Goal: Task Accomplishment & Management: Manage account settings

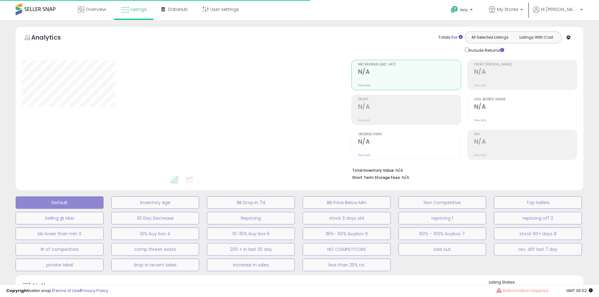
type input "**********"
select select "**"
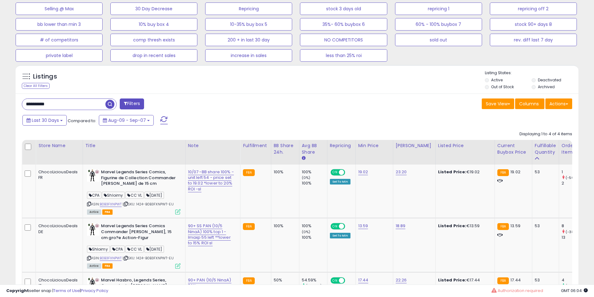
scroll to position [260, 0]
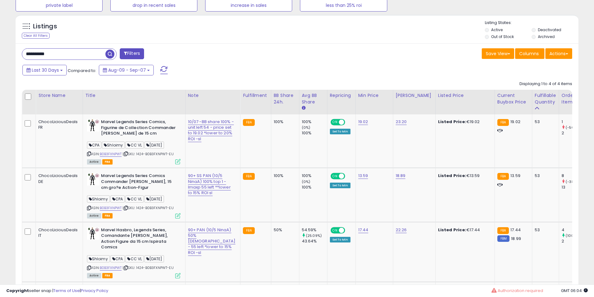
click at [84, 44] on div "**********" at bounding box center [297, 202] width 563 height 318
click at [69, 62] on div "**********" at bounding box center [297, 202] width 563 height 318
click at [69, 57] on input "**********" at bounding box center [90, 54] width 137 height 11
paste input "text"
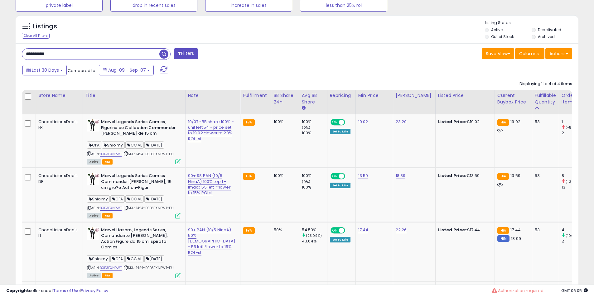
type input "**********"
click at [161, 52] on span "button" at bounding box center [163, 54] width 9 height 9
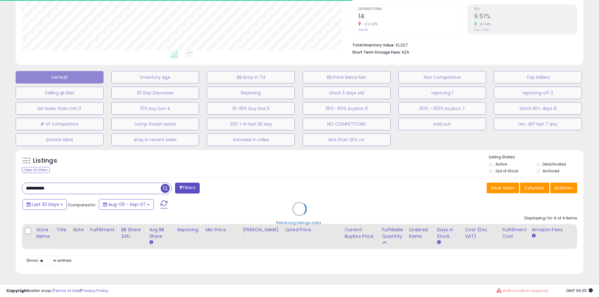
select select "**"
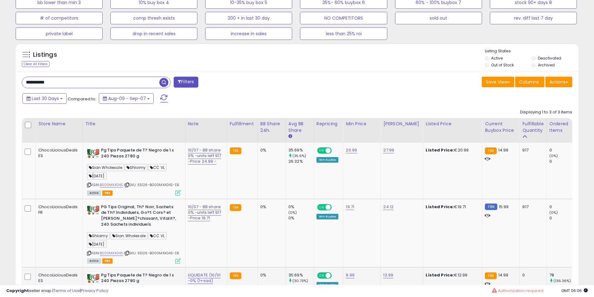
scroll to position [286, 0]
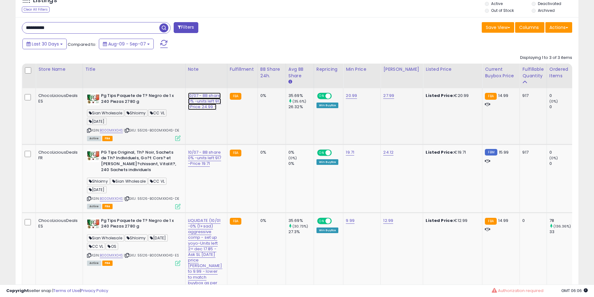
click at [190, 102] on link "10/07 - BB share 0% -units left 917 -Price 24.99 -" at bounding box center [204, 101] width 33 height 17
drag, startPoint x: 189, startPoint y: 75, endPoint x: 83, endPoint y: 65, distance: 106.4
click at [16, 72] on div "**********" at bounding box center [297, 179] width 563 height 325
click at [169, 79] on input "**********" at bounding box center [185, 79] width 65 height 9
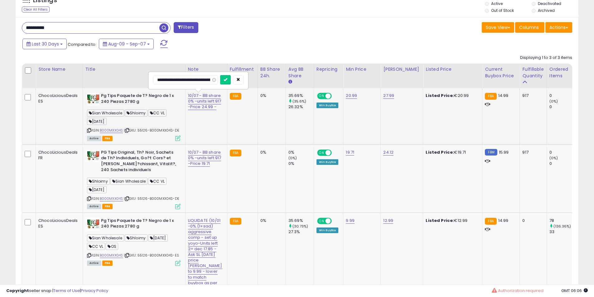
click at [178, 80] on input "**********" at bounding box center [185, 79] width 65 height 9
click at [168, 78] on input "**********" at bounding box center [185, 79] width 65 height 9
type input "**********"
click at [197, 79] on input "**********" at bounding box center [185, 79] width 65 height 9
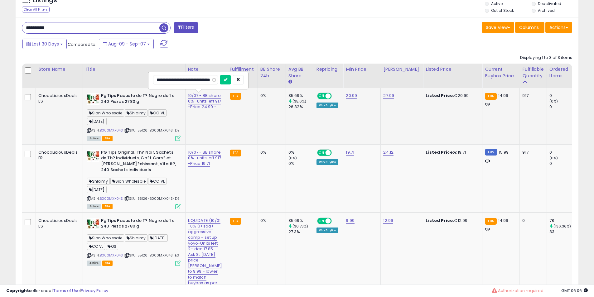
click button "submit" at bounding box center [225, 79] width 11 height 9
click at [191, 166] on link "10/07 - BB share 0% -units left 917 -Price 19.71" at bounding box center [204, 157] width 33 height 17
drag, startPoint x: 184, startPoint y: 138, endPoint x: 28, endPoint y: 133, distance: 155.7
click at [28, 133] on tbody "ChocoLiciousDeals ES Pg Tips Paquete de T? Negro de 1 x 240 Piezas 2780 g Sian …" at bounding box center [582, 202] width 1121 height 229
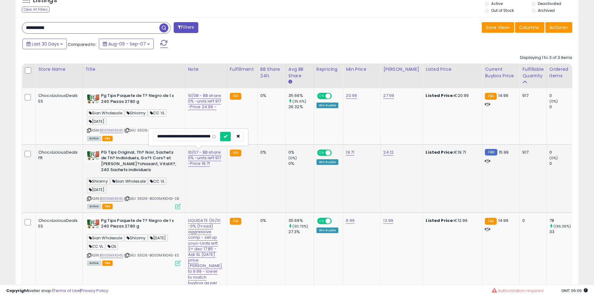
click at [166, 135] on input "**********" at bounding box center [185, 136] width 65 height 9
type input "**********"
click button "submit" at bounding box center [225, 136] width 11 height 9
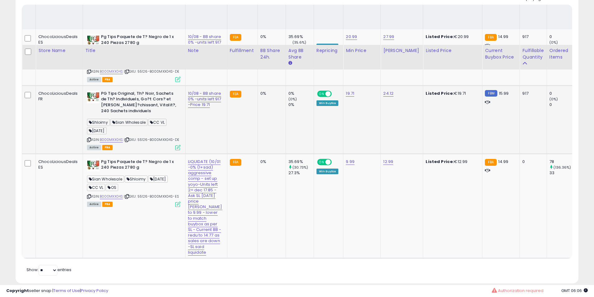
scroll to position [390, 0]
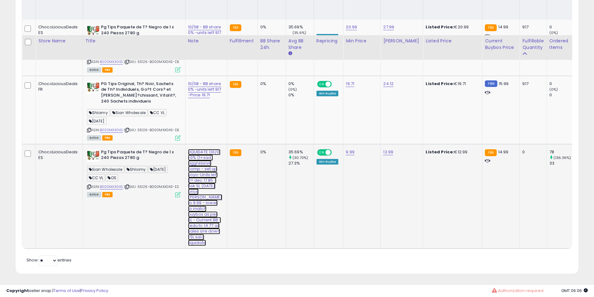
click at [199, 149] on link "LIQUIDATE (10/01 -0% (1+sad) aggressive comp - set up yoyo-Units left 2= dec 17…" at bounding box center [205, 197] width 34 height 97
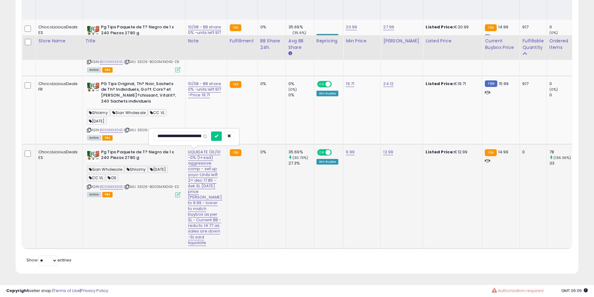
scroll to position [0, 407]
click at [227, 129] on div "**********" at bounding box center [198, 137] width 99 height 17
click at [226, 132] on button "submit" at bounding box center [225, 136] width 11 height 9
click at [119, 81] on b "PG Tips Original, Th? Noir, Sachets de Th? Individuels, Go?t Cors? et [PERSON_N…" at bounding box center [139, 93] width 76 height 25
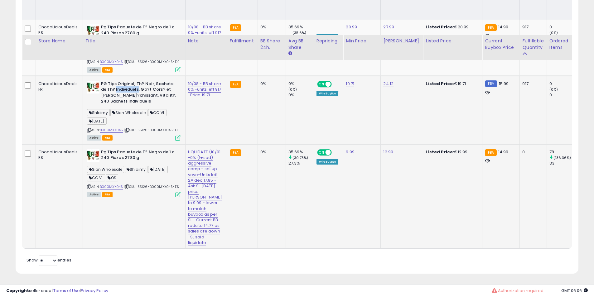
click at [119, 81] on b "PG Tips Original, Th? Noir, Sachets de Th? Individuels, Go?t Cors? et [PERSON_N…" at bounding box center [139, 93] width 76 height 25
click at [123, 81] on b "PG Tips Original, Th? Noir, Sachets de Th? Individuels, Go?t Cors? et [PERSON_N…" at bounding box center [139, 93] width 76 height 25
click at [132, 81] on b "PG Tips Original, Th? Noir, Sachets de Th? Individuels, Go?t Cors? et [PERSON_N…" at bounding box center [139, 93] width 76 height 25
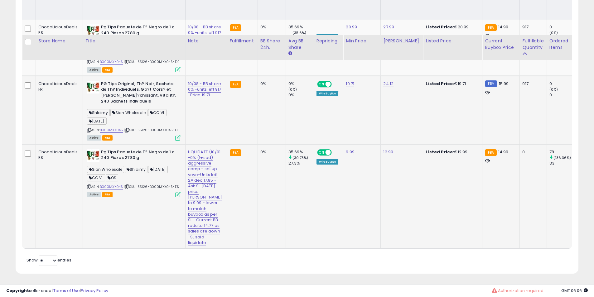
click at [133, 81] on b "PG Tips Original, Th? Noir, Sachets de Th? Individuels, Go?t Cors? et [PERSON_N…" at bounding box center [139, 93] width 76 height 25
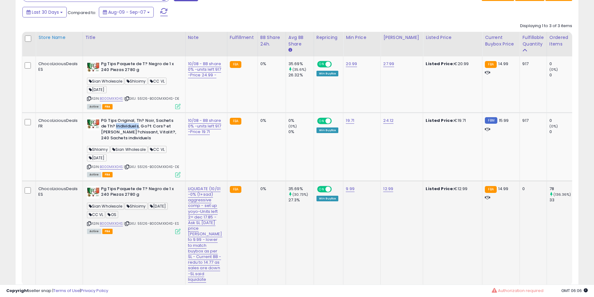
scroll to position [286, 0]
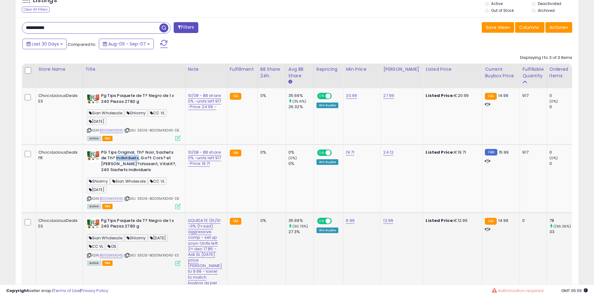
click at [72, 31] on input "**********" at bounding box center [90, 27] width 137 height 11
paste input "text"
type input "**********"
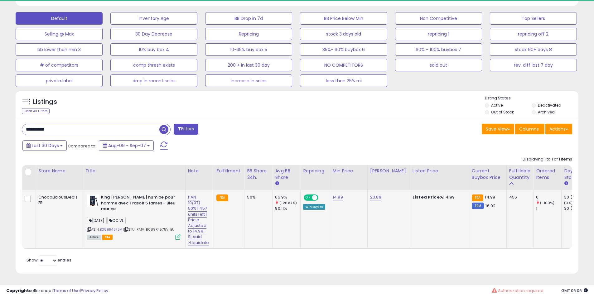
scroll to position [128, 326]
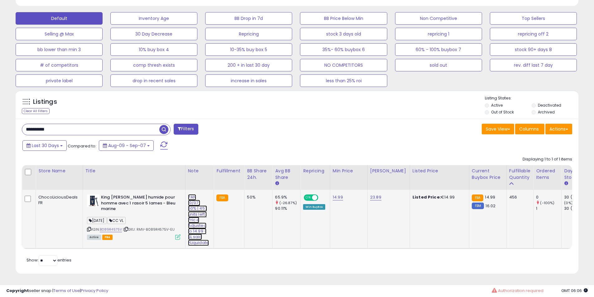
click at [195, 202] on link "PAN 10/07) 50% | 457 units left | Pric e Adjusted to 14.99 -SL said >Liquidate" at bounding box center [198, 220] width 21 height 52
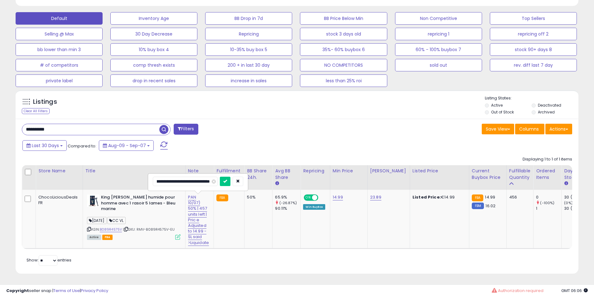
scroll to position [0, 0]
drag, startPoint x: 193, startPoint y: 176, endPoint x: 104, endPoint y: 157, distance: 91.6
click at [55, 156] on div "Displaying 1 to 1 of 1 items Store Name Title" at bounding box center [297, 201] width 550 height 96
click at [177, 177] on input "**********" at bounding box center [185, 181] width 65 height 9
type input "**********"
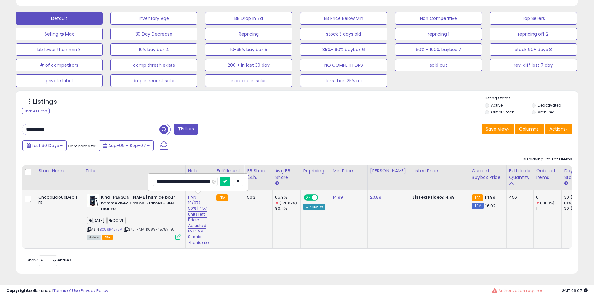
click button "submit" at bounding box center [225, 181] width 11 height 9
click at [85, 119] on div "**********" at bounding box center [297, 196] width 563 height 155
click at [87, 124] on input "**********" at bounding box center [90, 129] width 137 height 11
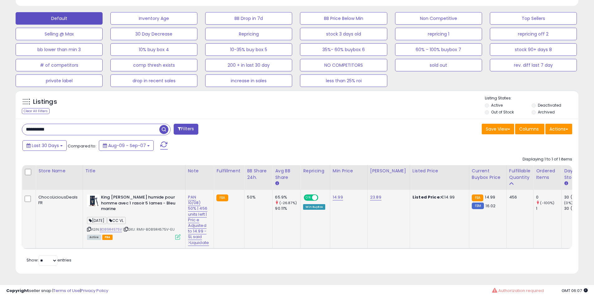
paste input "text"
type input "**********"
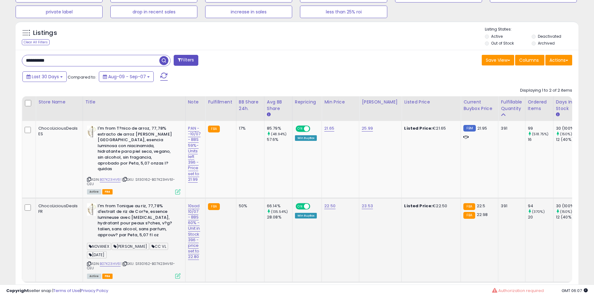
scroll to position [286, 0]
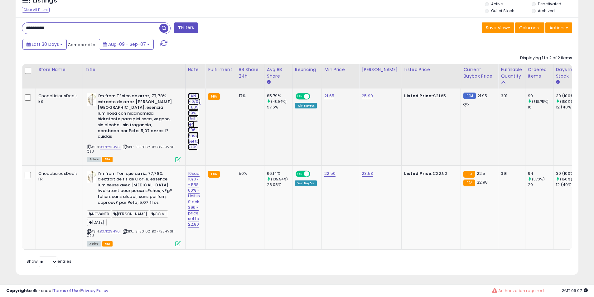
click at [190, 106] on link "PAN --10/07 - BBS 59%- Units left 396 - Price set to 21.99" at bounding box center [194, 121] width 13 height 57
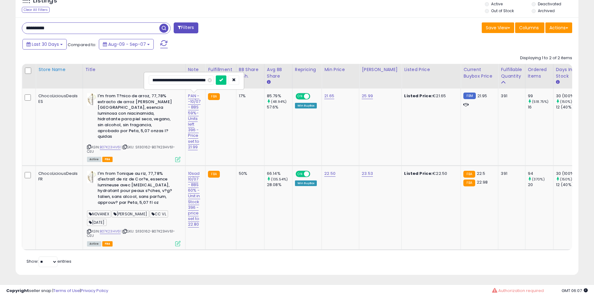
scroll to position [0, 0]
drag, startPoint x: 183, startPoint y: 83, endPoint x: 72, endPoint y: 76, distance: 111.9
click at [72, 76] on table "Store Name Title" at bounding box center [571, 157] width 1099 height 186
click at [181, 80] on input "**********" at bounding box center [181, 79] width 65 height 9
click at [199, 81] on input "**********" at bounding box center [181, 79] width 65 height 9
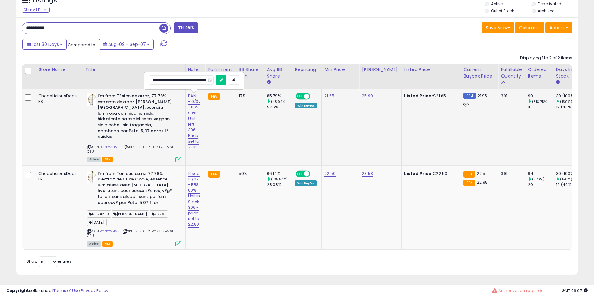
scroll to position [0, 30]
type input "**********"
click button "submit" at bounding box center [221, 79] width 11 height 9
click at [195, 173] on link "10sad 10/07 - BBS 60% -Unit in Stock 396 -price set to 22.80" at bounding box center [194, 199] width 12 height 57
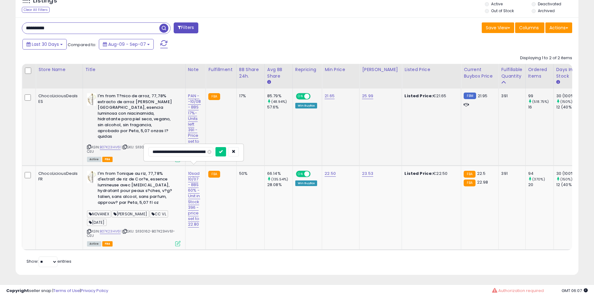
drag, startPoint x: 191, startPoint y: 150, endPoint x: 96, endPoint y: 152, distance: 94.5
click at [91, 152] on tbody "ChocoLiciousDeals ES I'm from T?nico de arroz, 77,78% extracto de arroz de Core…" at bounding box center [571, 169] width 1099 height 161
click at [177, 151] on input "**********" at bounding box center [180, 151] width 65 height 9
click at [199, 151] on input "**********" at bounding box center [180, 151] width 65 height 9
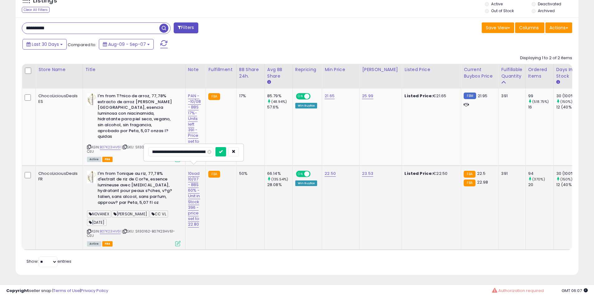
click at [198, 151] on input "**********" at bounding box center [180, 151] width 65 height 9
type input "**********"
click button "submit" at bounding box center [220, 151] width 11 height 9
click at [104, 179] on b "I'm from Tonique au riz, 77,78% d'extrait de riz de Cor?e, essence lumineuse av…" at bounding box center [136, 189] width 76 height 36
click at [128, 178] on b "I'm from Tonique au riz, 77,78% d'extrait de riz de Cor?e, essence lumineuse av…" at bounding box center [136, 189] width 76 height 36
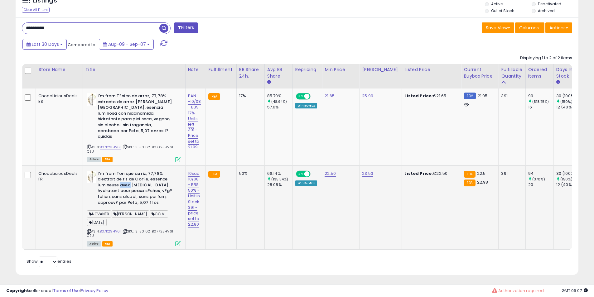
click at [128, 178] on b "I'm from Tonique au riz, 77,78% d'extrait de riz de Cor?e, essence lumineuse av…" at bounding box center [136, 189] width 76 height 36
click at [134, 178] on b "I'm from Tonique au riz, 77,78% d'extrait de riz de Cor?e, essence lumineuse av…" at bounding box center [136, 189] width 76 height 36
click at [134, 171] on b "I'm from Tonique au riz, 77,78% d'extrait de riz de Cor?e, essence lumineuse av…" at bounding box center [136, 189] width 76 height 36
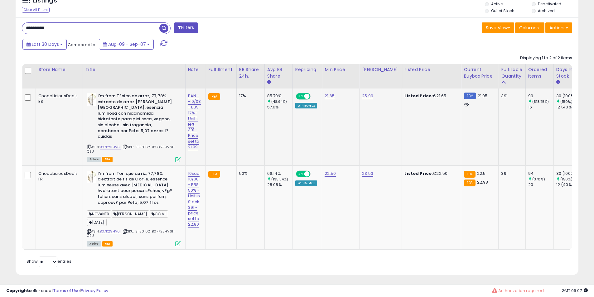
click at [118, 108] on b "I'm from T?nico de arroz, 77,78% extracto de arroz [PERSON_NAME][GEOGRAPHIC_DAT…" at bounding box center [136, 117] width 76 height 48
click at [140, 109] on b "I'm from T?nico de arroz, 77,78% extracto de arroz [PERSON_NAME][GEOGRAPHIC_DAT…" at bounding box center [136, 117] width 76 height 48
click at [131, 109] on b "I'm from T?nico de arroz, 77,78% extracto de arroz [PERSON_NAME][GEOGRAPHIC_DAT…" at bounding box center [136, 117] width 76 height 48
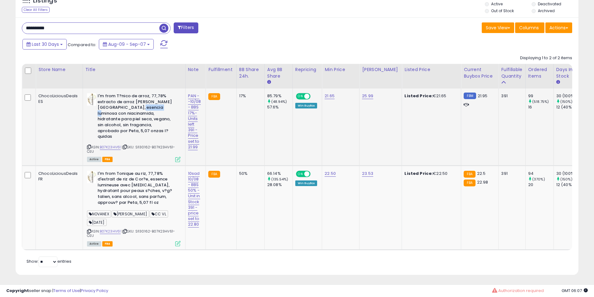
click at [131, 109] on b "I'm from T?nico de arroz, 77,78% extracto de arroz [PERSON_NAME][GEOGRAPHIC_DAT…" at bounding box center [136, 117] width 76 height 48
click at [129, 104] on b "I'm from T?nico de arroz, 77,78% extracto de arroz [PERSON_NAME][GEOGRAPHIC_DAT…" at bounding box center [136, 117] width 76 height 48
click at [148, 113] on b "I'm from T?nico de arroz, 77,78% extracto de arroz [PERSON_NAME][GEOGRAPHIC_DAT…" at bounding box center [136, 117] width 76 height 48
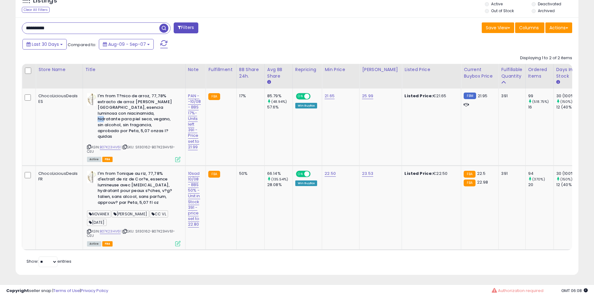
click at [61, 32] on input "**********" at bounding box center [90, 28] width 137 height 11
paste input "text"
type input "**********"
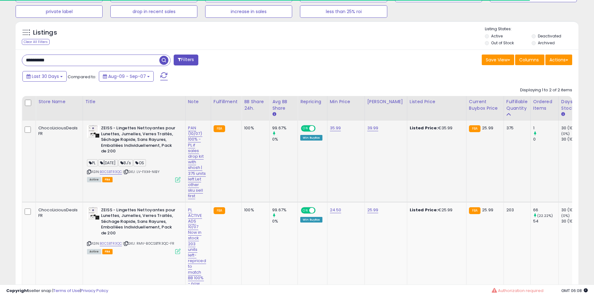
scroll to position [286, 0]
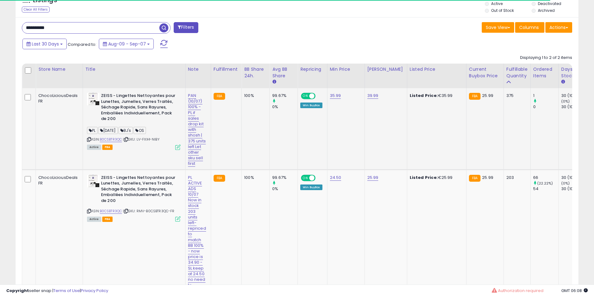
click at [199, 119] on div "PAN (10/07) 100% - PL if sales drop kit with shosh | 375 units left Let other s…" at bounding box center [197, 130] width 18 height 74
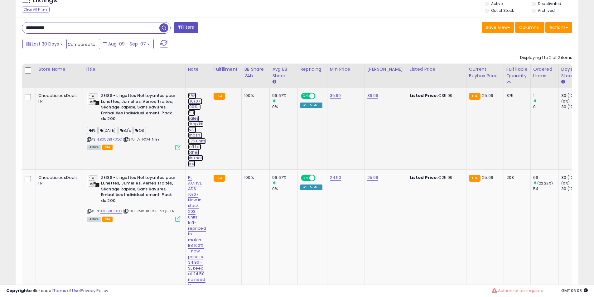
click at [194, 109] on link "PAN (10/07) 100% - PL if sales drop kit with shosh | 375 units left Let other s…" at bounding box center [197, 130] width 18 height 74
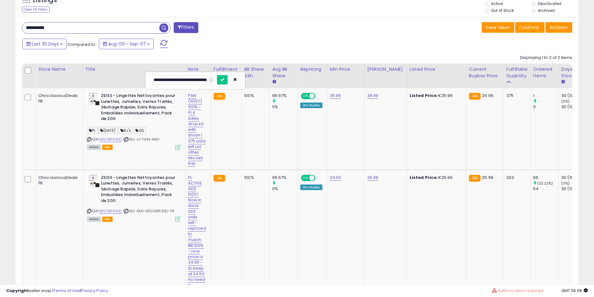
scroll to position [0, 0]
drag, startPoint x: 191, startPoint y: 81, endPoint x: 40, endPoint y: 60, distance: 153.3
click at [40, 60] on div "Displaying 1 to 2 of 2 items Store Name Title" at bounding box center [297, 177] width 550 height 251
click at [176, 79] on input "**********" at bounding box center [182, 79] width 65 height 9
type input "**********"
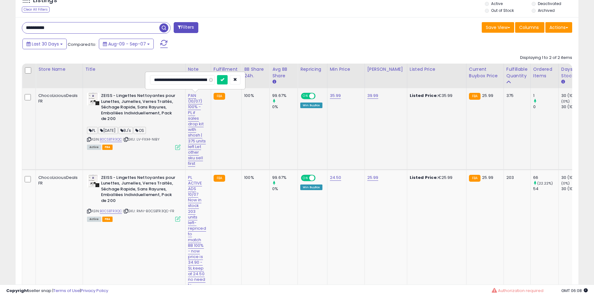
click at [193, 79] on input "**********" at bounding box center [182, 79] width 65 height 9
click button "submit" at bounding box center [222, 79] width 11 height 9
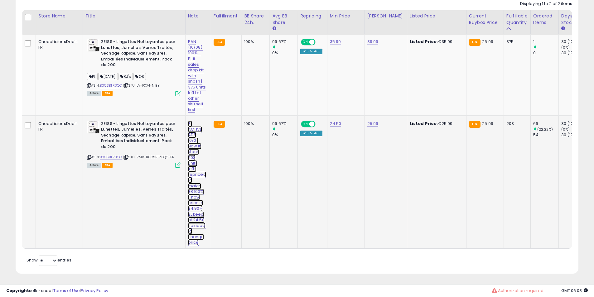
click at [197, 144] on link "PL ACTIVE ADS 10/07 Now in stock 203 units left- repriced to match BB 100% - no…" at bounding box center [197, 183] width 18 height 125
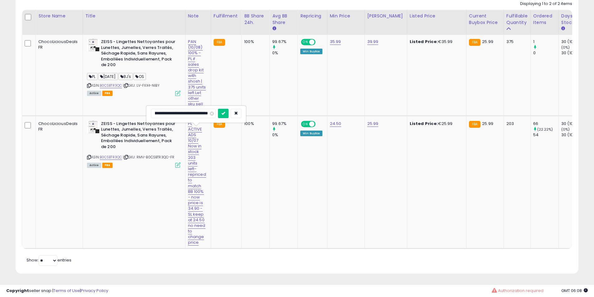
scroll to position [0, 0]
drag, startPoint x: 185, startPoint y: 101, endPoint x: 8, endPoint y: 94, distance: 176.9
click at [202, 109] on input "**********" at bounding box center [183, 113] width 65 height 9
type input "**********"
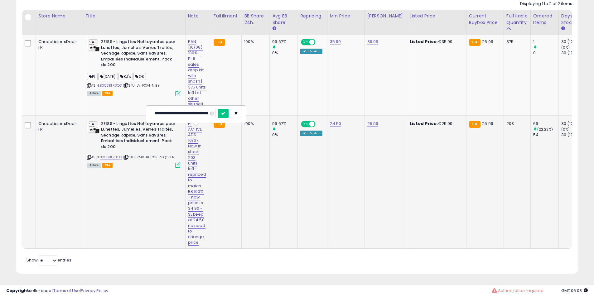
scroll to position [0, 52]
click button "submit" at bounding box center [223, 113] width 11 height 9
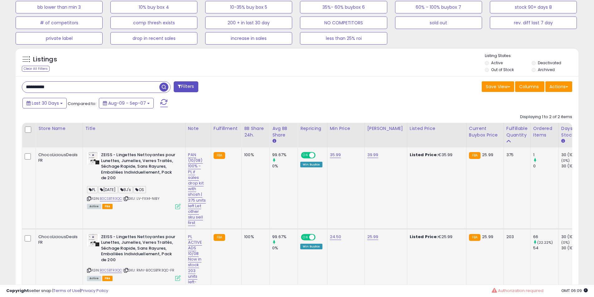
scroll to position [194, 0]
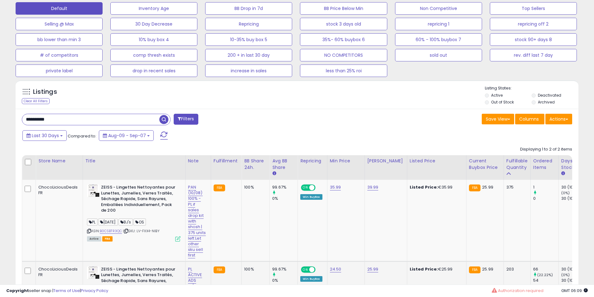
click at [58, 121] on input "**********" at bounding box center [90, 119] width 137 height 11
paste input "text"
type input "**********"
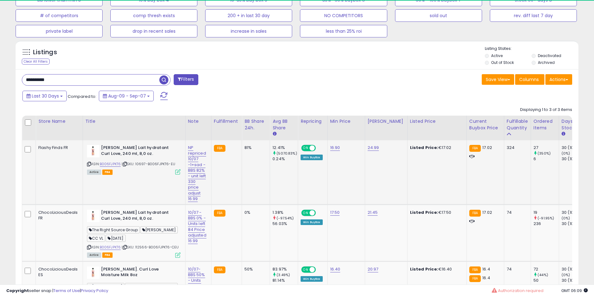
scroll to position [128, 326]
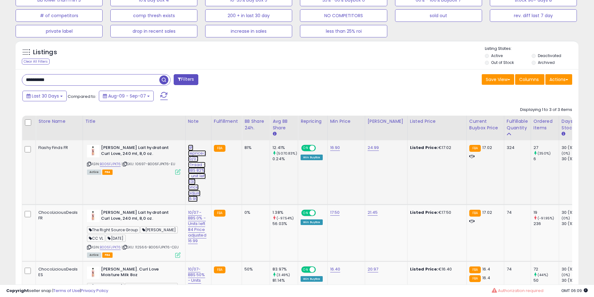
click at [190, 165] on link "NP repriced 10/07 -1+sad - BBS 82% - unit left 330 price adjust 16.99" at bounding box center [197, 173] width 18 height 57
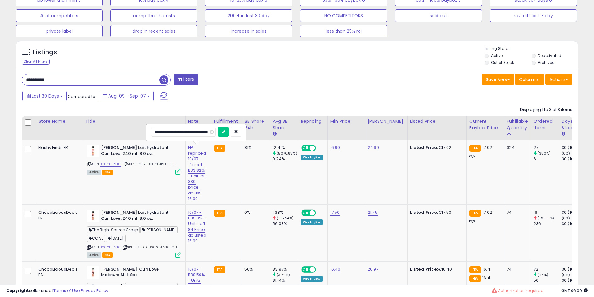
scroll to position [0, 0]
drag, startPoint x: 177, startPoint y: 134, endPoint x: 97, endPoint y: 125, distance: 80.7
click at [0, 125] on div "**********" at bounding box center [297, 76] width 594 height 580
click at [192, 132] on input "**********" at bounding box center [183, 131] width 65 height 9
click at [200, 132] on input "**********" at bounding box center [183, 131] width 65 height 9
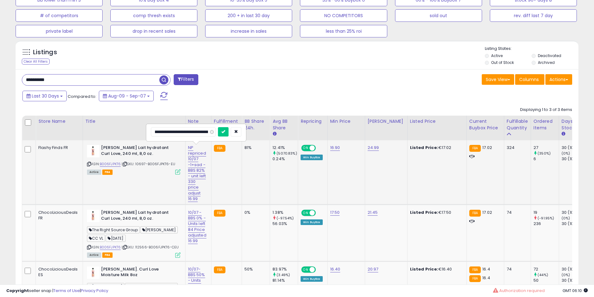
scroll to position [0, 35]
click at [194, 135] on input "**********" at bounding box center [183, 131] width 65 height 9
click at [191, 131] on input "**********" at bounding box center [183, 131] width 65 height 9
type input "**********"
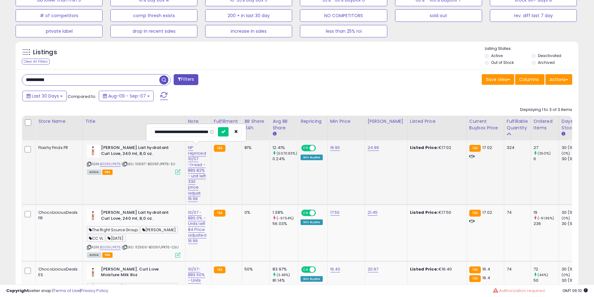
click button "submit" at bounding box center [223, 131] width 11 height 9
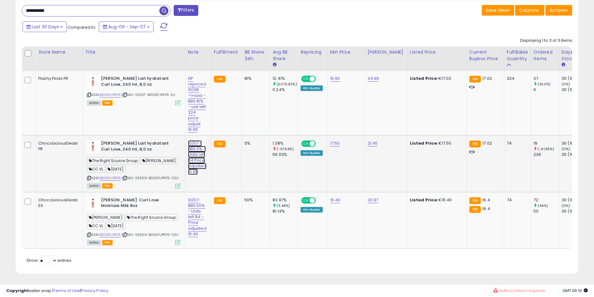
click at [201, 158] on link "10/07 - BBS 0% - Units left 84 Price adjusted 16.99" at bounding box center [197, 157] width 18 height 35
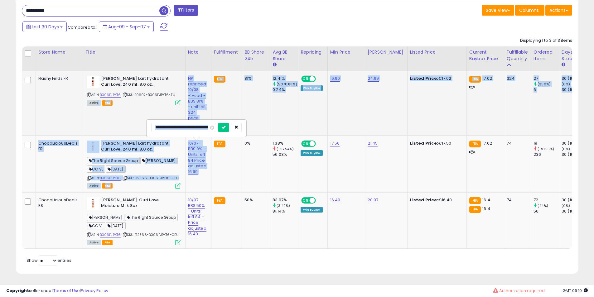
drag, startPoint x: 177, startPoint y: 128, endPoint x: 97, endPoint y: 125, distance: 79.9
click at [95, 125] on tbody "Flashy Finds FR Camille Rose Lait hydratant Curl Love, 240 ml, 8,0 oz. ASIN: B0…" at bounding box center [576, 160] width 1109 height 178
click at [169, 124] on input "**********" at bounding box center [183, 127] width 65 height 9
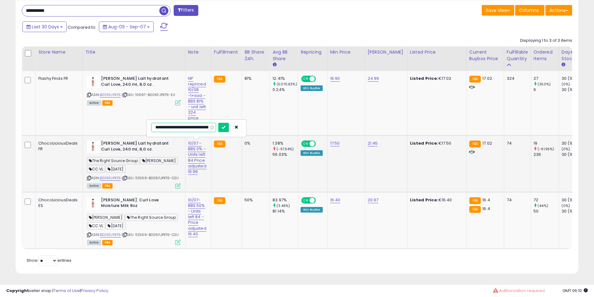
click at [167, 123] on input "**********" at bounding box center [183, 127] width 65 height 9
type input "**********"
click button "submit" at bounding box center [223, 127] width 11 height 9
click at [196, 206] on link "10/07- BBS 50% - Units left 84 -Price adjusted 16.40" at bounding box center [197, 217] width 18 height 40
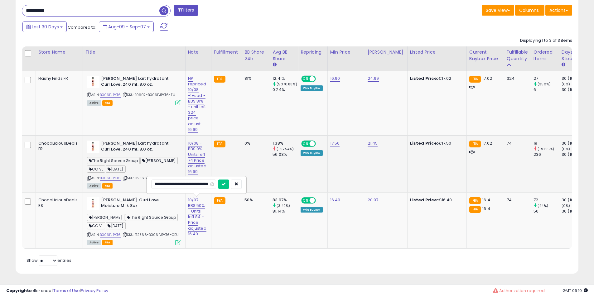
scroll to position [0, 0]
drag, startPoint x: 190, startPoint y: 181, endPoint x: 82, endPoint y: 181, distance: 107.6
click at [82, 181] on tbody "Flashy Finds FR Camille Rose Lait hydratant Curl Love, 240 ml, 8,0 oz. ASIN: B0…" at bounding box center [576, 160] width 1109 height 178
click at [167, 180] on input "**********" at bounding box center [183, 184] width 65 height 9
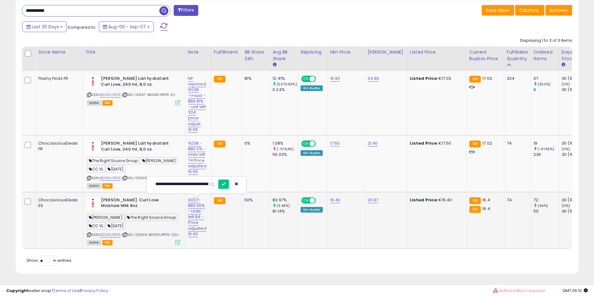
click at [183, 180] on input "**********" at bounding box center [183, 184] width 65 height 9
click at [181, 180] on input "**********" at bounding box center [183, 184] width 65 height 9
type input "**********"
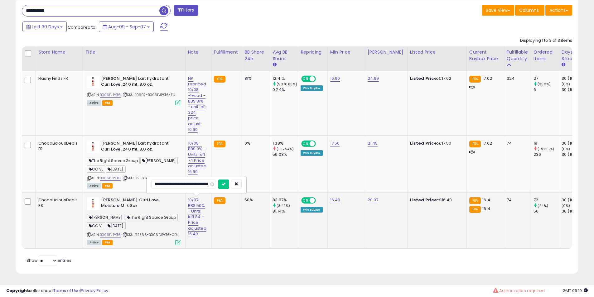
click button "submit" at bounding box center [223, 184] width 11 height 9
click at [131, 197] on b "Camille Rose Nat. Curl Love Moisture Milk 8oz" at bounding box center [139, 203] width 76 height 13
click at [123, 197] on b "Camille Rose Nat. Curl Love Moisture Milk 8oz" at bounding box center [139, 203] width 76 height 13
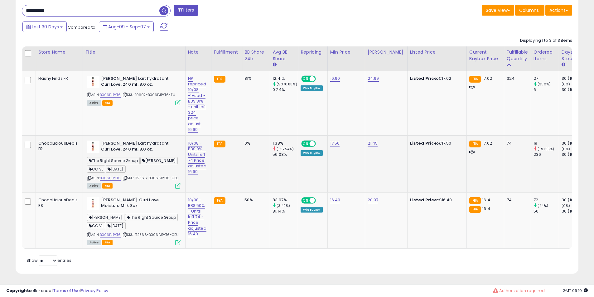
click at [118, 142] on b "Camille Rose Lait hydratant Curl Love, 240 ml, 8,0 oz." at bounding box center [139, 147] width 76 height 13
click at [129, 142] on b "Camille Rose Lait hydratant Curl Love, 240 ml, 8,0 oz." at bounding box center [139, 147] width 76 height 13
click at [128, 141] on b "Camille Rose Lait hydratant Curl Love, 240 ml, 8,0 oz." at bounding box center [139, 147] width 76 height 13
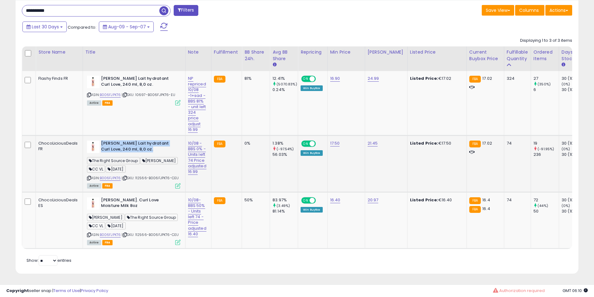
click at [128, 141] on b "Camille Rose Lait hydratant Curl Love, 240 ml, 8,0 oz." at bounding box center [139, 147] width 76 height 13
click at [126, 141] on b "Camille Rose Lait hydratant Curl Love, 240 ml, 8,0 oz." at bounding box center [139, 147] width 76 height 13
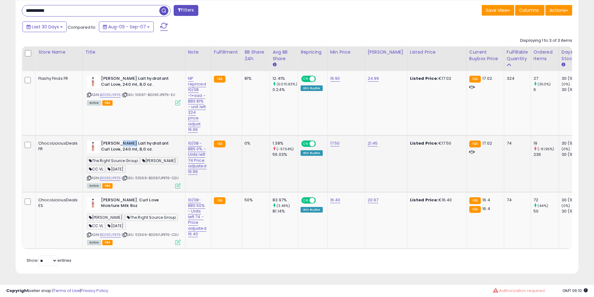
click at [122, 141] on b "Camille Rose Lait hydratant Curl Love, 240 ml, 8,0 oz." at bounding box center [139, 147] width 76 height 13
click at [120, 141] on b "Camille Rose Lait hydratant Curl Love, 240 ml, 8,0 oz." at bounding box center [139, 147] width 76 height 13
drag, startPoint x: 120, startPoint y: 140, endPoint x: 117, endPoint y: 140, distance: 3.1
click at [117, 141] on b "Camille Rose Lait hydratant Curl Love, 240 ml, 8,0 oz." at bounding box center [139, 147] width 76 height 13
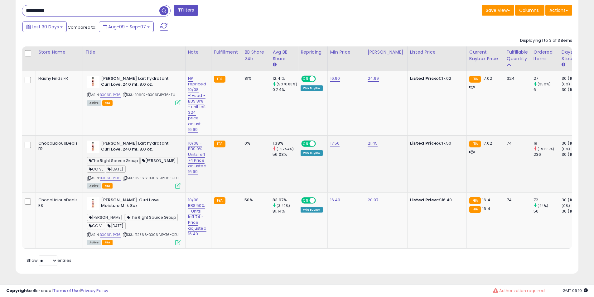
click at [117, 141] on b "Camille Rose Lait hydratant Curl Love, 240 ml, 8,0 oz." at bounding box center [139, 147] width 76 height 13
click at [119, 141] on b "Camille Rose Lait hydratant Curl Love, 240 ml, 8,0 oz." at bounding box center [139, 147] width 76 height 13
click at [112, 232] on link "B006FJPKT6" at bounding box center [110, 234] width 21 height 5
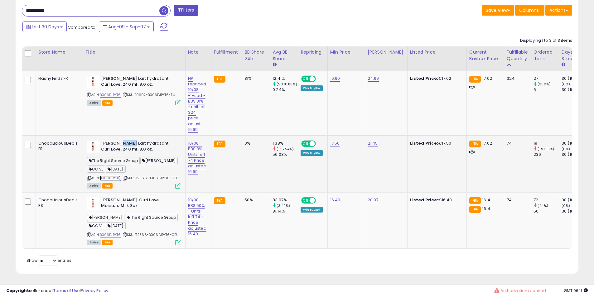
click at [116, 176] on link "B006FJPKT6" at bounding box center [110, 178] width 21 height 5
click at [71, 11] on input "**********" at bounding box center [90, 10] width 137 height 11
paste input "text"
type input "**********"
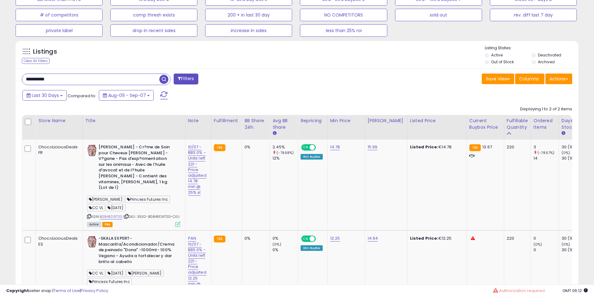
scroll to position [284, 0]
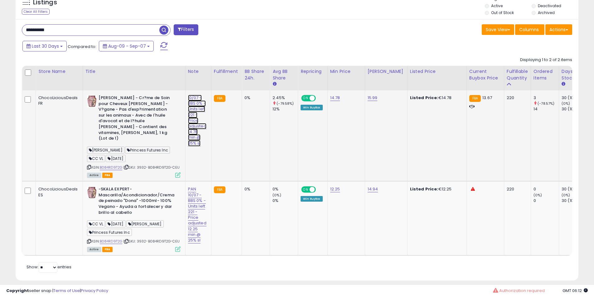
click at [191, 106] on link "10/07 - BBS 0% - Units left 221 - Price adjusted 14.78 min @ 25% sl" at bounding box center [197, 121] width 18 height 52
drag, startPoint x: 188, startPoint y: 81, endPoint x: 51, endPoint y: 77, distance: 136.6
click at [52, 78] on table "Store Name Title" at bounding box center [572, 161] width 1101 height 190
click at [168, 81] on input "**********" at bounding box center [183, 81] width 65 height 9
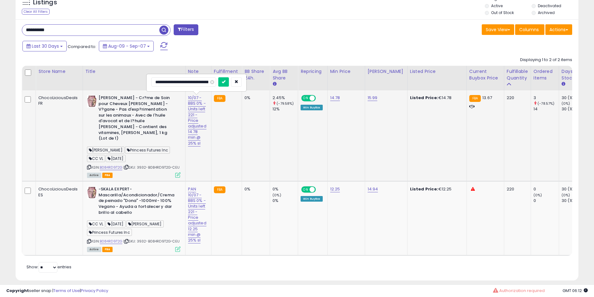
click at [192, 82] on input "**********" at bounding box center [183, 81] width 65 height 9
click at [199, 85] on input "**********" at bounding box center [183, 81] width 65 height 9
type input "**********"
click button "submit" at bounding box center [223, 81] width 11 height 9
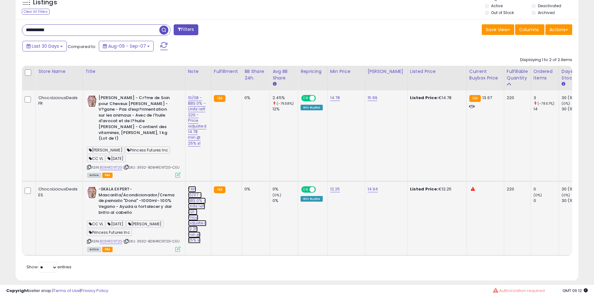
click at [203, 191] on link "PAN 10/07 - BBS 0% - Units left 221 - Price adjusted 12.25 min @ 25% sl" at bounding box center [197, 214] width 18 height 57
drag, startPoint x: 177, startPoint y: 161, endPoint x: 36, endPoint y: 142, distance: 142.9
click at [36, 142] on tbody "ChocoLiciousDeals FR SKALA - Cr?me de Soin pour Cheveux Dona Skala - V?gane - P…" at bounding box center [572, 172] width 1101 height 165
click at [178, 162] on input "**********" at bounding box center [183, 161] width 65 height 9
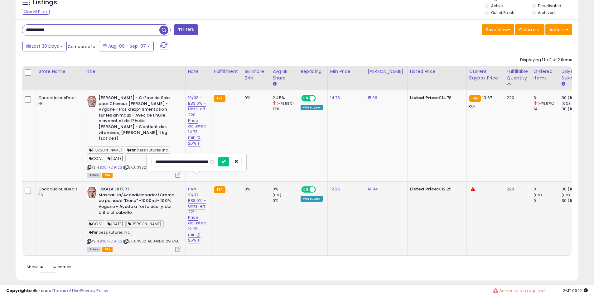
click at [197, 164] on input "**********" at bounding box center [183, 161] width 65 height 9
click at [177, 161] on input "**********" at bounding box center [183, 161] width 65 height 9
click at [191, 161] on input "**********" at bounding box center [183, 161] width 65 height 9
type input "**********"
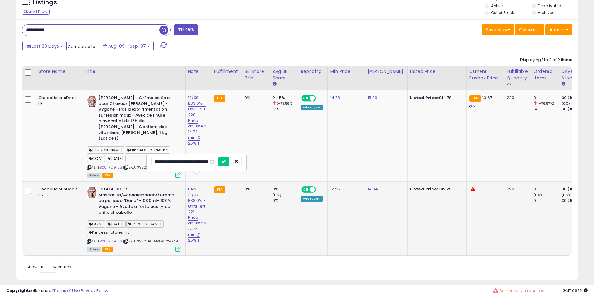
click button "submit" at bounding box center [223, 161] width 11 height 9
click at [149, 190] on b "-SKALA EXPERT- Mascarilla/Acondicionador/Crema de peinado "Dona" -1000ml- 100% …" at bounding box center [137, 201] width 76 height 31
click at [145, 191] on b "-SKALA EXPERT- Mascarilla/Acondicionador/Crema de peinado "Dona" -1000ml- 100% …" at bounding box center [137, 201] width 76 height 31
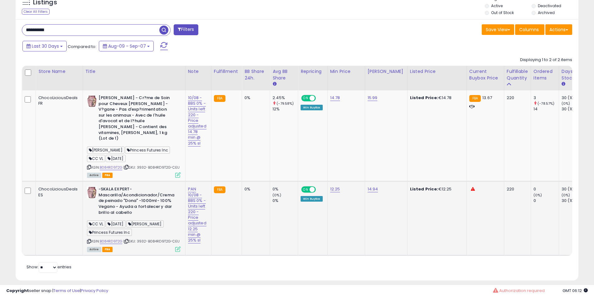
click at [136, 186] on b "-SKALA EXPERT- Mascarilla/Acondicionador/Crema de peinado "Dona" -1000ml- 100% …" at bounding box center [137, 201] width 76 height 31
click at [141, 188] on b "-SKALA EXPERT- Mascarilla/Acondicionador/Crema de peinado "Dona" -1000ml- 100% …" at bounding box center [137, 201] width 76 height 31
click at [143, 188] on b "-SKALA EXPERT- Mascarilla/Acondicionador/Crema de peinado "Dona" -1000ml- 100% …" at bounding box center [137, 201] width 76 height 31
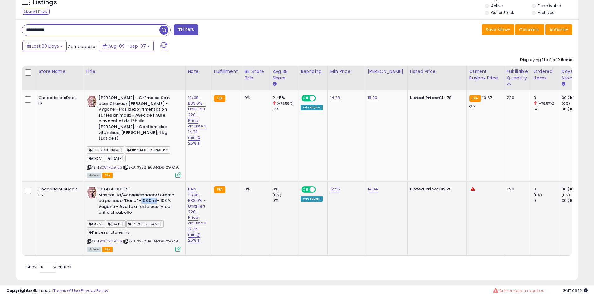
click at [143, 188] on b "-SKALA EXPERT- Mascarilla/Acondicionador/Crema de peinado "Dona" -1000ml- 100% …" at bounding box center [137, 201] width 76 height 31
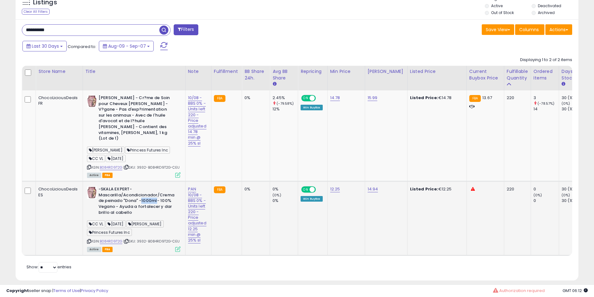
click at [143, 188] on b "-SKALA EXPERT- Mascarilla/Acondicionador/Crema de peinado "Dona" -1000ml- 100% …" at bounding box center [137, 201] width 76 height 31
click at [143, 186] on b "-SKALA EXPERT- Mascarilla/Acondicionador/Crema de peinado "Dona" -1000ml- 100% …" at bounding box center [137, 201] width 76 height 31
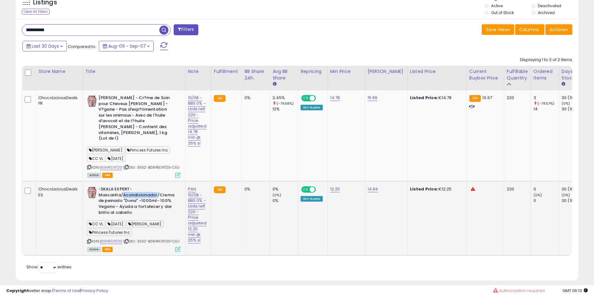
click at [143, 186] on b "-SKALA EXPERT- Mascarilla/Acondicionador/Crema de peinado "Dona" -1000ml- 100% …" at bounding box center [137, 201] width 76 height 31
click at [137, 186] on b "-SKALA EXPERT- Mascarilla/Acondicionador/Crema de peinado "Dona" -1000ml- 100% …" at bounding box center [137, 201] width 76 height 31
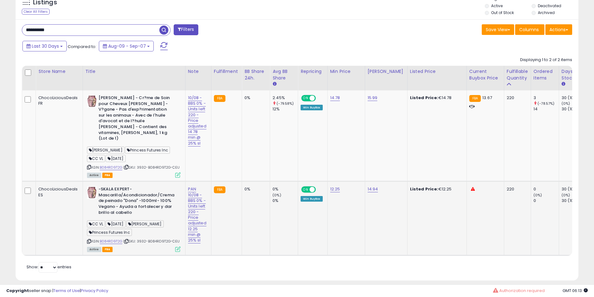
click at [128, 188] on b "-SKALA EXPERT- Mascarilla/Acondicionador/Crema de peinado "Dona" -1000ml- 100% …" at bounding box center [137, 201] width 76 height 31
drag, startPoint x: 128, startPoint y: 188, endPoint x: 91, endPoint y: 183, distance: 37.4
click at [125, 188] on b "-SKALA EXPERT- Mascarilla/Acondicionador/Crema de peinado "Dona" -1000ml- 100% …" at bounding box center [137, 201] width 76 height 31
click at [91, 186] on img at bounding box center [92, 192] width 10 height 12
click at [93, 25] on input "**********" at bounding box center [90, 30] width 137 height 11
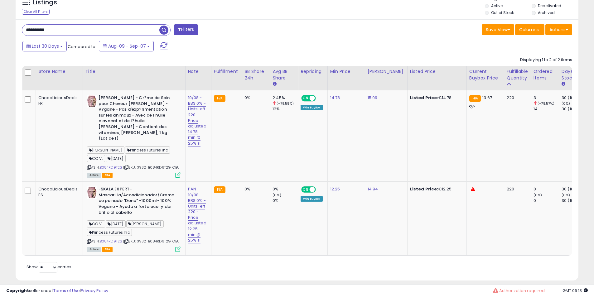
click at [93, 25] on input "**********" at bounding box center [90, 30] width 137 height 11
paste input "text"
type input "**********"
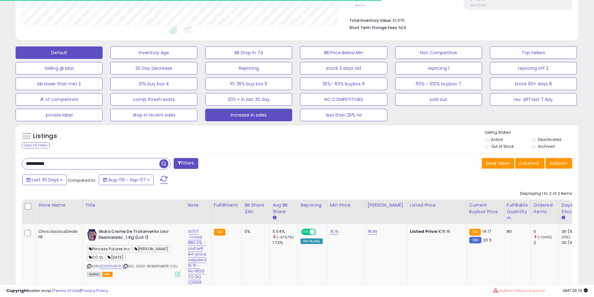
scroll to position [251, 0]
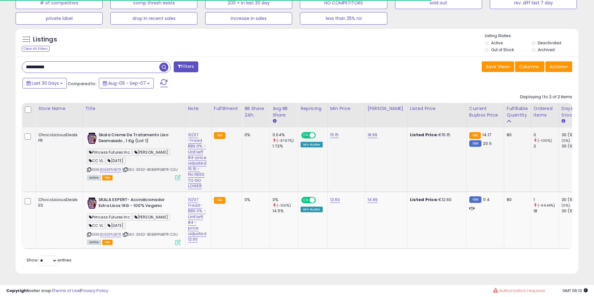
click at [108, 132] on b "Skala Creme De Tratamento Liso Desmaiado , 1 Kg (Lot 1)" at bounding box center [137, 138] width 76 height 13
click at [127, 133] on b "Skala Creme De Tratamento Liso Desmaiado , 1 Kg (Lot 1)" at bounding box center [137, 138] width 76 height 13
click at [128, 133] on b "Skala Creme De Tratamento Liso Desmaiado , 1 Kg (Lot 1)" at bounding box center [137, 138] width 76 height 13
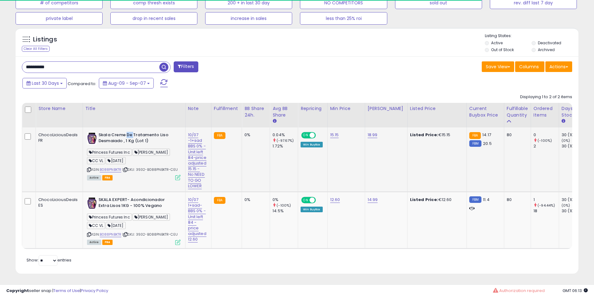
click at [128, 133] on b "Skala Creme De Tratamento Liso Desmaiado , 1 Kg (Lot 1)" at bounding box center [137, 138] width 76 height 13
click at [127, 132] on b "Skala Creme De Tratamento Liso Desmaiado , 1 Kg (Lot 1)" at bounding box center [137, 138] width 76 height 13
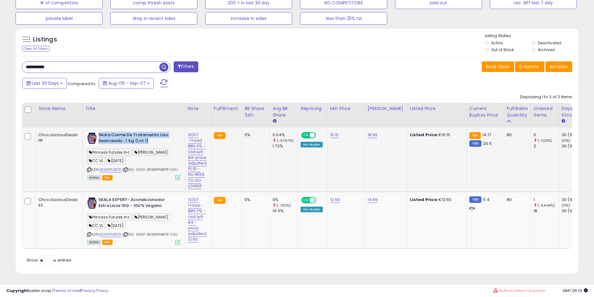
click at [127, 132] on b "Skala Creme De Tratamento Liso Desmaiado , 1 Kg (Lot 1)" at bounding box center [137, 138] width 76 height 13
click at [126, 133] on b "Skala Creme De Tratamento Liso Desmaiado , 1 Kg (Lot 1)" at bounding box center [137, 138] width 76 height 13
click at [194, 136] on link "10/07 -1+sad BBS 0% - Unit left 84-price adjusted 15.15 - No NEED TO GO LOWER" at bounding box center [197, 160] width 18 height 57
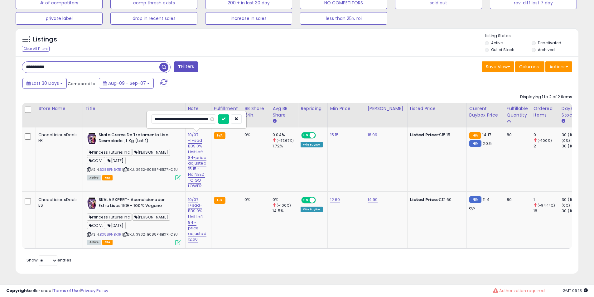
scroll to position [0, 0]
drag, startPoint x: 198, startPoint y: 118, endPoint x: 123, endPoint y: 60, distance: 94.0
click at [0, 33] on div "**********" at bounding box center [297, 35] width 594 height 523
click at [166, 117] on input "**********" at bounding box center [183, 118] width 65 height 9
click at [194, 114] on input "**********" at bounding box center [183, 118] width 65 height 9
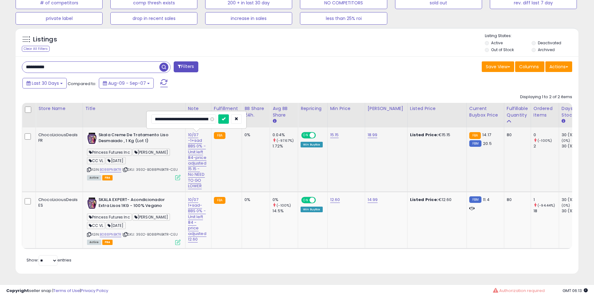
scroll to position [0, 31]
click at [194, 114] on input "**********" at bounding box center [183, 118] width 65 height 9
type input "**********"
click button "submit" at bounding box center [223, 118] width 11 height 9
click at [125, 132] on b "Skala Creme De Tratamento Liso Desmaiado , 1 Kg (Lot 1)" at bounding box center [137, 138] width 76 height 13
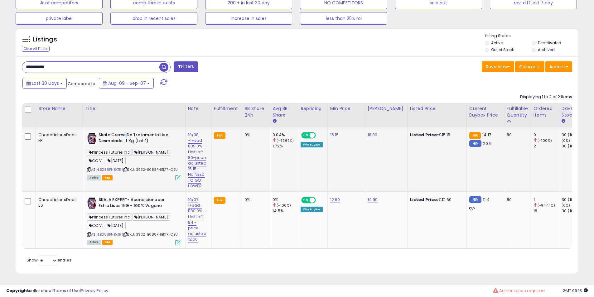
click at [125, 132] on b "Skala Creme De Tratamento Liso Desmaiado , 1 Kg (Lot 1)" at bounding box center [137, 138] width 76 height 13
click at [133, 132] on b "Skala Creme De Tratamento Liso Desmaiado , 1 Kg (Lot 1)" at bounding box center [137, 138] width 76 height 13
click at [195, 197] on link "10/07 1+sad- BBS 0% - Unit left 84 -price adjusted 12.60" at bounding box center [197, 220] width 18 height 46
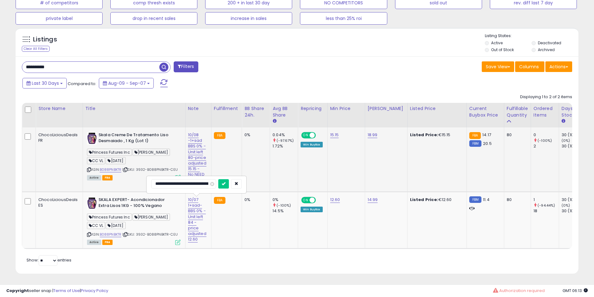
drag, startPoint x: 180, startPoint y: 181, endPoint x: 86, endPoint y: 179, distance: 93.6
click at [86, 179] on tbody "ChocoLiciousDeals FR Skala Creme De Tratamento Liso Desmaiado , 1 Kg (Lot 1) Pr…" at bounding box center [573, 188] width 1102 height 121
click at [167, 181] on input "**********" at bounding box center [183, 183] width 65 height 9
click at [189, 179] on input "**********" at bounding box center [183, 183] width 65 height 9
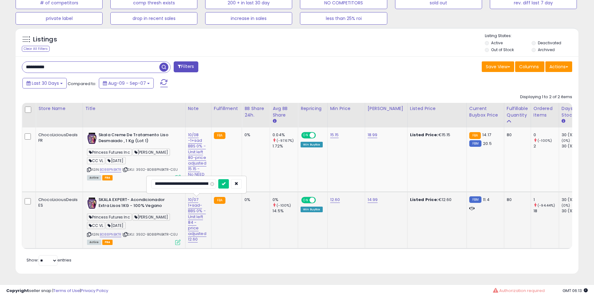
type input "**********"
click button "submit" at bounding box center [223, 183] width 11 height 9
click at [143, 186] on td "Skala Creme De Tratamento Liso Desmaiado , 1 Kg (Lot 1) Princess Futures Inc Ha…" at bounding box center [134, 160] width 103 height 64
click at [134, 200] on b "SKALA EXPERT- Acondicionador Extra Lisos 1KG - 100% Vegano" at bounding box center [137, 203] width 76 height 13
click at [146, 197] on b "SKALA EXPERT- Acondicionador Extra Lisos 1KG - 100% Vegano" at bounding box center [137, 203] width 76 height 13
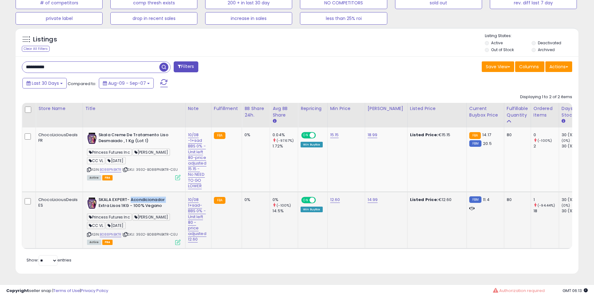
click at [146, 197] on b "SKALA EXPERT- Acondicionador Extra Lisos 1KG - 100% Vegano" at bounding box center [137, 203] width 76 height 13
click at [112, 197] on b "SKALA EXPERT- Acondicionador Extra Lisos 1KG - 100% Vegano" at bounding box center [137, 203] width 76 height 13
click at [133, 197] on b "SKALA EXPERT- Acondicionador Extra Lisos 1KG - 100% Vegano" at bounding box center [137, 203] width 76 height 13
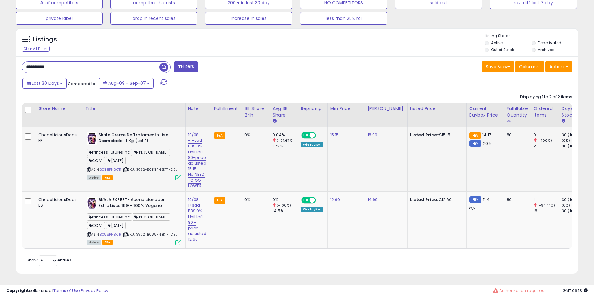
click at [136, 128] on td "Skala Creme De Tratamento Liso Desmaiado , 1 Kg (Lot 1) Princess Futures Inc Ha…" at bounding box center [134, 160] width 103 height 64
click at [131, 135] on b "Skala Creme De Tratamento Liso Desmaiado , 1 Kg (Lot 1)" at bounding box center [137, 138] width 76 height 13
click at [106, 167] on link "B088PNBKTR" at bounding box center [111, 169] width 22 height 5
click at [110, 232] on link "B088PNBKTR" at bounding box center [111, 234] width 22 height 5
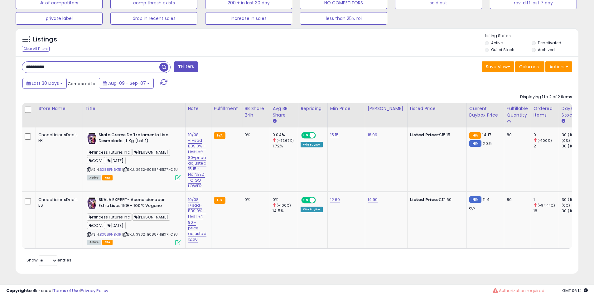
click at [69, 67] on input "**********" at bounding box center [90, 67] width 137 height 11
paste input "text"
type input "**********"
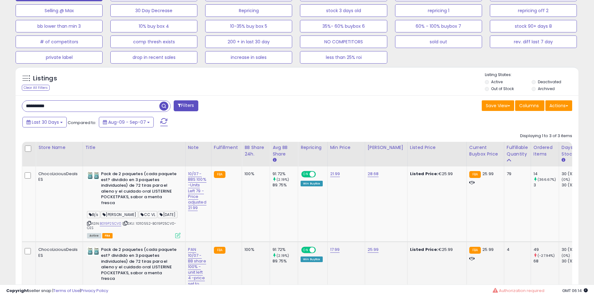
scroll to position [286, 0]
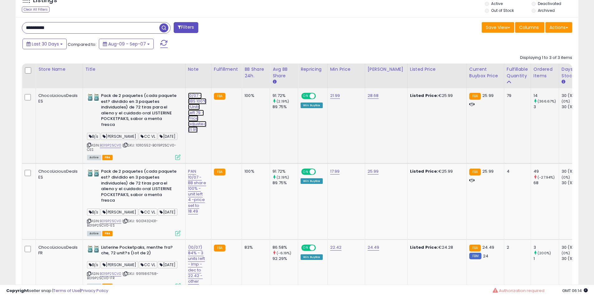
click at [189, 112] on link "10/07 - BBS 100% -Units Left 79 -Price adjusted 21.99" at bounding box center [197, 113] width 18 height 40
drag, startPoint x: 176, startPoint y: 79, endPoint x: 64, endPoint y: 74, distance: 111.4
click at [64, 74] on table "Store Name Title" at bounding box center [589, 179] width 1134 height 230
click at [164, 78] on input "**********" at bounding box center [183, 79] width 65 height 9
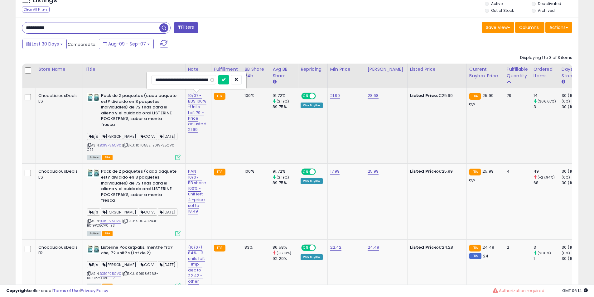
type input "**********"
click button "submit" at bounding box center [223, 79] width 11 height 9
click at [196, 176] on link "PAN 10/07 -BB share 100% -unit left 4 -price set to 18.49" at bounding box center [197, 191] width 18 height 46
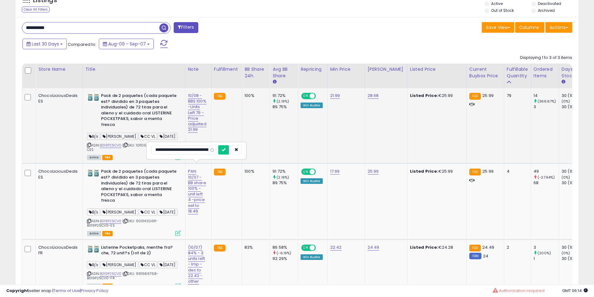
drag, startPoint x: 195, startPoint y: 152, endPoint x: 108, endPoint y: 154, distance: 87.3
click at [108, 154] on tbody "ChocoLiciousDeals ES Pack de 2 paquetes (cada paquete est? dividido en 3 paquet…" at bounding box center [589, 190] width 1134 height 205
click at [176, 152] on input "**********" at bounding box center [183, 149] width 65 height 9
type input "**********"
click at [196, 148] on input "**********" at bounding box center [183, 149] width 65 height 9
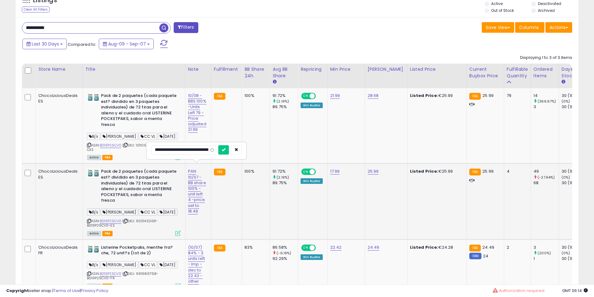
scroll to position [0, 28]
click button "submit" at bounding box center [223, 149] width 11 height 9
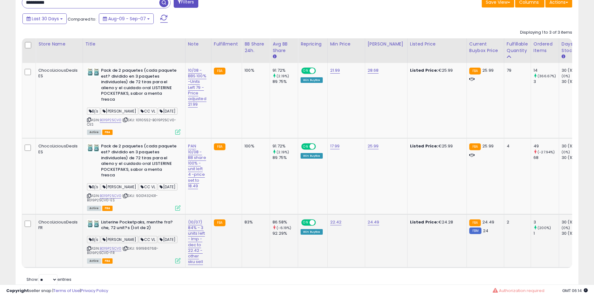
scroll to position [323, 0]
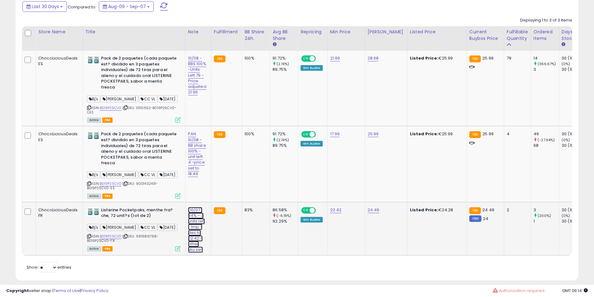
click at [191, 207] on link "(10/07) 84% - 3 units left - Imp - dec to 22.42 -other sku sell" at bounding box center [196, 230] width 17 height 46
drag, startPoint x: 187, startPoint y: 182, endPoint x: 0, endPoint y: 183, distance: 187.1
click at [0, 183] on div "**********" at bounding box center [297, 0] width 594 height 607
click at [166, 182] on input "**********" at bounding box center [183, 182] width 65 height 9
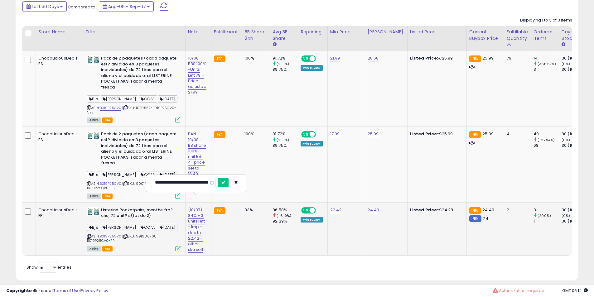
click at [176, 183] on input "**********" at bounding box center [183, 182] width 65 height 9
click at [197, 184] on input "**********" at bounding box center [183, 182] width 65 height 9
click at [191, 184] on input "**********" at bounding box center [183, 182] width 65 height 9
type input "**********"
click button "submit" at bounding box center [223, 182] width 11 height 9
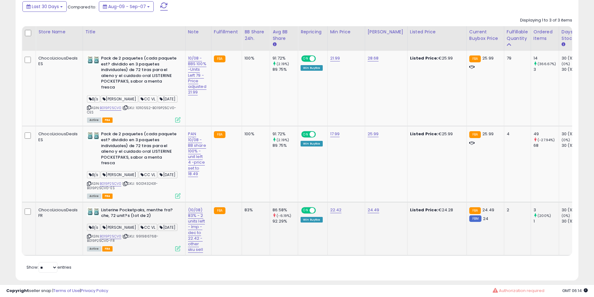
click at [152, 207] on b "Listerine Pocketpaks, menthe fra?che, 72 unit?s (lot de 2)" at bounding box center [139, 213] width 76 height 13
click at [145, 207] on b "Listerine Pocketpaks, menthe fra?che, 72 unit?s (lot de 2)" at bounding box center [139, 213] width 76 height 13
click at [141, 207] on b "Listerine Pocketpaks, menthe fra?che, 72 unit?s (lot de 2)" at bounding box center [139, 213] width 76 height 13
click at [149, 126] on td "Pack de 2 paquetes (cada paquete est? dividido en 3 paquetes individuales) de 7…" at bounding box center [134, 164] width 103 height 76
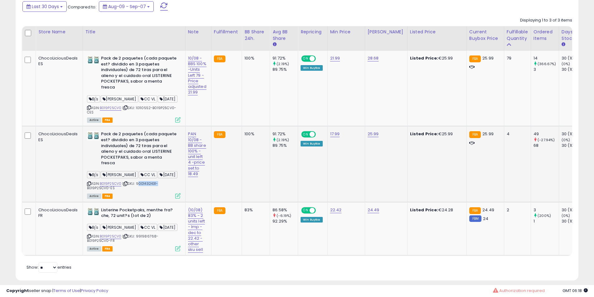
drag, startPoint x: 149, startPoint y: 125, endPoint x: 118, endPoint y: 146, distance: 37.3
click at [145, 128] on td "Pack de 2 paquetes (cada paquete est? dividido en 3 paquetes individuales) de 7…" at bounding box center [134, 164] width 103 height 76
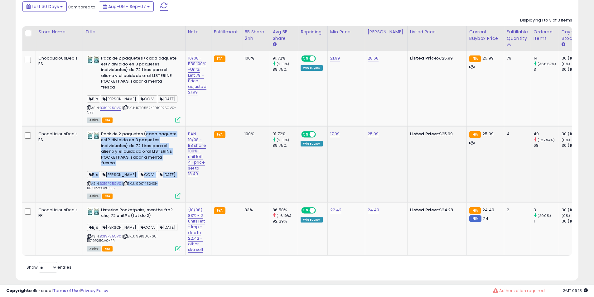
click at [117, 146] on b "Pack de 2 paquetes (cada paquete est? dividido en 3 paquetes individuales) de 7…" at bounding box center [139, 149] width 76 height 36
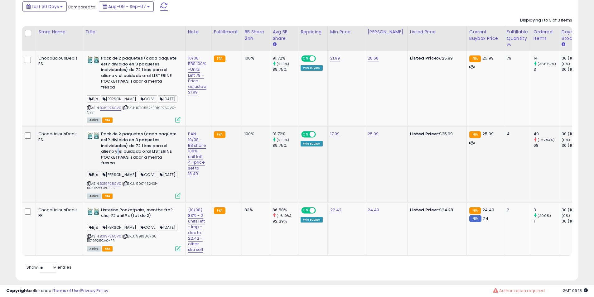
click at [117, 146] on b "Pack de 2 paquetes (cada paquete est? dividido en 3 paquetes individuales) de 7…" at bounding box center [139, 149] width 76 height 36
click at [115, 146] on b "Pack de 2 paquetes (cada paquete est? dividido en 3 paquetes individuales) de 7…" at bounding box center [139, 149] width 76 height 36
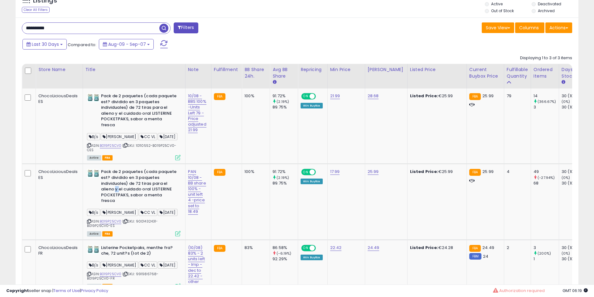
scroll to position [271, 0]
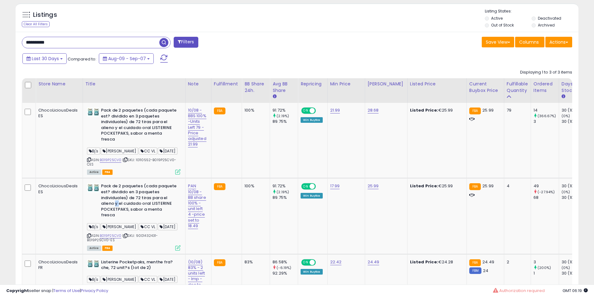
click at [68, 42] on input "**********" at bounding box center [90, 42] width 137 height 11
paste input "text"
type input "**********"
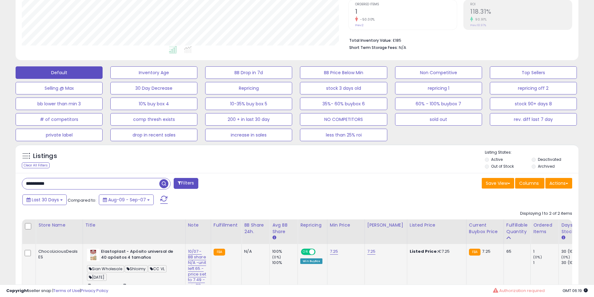
scroll to position [234, 0]
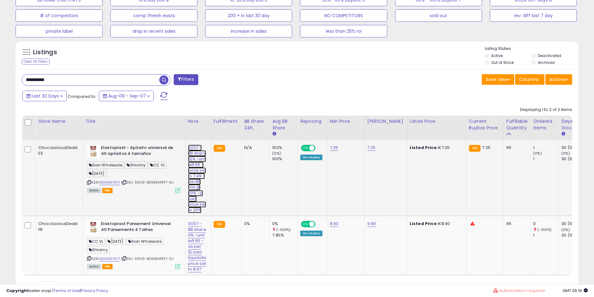
click at [195, 161] on link "10/07 -BB share N/A -unit left 65.-price set to 7.49 - win BB min @ 50% -sl sai…" at bounding box center [197, 179] width 18 height 69
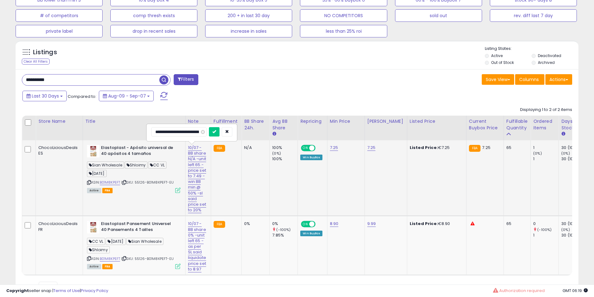
scroll to position [0, 145]
drag, startPoint x: 187, startPoint y: 128, endPoint x: 86, endPoint y: 129, distance: 100.4
click at [89, 130] on table "Store Name Title" at bounding box center [587, 196] width 1131 height 160
click at [166, 135] on input "**********" at bounding box center [183, 131] width 65 height 9
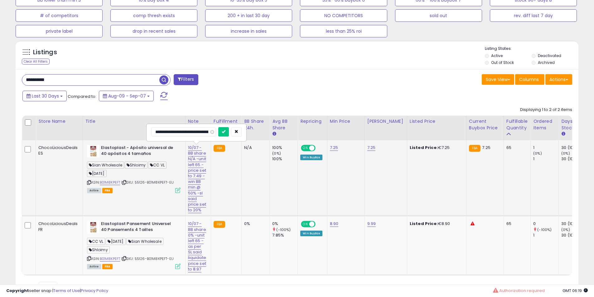
type input "**********"
click at [178, 134] on input "**********" at bounding box center [183, 131] width 65 height 9
click button "submit" at bounding box center [223, 131] width 11 height 9
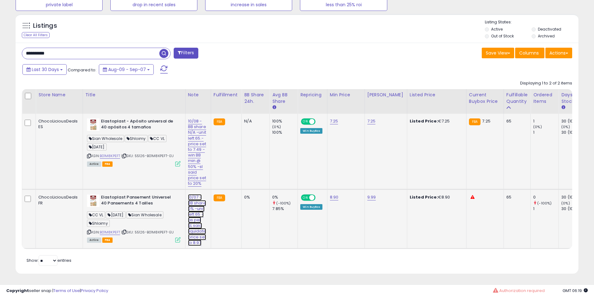
click at [195, 215] on link "10/07 -BB share 0% -unit left 65 -as per SL said liquidate price set to 8.97" at bounding box center [197, 220] width 18 height 52
drag, startPoint x: 197, startPoint y: 180, endPoint x: 22, endPoint y: 168, distance: 175.3
click at [22, 169] on tbody "ChocoLiciousDeals ES Elastoplast - Apósito universal de 40 apósitos 4 tamaños S…" at bounding box center [587, 181] width 1130 height 135
click at [173, 183] on input "**********" at bounding box center [183, 187] width 65 height 9
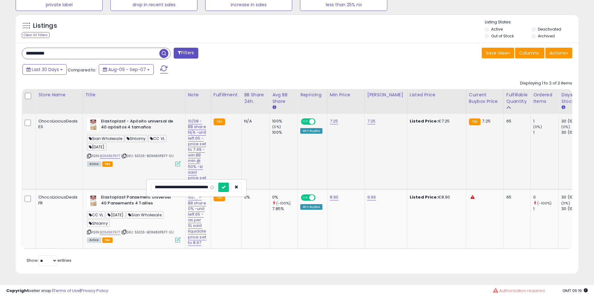
scroll to position [0, 0]
drag, startPoint x: 174, startPoint y: 180, endPoint x: 130, endPoint y: 180, distance: 43.7
click at [130, 180] on tbody "ChocoLiciousDeals ES Elastoplast - Apósito universal de 40 apósitos 4 tamaños S…" at bounding box center [587, 181] width 1130 height 135
click at [163, 183] on input "**********" at bounding box center [183, 187] width 65 height 9
click at [167, 183] on input "**********" at bounding box center [183, 187] width 65 height 9
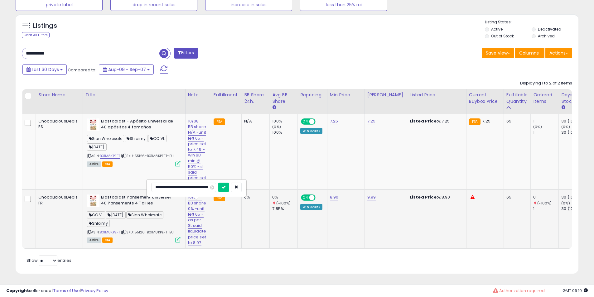
type input "**********"
click button "submit" at bounding box center [223, 187] width 11 height 9
click at [129, 195] on b "Elastoplast Pansement Universel 40 Pansements 4 Tailles" at bounding box center [139, 201] width 76 height 13
drag, startPoint x: 129, startPoint y: 195, endPoint x: 138, endPoint y: 199, distance: 10.5
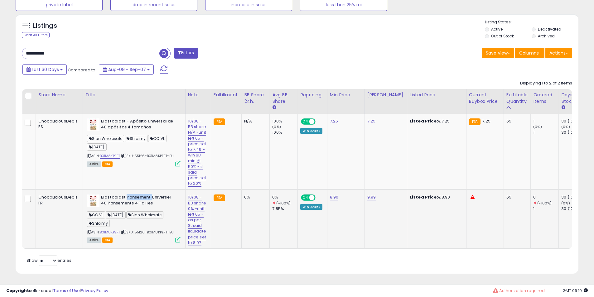
click at [133, 198] on b "Elastoplast Pansement Universel 40 Pansements 4 Tailles" at bounding box center [139, 201] width 76 height 13
click at [159, 200] on b "Elastoplast Pansement Universel 40 Pansements 4 Tailles" at bounding box center [139, 201] width 76 height 13
click at [133, 200] on b "Elastoplast Pansement Universel 40 Pansements 4 Tailles" at bounding box center [139, 201] width 76 height 13
click at [126, 195] on b "Elastoplast Pansement Universel 40 Pansements 4 Tailles" at bounding box center [139, 201] width 76 height 13
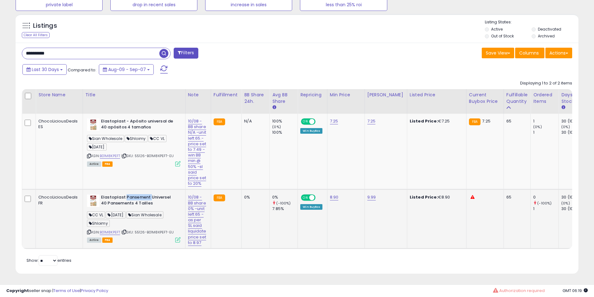
click at [126, 195] on b "Elastoplast Pansement Universel 40 Pansements 4 Tailles" at bounding box center [139, 201] width 76 height 13
click at [110, 143] on div "ASIN: B01M8KPEFT | SKU: 55126-B01M8KPEFT-EU Active FBA" at bounding box center [134, 141] width 94 height 47
click at [107, 153] on link "B01M8KPEFT" at bounding box center [110, 155] width 21 height 5
click at [116, 230] on link "B01M8KPEFT" at bounding box center [110, 232] width 21 height 5
click at [88, 48] on input "**********" at bounding box center [90, 53] width 137 height 11
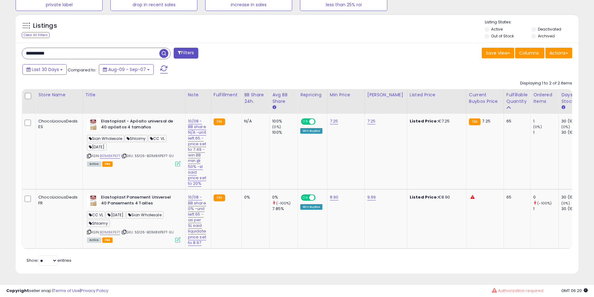
click at [88, 48] on input "**********" at bounding box center [90, 53] width 137 height 11
paste input "text"
type input "**********"
click at [168, 48] on span at bounding box center [164, 53] width 11 height 11
click at [165, 49] on span "button" at bounding box center [163, 53] width 9 height 9
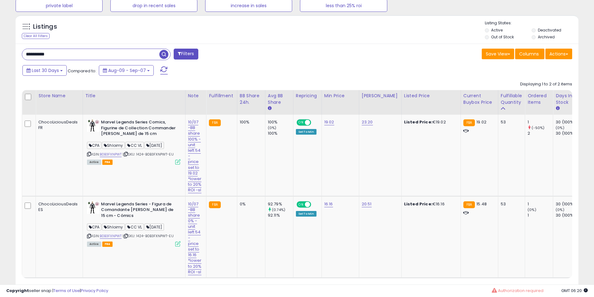
scroll to position [286, 0]
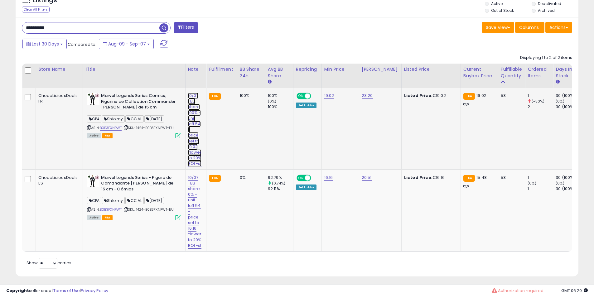
click at [195, 97] on link "10/07 -BB share 100% - unit left 54 - price set to 19.02 *lower to 20% ROI -sl" at bounding box center [195, 130] width 14 height 74
click at [188, 87] on div "**********" at bounding box center [193, 80] width 99 height 17
click at [161, 79] on input "**********" at bounding box center [181, 79] width 65 height 9
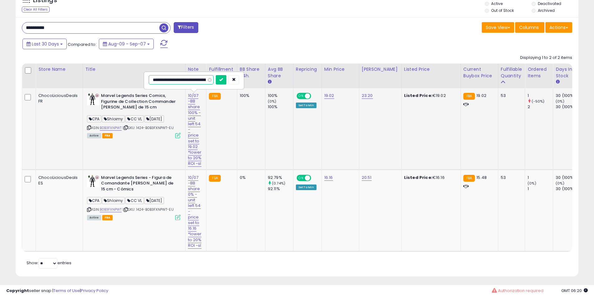
click at [161, 79] on input "**********" at bounding box center [181, 79] width 65 height 9
click at [163, 79] on input "**********" at bounding box center [181, 79] width 65 height 9
type input "**********"
click button "submit" at bounding box center [221, 79] width 11 height 9
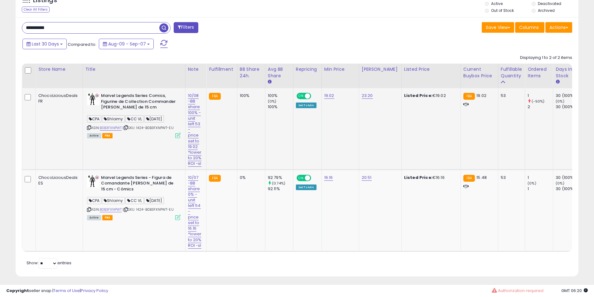
click at [140, 103] on b "Marvel Legends Series Comics, Figurine de Collection Commander Rogers de 15 cm" at bounding box center [139, 102] width 76 height 19
click at [118, 101] on b "Marvel Legends Series Comics, Figurine de Collection Commander Rogers de 15 cm" at bounding box center [139, 102] width 76 height 19
click at [188, 213] on link "10/07 -BB share 0% - unit left 54 - price set to 16.16 *lower to 20% ROI -sl" at bounding box center [195, 212] width 14 height 74
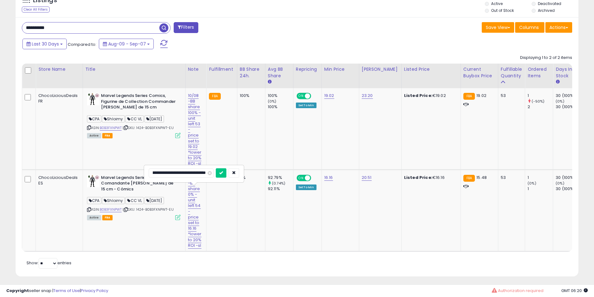
scroll to position [0, 0]
drag, startPoint x: 196, startPoint y: 173, endPoint x: 7, endPoint y: 170, distance: 189.0
click at [7, 170] on div "**********" at bounding box center [297, 13] width 588 height 544
click at [162, 176] on input "**********" at bounding box center [181, 172] width 65 height 9
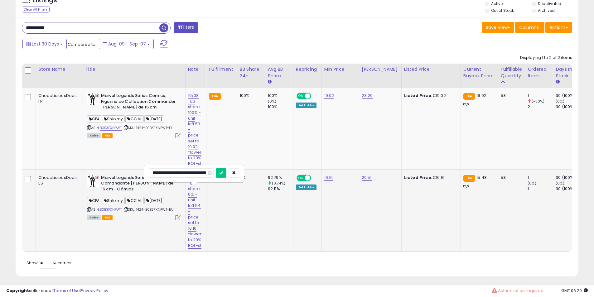
click at [192, 174] on input "**********" at bounding box center [181, 172] width 65 height 9
type input "**********"
click button "submit" at bounding box center [221, 172] width 11 height 9
click at [118, 194] on b "Marvel Legends Series - Figura de Comandante Rogers de 15 cm - Cómics" at bounding box center [139, 184] width 76 height 19
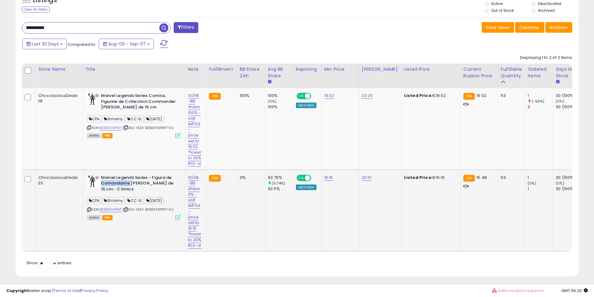
click at [125, 194] on b "Marvel Legends Series - Figura de Comandante Rogers de 15 cm - Cómics" at bounding box center [139, 184] width 76 height 19
click at [130, 194] on b "Marvel Legends Series - Figura de Comandante Rogers de 15 cm - Cómics" at bounding box center [139, 184] width 76 height 19
click at [136, 191] on b "Marvel Legends Series - Figura de Comandante Rogers de 15 cm - Cómics" at bounding box center [139, 184] width 76 height 19
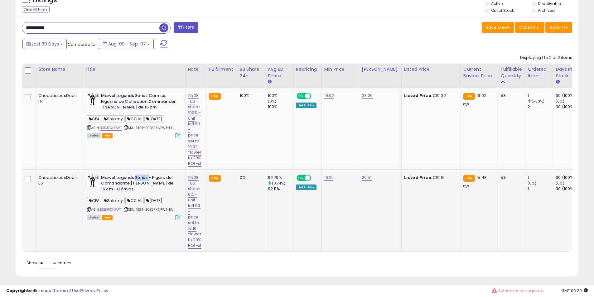
click at [136, 191] on b "Marvel Legends Series - Figura de Comandante Rogers de 15 cm - Cómics" at bounding box center [139, 184] width 76 height 19
click at [125, 193] on b "Marvel Legends Series - Figura de Comandante Rogers de 15 cm - Cómics" at bounding box center [139, 184] width 76 height 19
click at [112, 193] on b "Marvel Legends Series - Figura de Comandante Rogers de 15 cm - Cómics" at bounding box center [139, 184] width 76 height 19
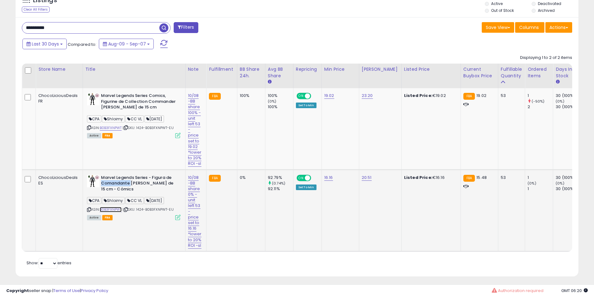
click at [110, 212] on link "B0B3FXNPWT" at bounding box center [111, 209] width 22 height 5
click at [67, 24] on input "**********" at bounding box center [90, 27] width 137 height 11
paste input "text"
type input "**********"
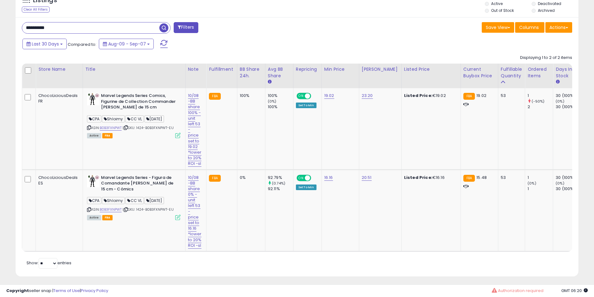
click at [167, 29] on span "button" at bounding box center [163, 27] width 9 height 9
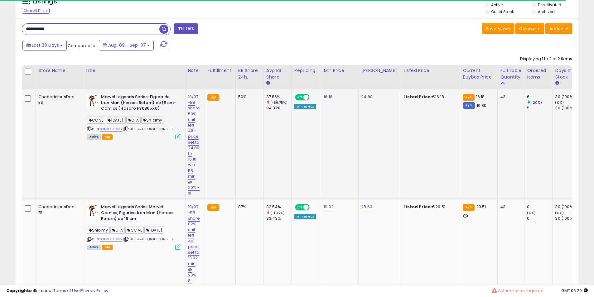
scroll to position [286, 0]
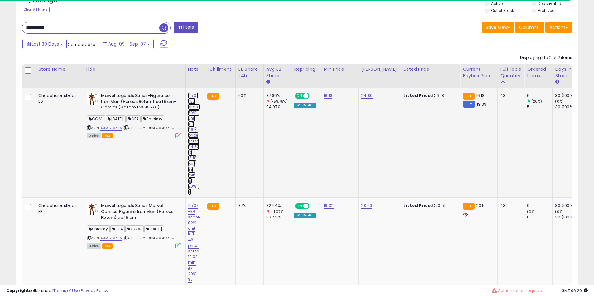
click at [192, 108] on link "10/07 -BB share 50% -unit left 46 -price set to 24.80 to 16.18 win BB min @ 20%…" at bounding box center [194, 144] width 12 height 103
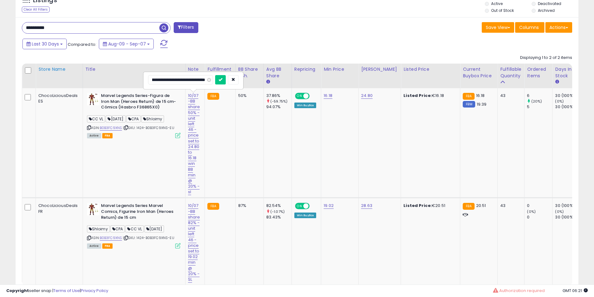
scroll to position [0, 0]
drag, startPoint x: 179, startPoint y: 79, endPoint x: 64, endPoint y: 81, distance: 115.4
click at [55, 79] on table "Store Name Title" at bounding box center [563, 175] width 1082 height 222
click at [159, 77] on input "**********" at bounding box center [180, 79] width 65 height 9
click at [162, 80] on input "**********" at bounding box center [180, 79] width 65 height 9
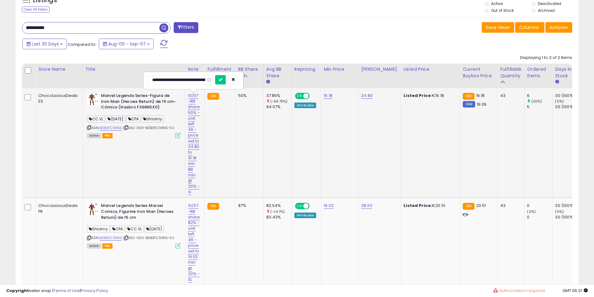
click at [193, 84] on input "**********" at bounding box center [180, 79] width 65 height 9
type input "**********"
click button "submit" at bounding box center [220, 79] width 11 height 9
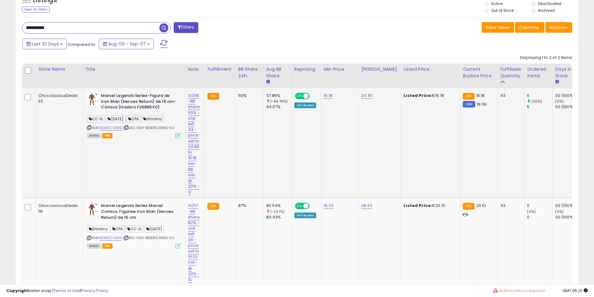
click at [113, 109] on b "Marvel Legends Series-Figura de Iron Man (Heroes Return) de 15 cm-Cómics (Hasbr…" at bounding box center [139, 102] width 76 height 19
click at [112, 107] on b "Marvel Legends Series-Figura de Iron Man (Heroes Return) de 15 cm-Cómics (Hasbr…" at bounding box center [139, 102] width 76 height 19
click at [133, 97] on b "Marvel Legends Series-Figura de Iron Man (Heroes Return) de 15 cm-Cómics (Hasbr…" at bounding box center [139, 102] width 76 height 19
click at [148, 98] on b "Marvel Legends Series-Figura de Iron Man (Heroes Return) de 15 cm-Cómics (Hasbr…" at bounding box center [139, 102] width 76 height 19
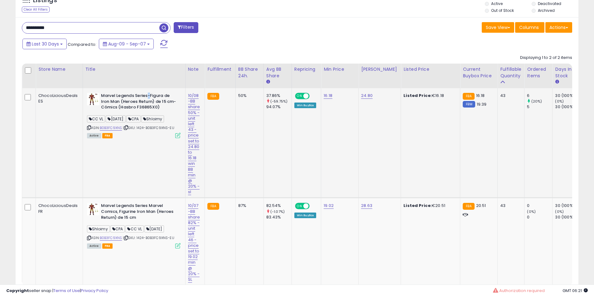
click at [148, 98] on b "Marvel Legends Series-Figura de Iron Man (Heroes Return) de 15 cm-Cómics (Hasbr…" at bounding box center [139, 102] width 76 height 19
click at [123, 100] on b "Marvel Legends Series-Figura de Iron Man (Heroes Return) de 15 cm-Cómics (Hasbr…" at bounding box center [139, 102] width 76 height 19
click at [136, 100] on b "Marvel Legends Series-Figura de Iron Man (Heroes Return) de 15 cm-Cómics (Hasbr…" at bounding box center [139, 102] width 76 height 19
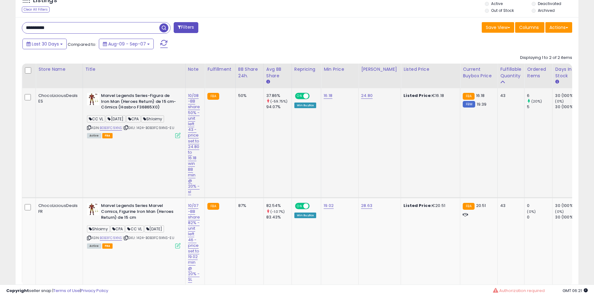
click at [108, 94] on b "Marvel Legends Series-Figura de Iron Man (Heroes Return) de 15 cm-Cómics (Hasbr…" at bounding box center [139, 102] width 76 height 19
click at [104, 101] on b "Marvel Legends Series-Figura de Iron Man (Heroes Return) de 15 cm-Cómics (Hasbr…" at bounding box center [139, 102] width 76 height 19
click at [133, 100] on b "Marvel Legends Series-Figura de Iron Man (Heroes Return) de 15 cm-Cómics (Hasbr…" at bounding box center [139, 102] width 76 height 19
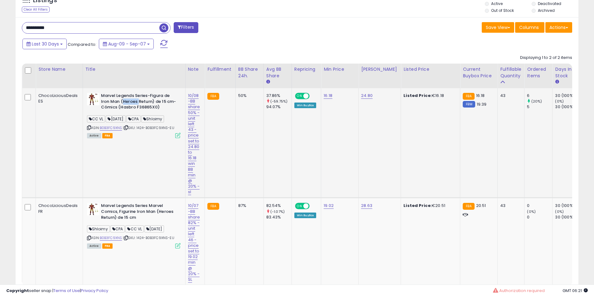
click at [133, 100] on b "Marvel Legends Series-Figura de Iron Man (Heroes Return) de 15 cm-Cómics (Hasbr…" at bounding box center [139, 102] width 76 height 19
click at [145, 100] on b "Marvel Legends Series-Figura de Iron Man (Heroes Return) de 15 cm-Cómics (Hasbr…" at bounding box center [139, 102] width 76 height 19
click at [145, 104] on b "Marvel Legends Series-Figura de Iron Man (Heroes Return) de 15 cm-Cómics (Hasbr…" at bounding box center [139, 102] width 76 height 19
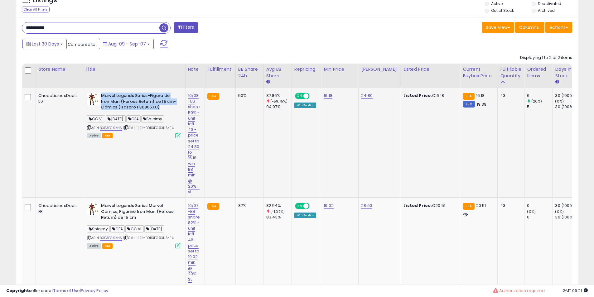
click at [145, 104] on b "Marvel Legends Series-Figura de Iron Man (Heroes Return) de 15 cm-Cómics (Hasbr…" at bounding box center [139, 102] width 76 height 19
click at [152, 104] on b "Marvel Legends Series-Figura de Iron Man (Heroes Return) de 15 cm-Cómics (Hasbr…" at bounding box center [139, 102] width 76 height 19
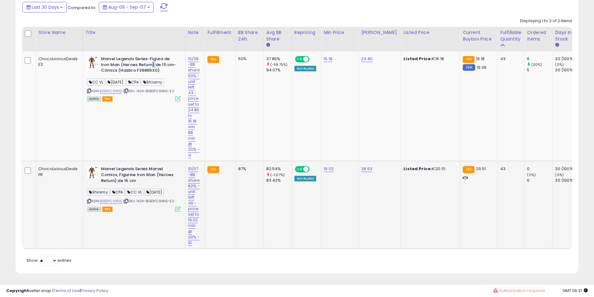
scroll to position [327, 0]
click at [188, 179] on link "10/07 -BB share 82% -unit left 46 -price set to 19.02 min @ 20% - SL" at bounding box center [194, 206] width 12 height 80
drag, startPoint x: 192, startPoint y: 152, endPoint x: 35, endPoint y: 137, distance: 157.2
click at [35, 137] on tbody "ChocoLiciousDeals ES Marvel Legends Series-Figura de Iron Man (Heroes Return) d…" at bounding box center [563, 149] width 1082 height 197
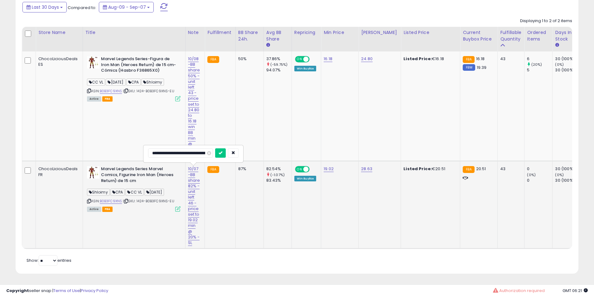
click at [163, 148] on input "**********" at bounding box center [180, 152] width 65 height 9
click at [186, 148] on input "**********" at bounding box center [180, 152] width 65 height 9
click at [189, 148] on input "**********" at bounding box center [180, 152] width 65 height 9
type input "**********"
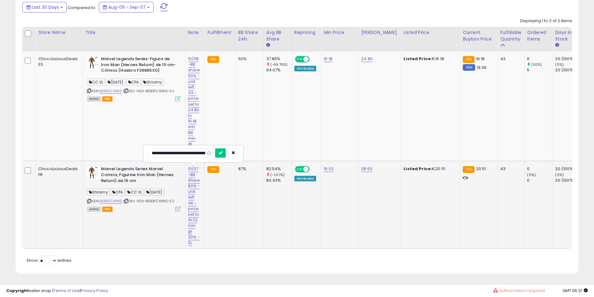
click button "submit" at bounding box center [220, 152] width 11 height 9
click at [107, 176] on b "Marvel Legends Series Marvel Comics, Figurine Iron Man (Heroes Return) de 15 cm" at bounding box center [139, 175] width 76 height 19
click at [119, 175] on b "Marvel Legends Series Marvel Comics, Figurine Iron Man (Heroes Return) de 15 cm" at bounding box center [139, 175] width 76 height 19
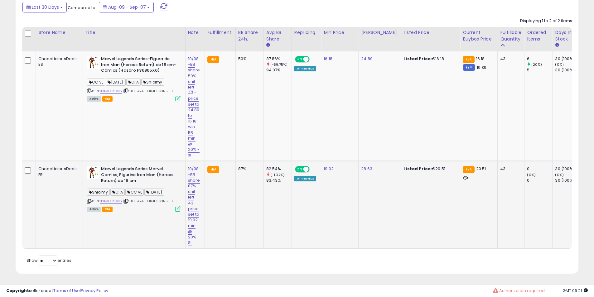
click at [123, 166] on b "Marvel Legends Series Marvel Comics, Figurine Iron Man (Heroes Return) de 15 cm" at bounding box center [139, 175] width 76 height 19
click at [136, 168] on b "Marvel Legends Series Marvel Comics, Figurine Iron Man (Heroes Return) de 15 cm" at bounding box center [139, 175] width 76 height 19
click at [128, 168] on b "Marvel Legends Series Marvel Comics, Figurine Iron Man (Heroes Return) de 15 cm" at bounding box center [139, 175] width 76 height 19
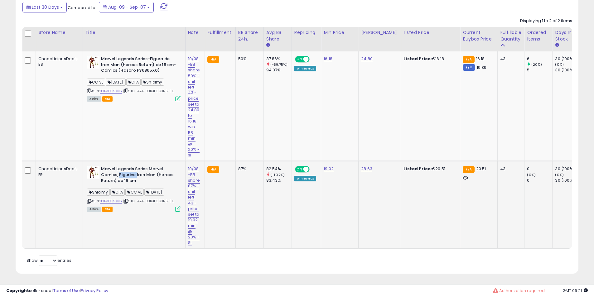
click at [128, 168] on b "Marvel Legends Series Marvel Comics, Figurine Iron Man (Heroes Return) de 15 cm" at bounding box center [139, 175] width 76 height 19
click at [131, 65] on b "Marvel Legends Series-Figura de Iron Man (Heroes Return) de 15 cm-Cómics (Hasbr…" at bounding box center [139, 65] width 76 height 19
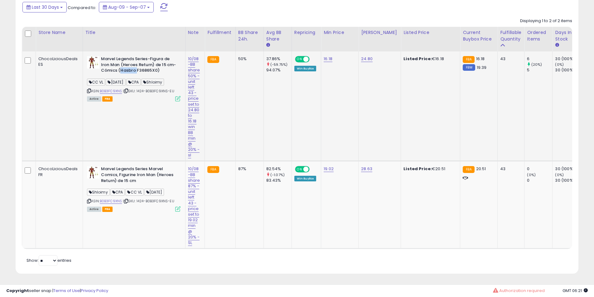
click at [131, 65] on b "Marvel Legends Series-Figura de Iron Man (Heroes Return) de 15 cm-Cómics (Hasbr…" at bounding box center [139, 65] width 76 height 19
click at [126, 63] on b "Marvel Legends Series-Figura de Iron Man (Heroes Return) de 15 cm-Cómics (Hasbr…" at bounding box center [139, 65] width 76 height 19
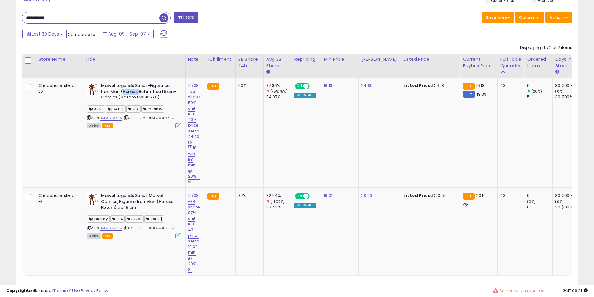
scroll to position [275, 0]
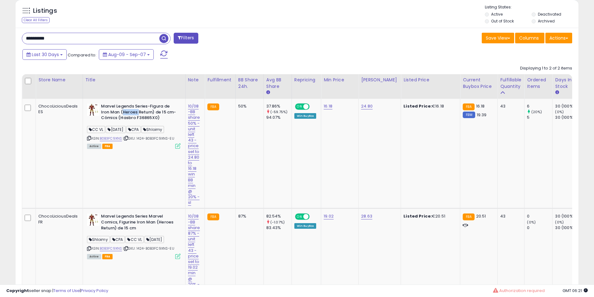
click at [84, 47] on div "**********" at bounding box center [297, 175] width 563 height 294
click at [82, 38] on input "**********" at bounding box center [90, 38] width 137 height 11
paste input "text"
type input "**********"
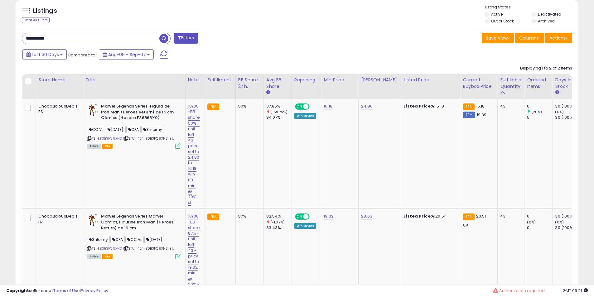
click at [165, 38] on span "button" at bounding box center [163, 38] width 9 height 9
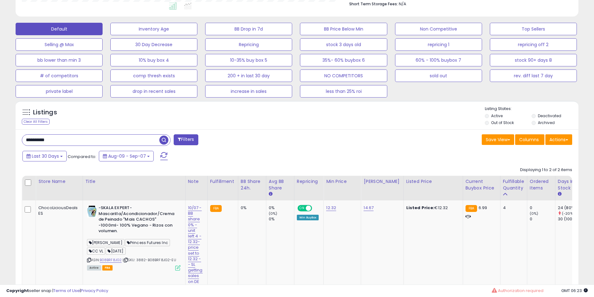
scroll to position [182, 0]
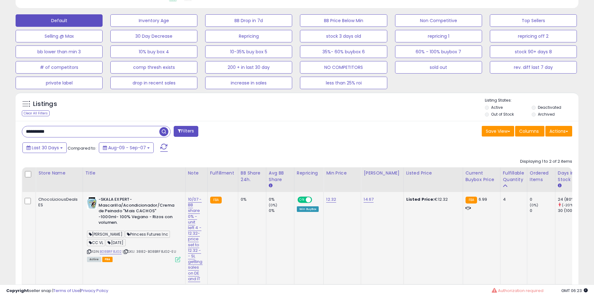
click at [134, 210] on b "-SKALA EXPERT- Mascarilla/Acondicionador/Crema de Peinado "Mais CACHOS" -1000ml…" at bounding box center [137, 212] width 76 height 31
click at [134, 209] on b "-SKALA EXPERT- Mascarilla/Acondicionador/Crema de Peinado "Mais CACHOS" -1000ml…" at bounding box center [137, 212] width 76 height 31
click at [134, 207] on b "-SKALA EXPERT- Mascarilla/Acondicionador/Crema de Peinado "Mais CACHOS" -1000ml…" at bounding box center [137, 212] width 76 height 31
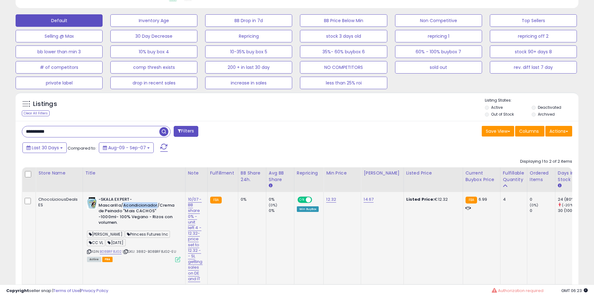
click at [134, 207] on b "-SKALA EXPERT- Mascarilla/Acondicionador/Crema de Peinado "Mais CACHOS" -1000ml…" at bounding box center [137, 212] width 76 height 31
click at [127, 189] on th "Title" at bounding box center [134, 179] width 103 height 25
click at [126, 189] on th "Title" at bounding box center [134, 179] width 103 height 25
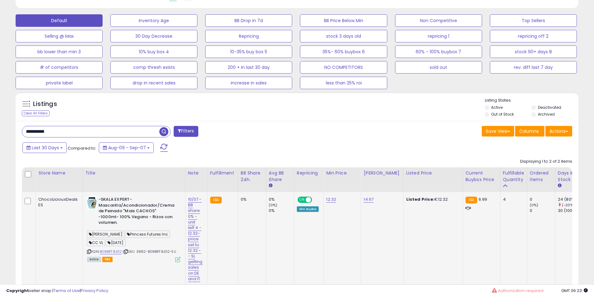
click at [127, 198] on b "-SKALA EXPERT- Mascarilla/Acondicionador/Crema de Peinado "Mais CACHOS" -1000ml…" at bounding box center [137, 212] width 76 height 31
click at [132, 212] on b "-SKALA EXPERT- Mascarilla/Acondicionador/Crema de Peinado "Mais CACHOS" -1000ml…" at bounding box center [137, 212] width 76 height 31
click at [142, 212] on b "-SKALA EXPERT- Mascarilla/Acondicionador/Crema de Peinado "Mais CACHOS" -1000ml…" at bounding box center [137, 212] width 76 height 31
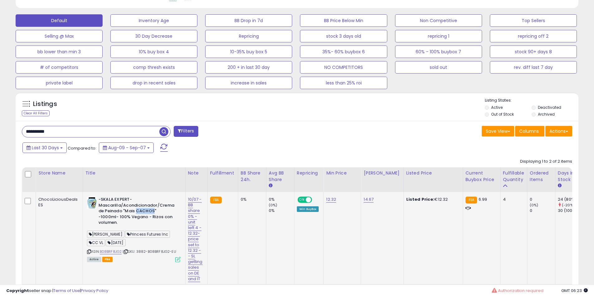
click at [142, 212] on b "-SKALA EXPERT- Mascarilla/Acondicionador/Crema de Peinado "Mais CACHOS" -1000ml…" at bounding box center [137, 212] width 76 height 31
click at [184, 210] on td "-SKALA EXPERT- Mascarilla/Acondicionador/Crema de Peinado "Mais CACHOS" -1000ml…" at bounding box center [134, 238] width 103 height 93
click at [192, 210] on link "10/07 - BB share 0% -unit left 4 - 12.32-price set to 12.32 -- SL getting sales…" at bounding box center [195, 239] width 15 height 86
drag, startPoint x: 178, startPoint y: 182, endPoint x: 50, endPoint y: 169, distance: 129.2
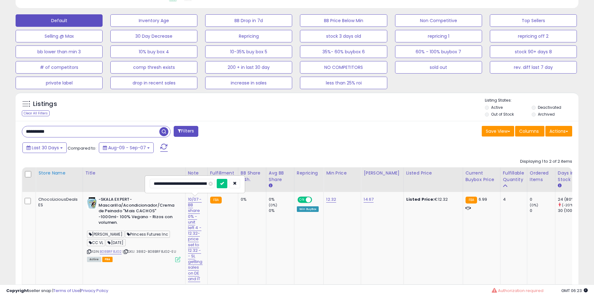
click at [48, 165] on div "Displaying 1 to 2 of 2 items Store Name Title" at bounding box center [297, 264] width 550 height 217
click at [162, 186] on input "**********" at bounding box center [182, 183] width 65 height 9
click at [164, 185] on input "**********" at bounding box center [182, 183] width 65 height 9
type input "**********"
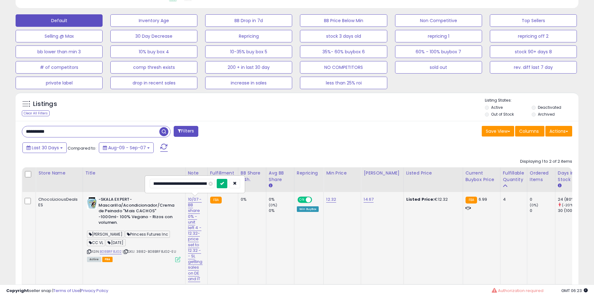
click at [222, 184] on icon "submit" at bounding box center [222, 183] width 4 height 4
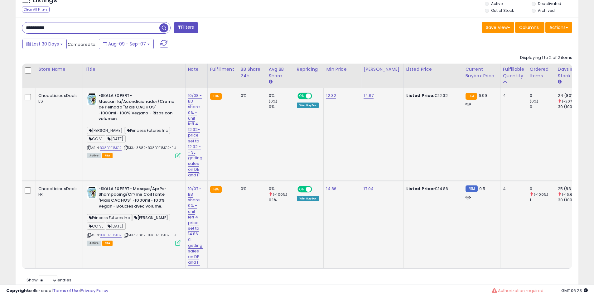
click at [185, 198] on td "10/07 - BB share 0% -unit left 4-price set to 14.86 - SL -getting sales on DE a…" at bounding box center [196, 225] width 22 height 88
click at [187, 197] on td "10/07 - BB share 0% -unit left 4-price set to 14.86 - SL -getting sales on DE a…" at bounding box center [196, 225] width 22 height 88
click at [187, 193] on td "10/07 - BB share 0% -unit left 4-price set to 14.86 - SL -getting sales on DE a…" at bounding box center [196, 225] width 22 height 88
click at [188, 190] on div "10/07 - BB share 0% -unit left 4-price set to 14.86 - SL -getting sales on DE a…" at bounding box center [195, 226] width 15 height 80
click at [190, 186] on link "10/07 - BB share 0% -unit left 4-price set to 14.86 - SL -getting sales on DE a…" at bounding box center [195, 226] width 15 height 80
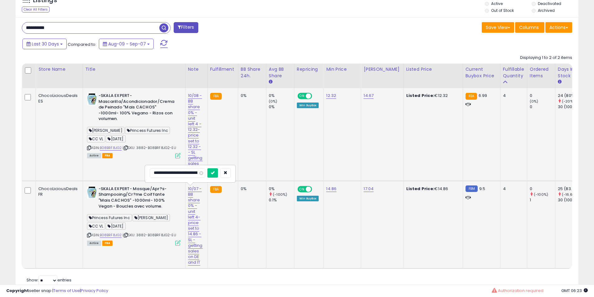
scroll to position [0, 118]
drag, startPoint x: 193, startPoint y: 168, endPoint x: 164, endPoint y: 172, distance: 29.2
click at [164, 172] on input "**********" at bounding box center [182, 172] width 65 height 9
click at [170, 172] on input "**********" at bounding box center [182, 172] width 65 height 9
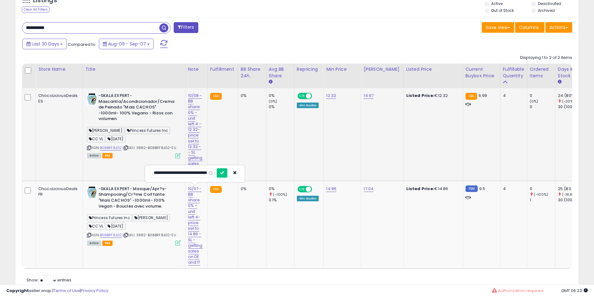
drag, startPoint x: 182, startPoint y: 173, endPoint x: 83, endPoint y: 173, distance: 99.1
click at [83, 173] on tbody "ChocoLiciousDeals ES -SKALA EXPERT- Mascarilla/Acondicionador/Crema de Peinado …" at bounding box center [567, 178] width 1091 height 180
click at [164, 175] on input "**********" at bounding box center [182, 172] width 65 height 9
type input "**********"
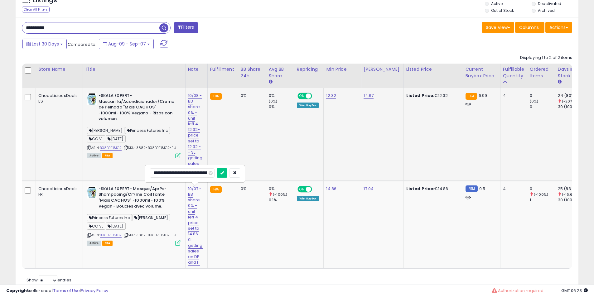
click button "submit" at bounding box center [222, 172] width 11 height 9
click at [133, 207] on b "-SKALA EXPERT- Masque/Apr?s-Shampooing/Cr?me Coiffante "Mais CACHOS" -1000ml- 1…" at bounding box center [137, 198] width 76 height 25
click at [135, 204] on b "-SKALA EXPERT- Masque/Apr?s-Shampooing/Cr?me Coiffante "Mais CACHOS" -1000ml- 1…" at bounding box center [137, 198] width 76 height 25
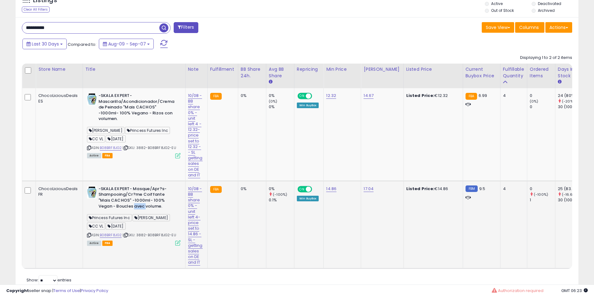
click at [135, 204] on b "-SKALA EXPERT- Masque/Apr?s-Shampooing/Cr?me Coiffante "Mais CACHOS" -1000ml- 1…" at bounding box center [137, 198] width 76 height 25
click at [123, 201] on b "-SKALA EXPERT- Masque/Apr?s-Shampooing/Cr?me Coiffante "Mais CACHOS" -1000ml- 1…" at bounding box center [137, 198] width 76 height 25
click at [118, 198] on b "-SKALA EXPERT- Masque/Apr?s-Shampooing/Cr?me Coiffante "Mais CACHOS" -1000ml- 1…" at bounding box center [137, 198] width 76 height 25
click at [118, 185] on td "-SKALA EXPERT- Masque/Apr?s-Shampooing/Cr?me Coiffante "Mais CACHOS" -1000ml- 1…" at bounding box center [134, 225] width 103 height 88
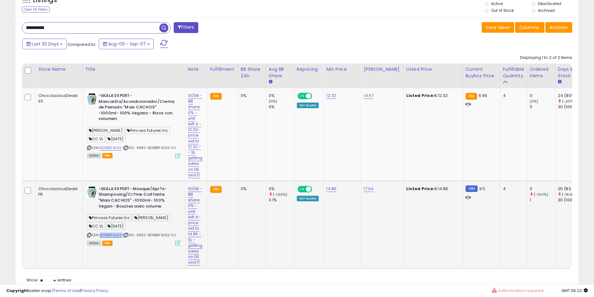
click at [118, 185] on td "-SKALA EXPERT- Masque/Apr?s-Shampooing/Cr?me Coiffante "Mais CACHOS" -1000ml- 1…" at bounding box center [134, 225] width 103 height 88
click at [153, 197] on b "-SKALA EXPERT- Masque/Apr?s-Shampooing/Cr?me Coiffante "Mais CACHOS" -1000ml- 1…" at bounding box center [137, 198] width 76 height 25
click at [128, 197] on b "-SKALA EXPERT- Masque/Apr?s-Shampooing/Cr?me Coiffante "Mais CACHOS" -1000ml- 1…" at bounding box center [137, 198] width 76 height 25
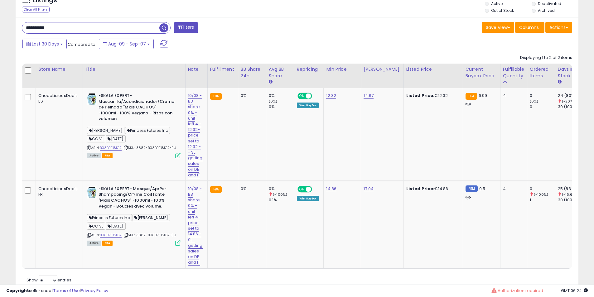
click at [93, 37] on div "**********" at bounding box center [297, 155] width 563 height 277
drag, startPoint x: 93, startPoint y: 37, endPoint x: 94, endPoint y: 28, distance: 9.0
click at [94, 37] on div "**********" at bounding box center [297, 155] width 563 height 277
click at [94, 28] on input "**********" at bounding box center [90, 27] width 137 height 11
click at [94, 23] on input "**********" at bounding box center [90, 27] width 137 height 11
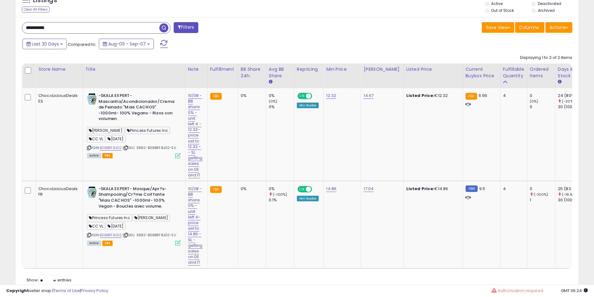
drag, startPoint x: 93, startPoint y: 22, endPoint x: 81, endPoint y: 28, distance: 13.1
click at [81, 28] on input "**********" at bounding box center [90, 27] width 137 height 11
paste input "text"
type input "**********"
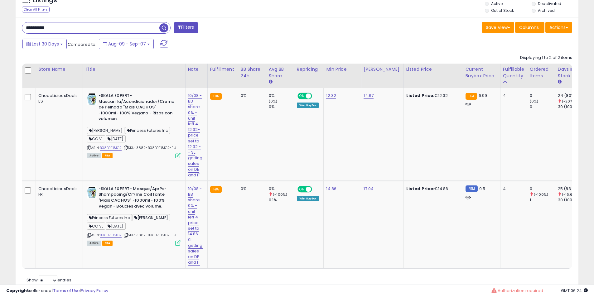
click at [166, 26] on span "button" at bounding box center [163, 27] width 9 height 9
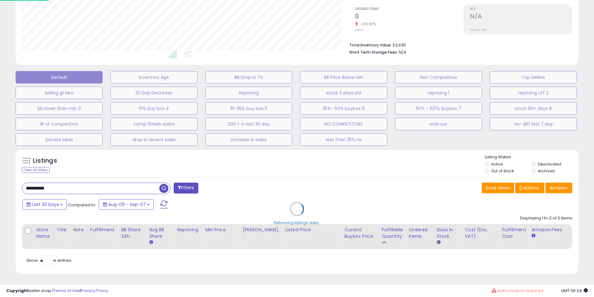
scroll to position [128, 329]
select select "**"
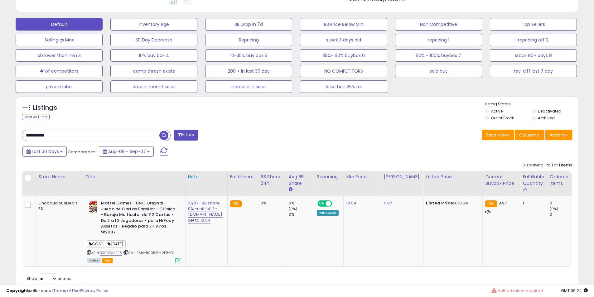
scroll to position [201, 0]
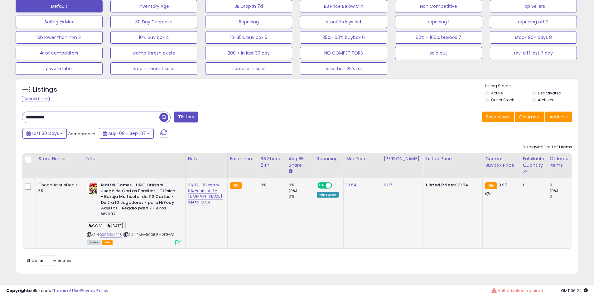
click at [198, 186] on div "10/07 -BB share 0% -unit left 1 - pr.ice set to 10.54" at bounding box center [205, 193] width 35 height 23
click at [195, 178] on td "10/07 -BB share 0% -unit left 1 - pr.ice set to 10.54" at bounding box center [206, 213] width 42 height 71
click at [193, 178] on td "10/07 -BB share 0% -unit left 1 - pr.ice set to 10.54" at bounding box center [206, 213] width 42 height 71
click at [190, 182] on link "10/07 -BB share 0% -unit left 1 - pr.ice set to 10.54" at bounding box center [205, 193] width 35 height 23
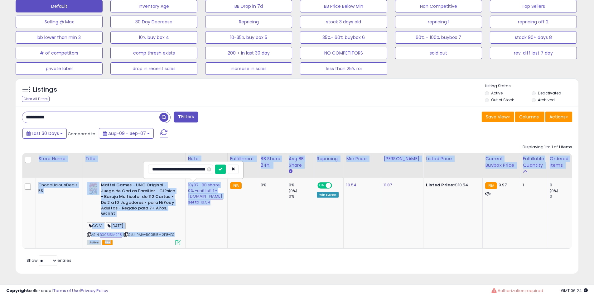
drag, startPoint x: 181, startPoint y: 160, endPoint x: 0, endPoint y: 151, distance: 180.7
click at [0, 151] on div "**********" at bounding box center [297, 60] width 594 height 473
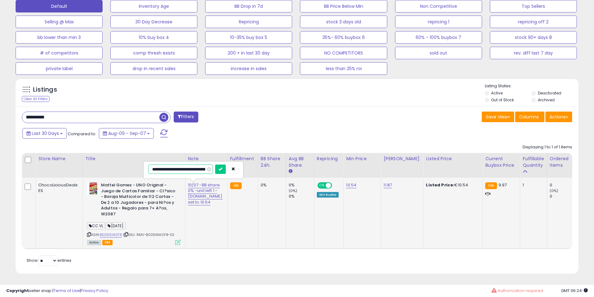
click at [164, 165] on input "**********" at bounding box center [180, 169] width 65 height 9
type input "**********"
click button "submit" at bounding box center [220, 169] width 11 height 9
click at [132, 178] on td "Mattel Games - UNO Original - Juego de Cartas Familiar - Cl?sico - Baraja Multi…" at bounding box center [134, 213] width 103 height 71
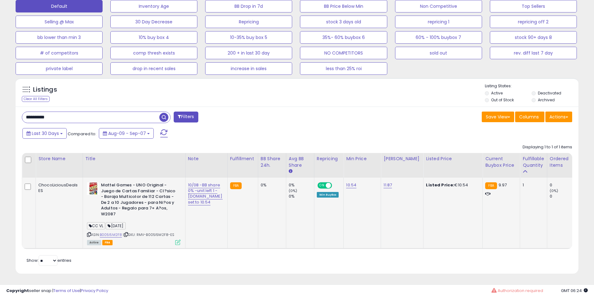
click at [128, 196] on b "Mattel Games - UNO Original - Juego de Cartas Familiar - Cl?sico - Baraja Multi…" at bounding box center [139, 200] width 76 height 36
click at [132, 187] on b "Mattel Games - UNO Original - Juego de Cartas Familiar - Cl?sico - Baraja Multi…" at bounding box center [139, 200] width 76 height 36
click at [136, 192] on b "Mattel Games - UNO Original - Juego de Cartas Familiar - Cl?sico - Baraja Multi…" at bounding box center [139, 200] width 76 height 36
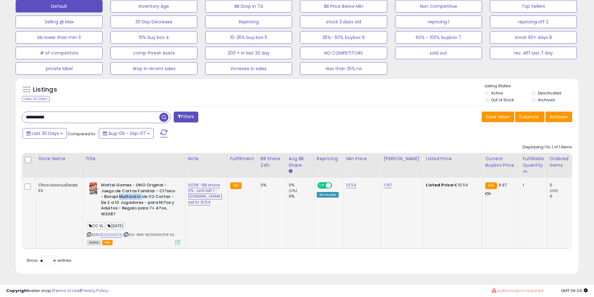
click at [136, 192] on b "Mattel Games - UNO Original - Juego de Cartas Familiar - Cl?sico - Baraja Multi…" at bounding box center [139, 200] width 76 height 36
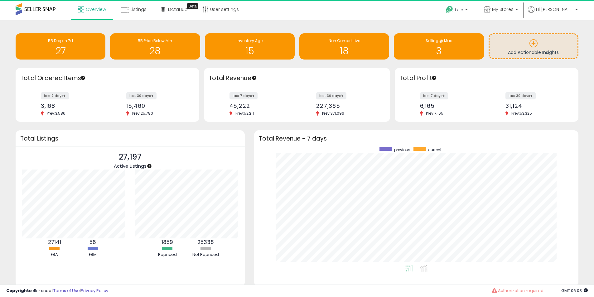
scroll to position [118, 312]
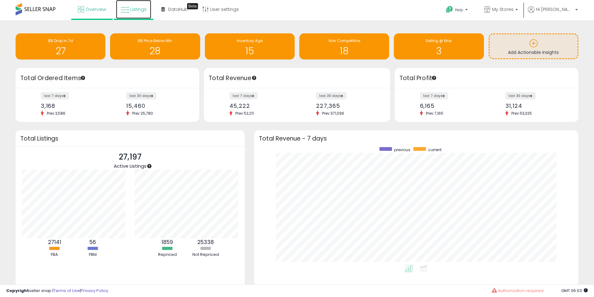
click at [127, 6] on icon at bounding box center [125, 10] width 8 height 8
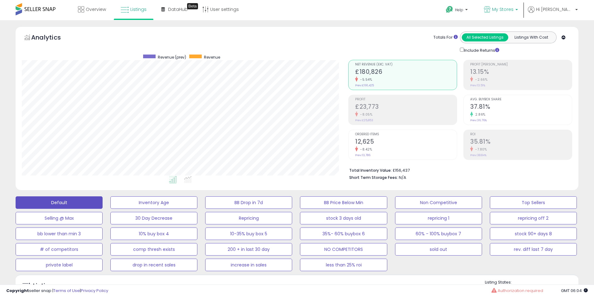
click at [514, 7] on span "My Stores" at bounding box center [503, 9] width 22 height 6
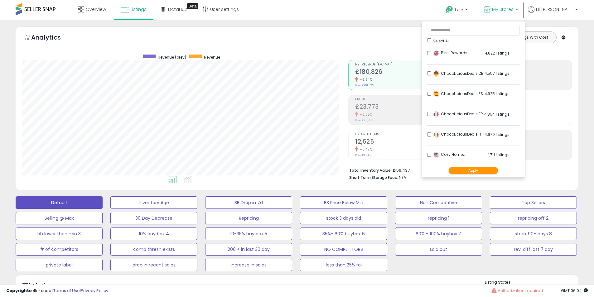
click at [452, 94] on div "ChocoLiciousDeals ES 4,925 listings" at bounding box center [471, 95] width 78 height 9
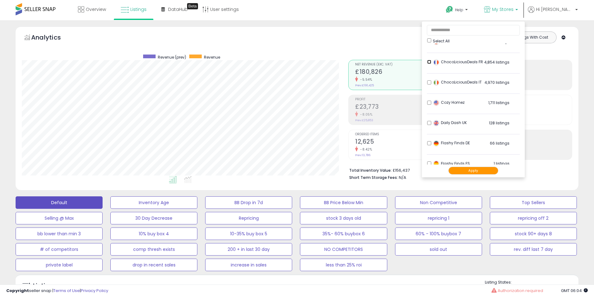
scroll to position [104, 0]
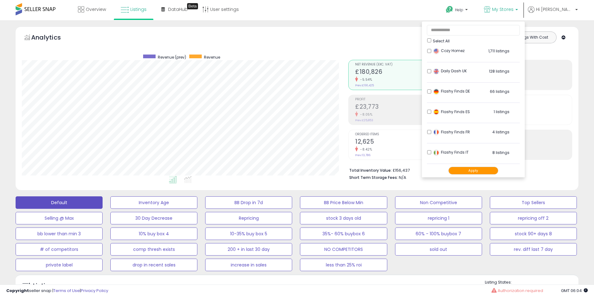
click at [451, 110] on div "Flashy Finds ES 1 listings" at bounding box center [471, 113] width 78 height 9
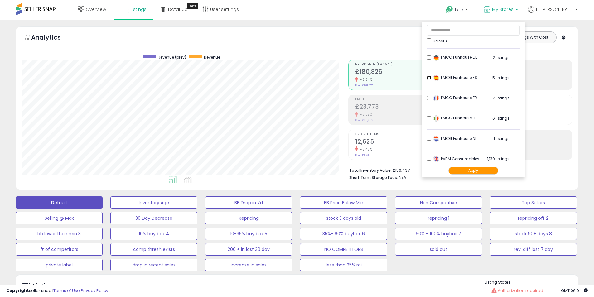
scroll to position [225, 0]
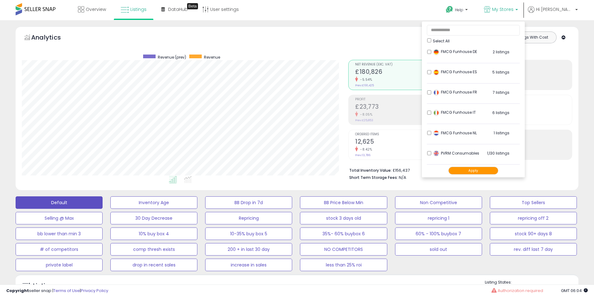
click at [493, 170] on button "Apply" at bounding box center [473, 171] width 50 height 8
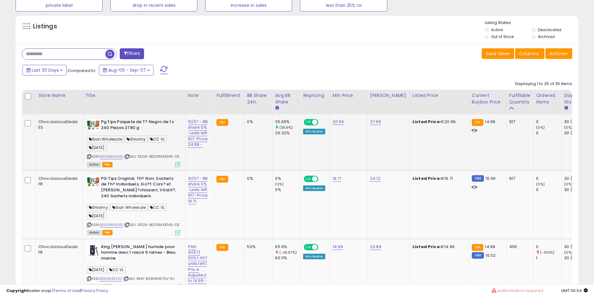
scroll to position [128, 326]
click at [92, 157] on div "ASIN: B000MXX04S | SKU: 55126-B000MXX04S-DE Active FBA" at bounding box center [134, 142] width 94 height 47
click at [89, 157] on icon at bounding box center [89, 156] width 4 height 3
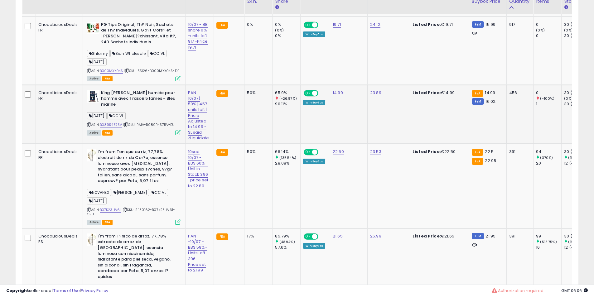
scroll to position [416, 0]
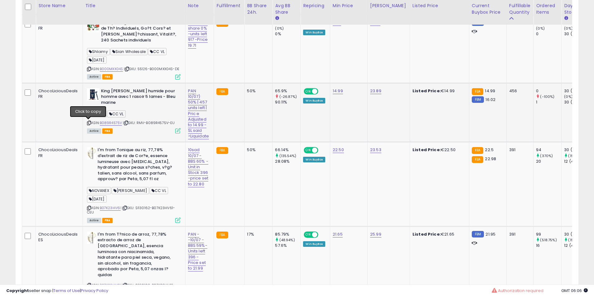
click at [87, 124] on icon at bounding box center [89, 122] width 4 height 3
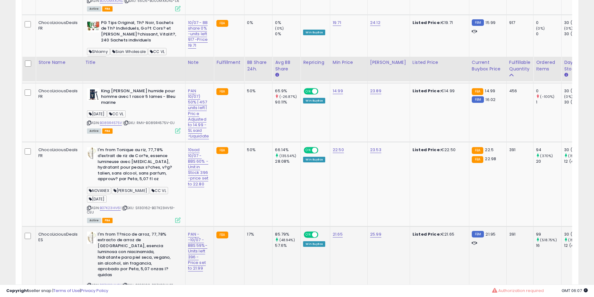
scroll to position [520, 0]
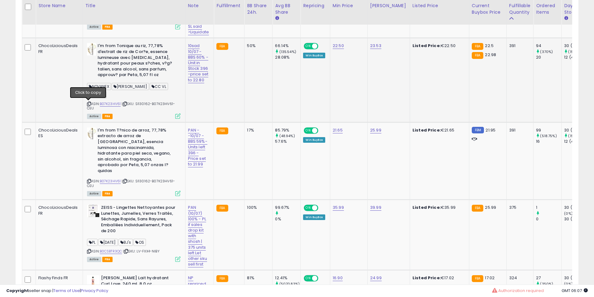
click at [88, 105] on icon at bounding box center [89, 103] width 4 height 3
click at [118, 150] on b "I'm from T?nico de arroz, 77,78% extracto de arroz [PERSON_NAME][GEOGRAPHIC_DAT…" at bounding box center [136, 152] width 76 height 48
click at [128, 150] on b "I'm from T?nico de arroz, 77,78% extracto de arroz [PERSON_NAME][GEOGRAPHIC_DAT…" at bounding box center [136, 152] width 76 height 48
drag, startPoint x: 128, startPoint y: 150, endPoint x: 142, endPoint y: 151, distance: 14.7
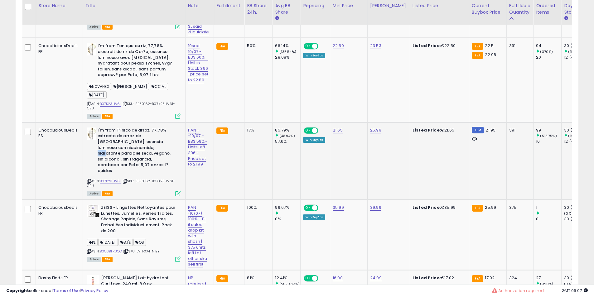
click at [128, 150] on b "I'm from T?nico de arroz, 77,78% extracto de arroz [PERSON_NAME][GEOGRAPHIC_DAT…" at bounding box center [136, 152] width 76 height 48
click at [142, 151] on b "I'm from T?nico de arroz, 77,78% extracto de arroz [PERSON_NAME][GEOGRAPHIC_DAT…" at bounding box center [136, 152] width 76 height 48
click at [142, 134] on b "I'm from T?nico de arroz, 77,78% extracto de arroz [PERSON_NAME][GEOGRAPHIC_DAT…" at bounding box center [136, 152] width 76 height 48
drag, startPoint x: 142, startPoint y: 134, endPoint x: 129, endPoint y: 145, distance: 17.5
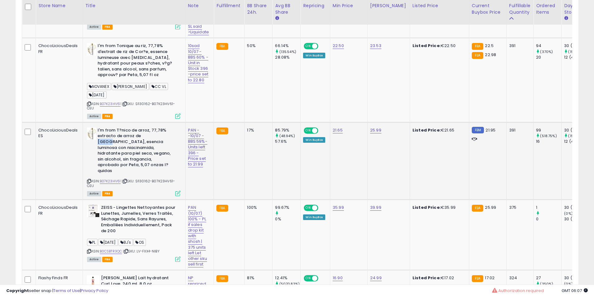
click at [142, 134] on b "I'm from T?nico de arroz, 77,78% extracto de arroz [PERSON_NAME][GEOGRAPHIC_DAT…" at bounding box center [136, 152] width 76 height 48
click at [129, 145] on b "I'm from T?nico de arroz, 77,78% extracto de arroz [PERSON_NAME][GEOGRAPHIC_DAT…" at bounding box center [136, 152] width 76 height 48
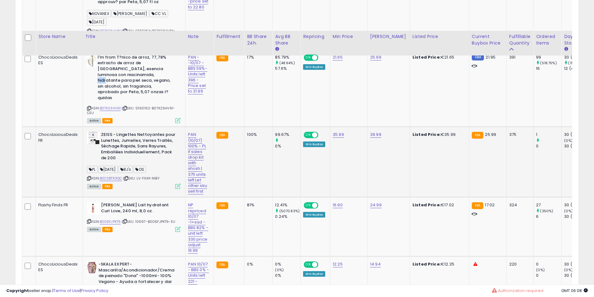
scroll to position [624, 0]
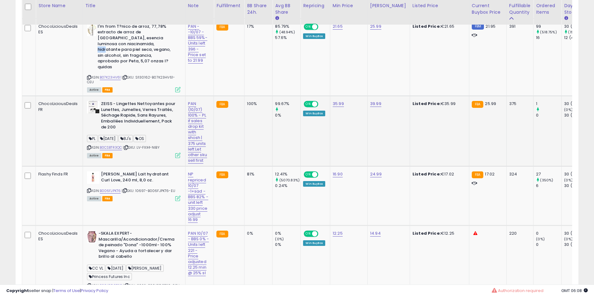
click at [119, 111] on b "ZEISS - Lingettes Nettoyantes pour Lunettes, Jumelles, Verres Traités, Séchage …" at bounding box center [139, 116] width 76 height 31
click at [137, 105] on b "ZEISS - Lingettes Nettoyantes pour Lunettes, Jumelles, Verres Traités, Séchage …" at bounding box center [139, 116] width 76 height 31
click at [85, 143] on div "ZEISS - Lingettes Nettoyantes pour Lunettes, Jumelles, Verres Traités, Séchage …" at bounding box center [132, 129] width 95 height 56
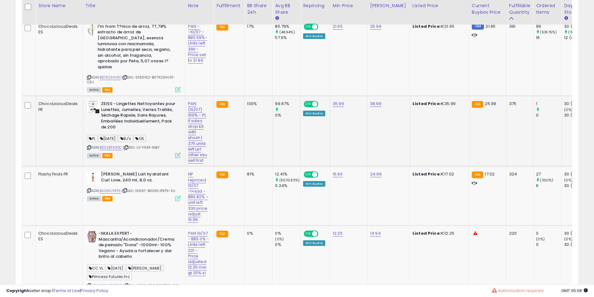
click at [85, 139] on div "ZEISS - Lingettes Nettoyantes pour Lunettes, Jumelles, Verres Traités, Séchage …" at bounding box center [132, 129] width 95 height 56
click at [87, 146] on icon at bounding box center [89, 147] width 4 height 3
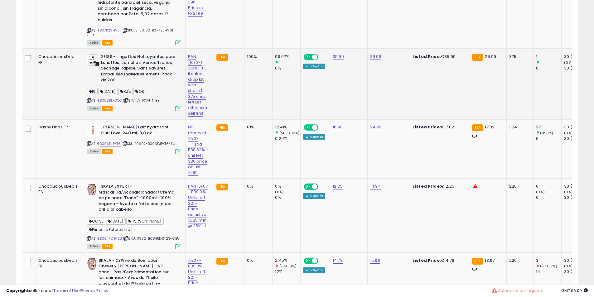
scroll to position [676, 0]
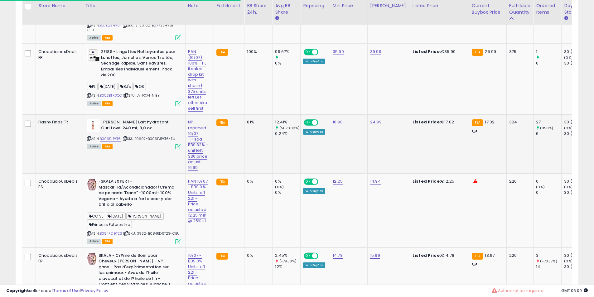
click at [87, 137] on icon at bounding box center [89, 138] width 4 height 3
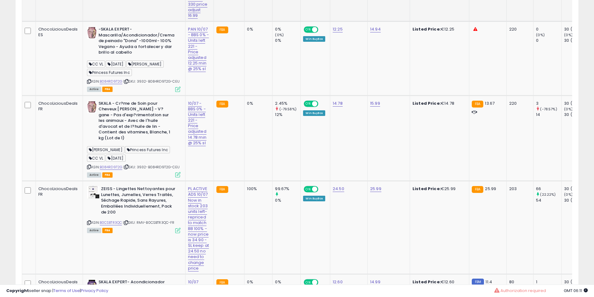
scroll to position [832, 0]
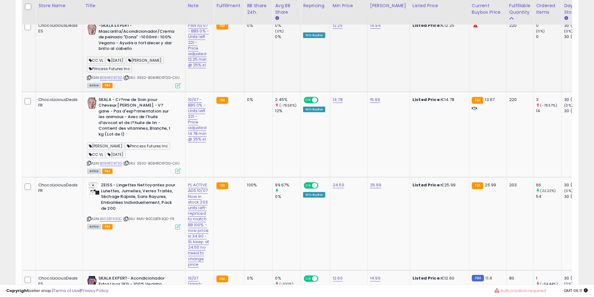
click at [88, 69] on div "ASIN: B084RD9T2G | SKU: 3932-B084RD9T2G-CEU Active FBA" at bounding box center [134, 55] width 94 height 65
click at [86, 73] on div "-SKALA EXPERT- Mascarilla/Acondicionador/Crema de peinado "Dona" -1000ml- 100% …" at bounding box center [132, 55] width 95 height 65
click at [88, 76] on icon at bounding box center [89, 77] width 4 height 3
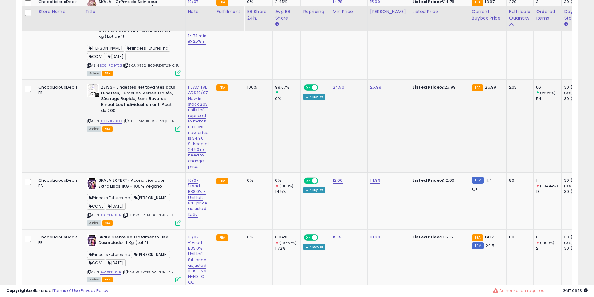
scroll to position [935, 0]
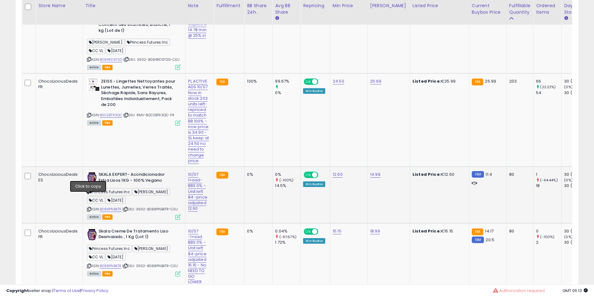
click at [88, 208] on icon at bounding box center [89, 209] width 4 height 3
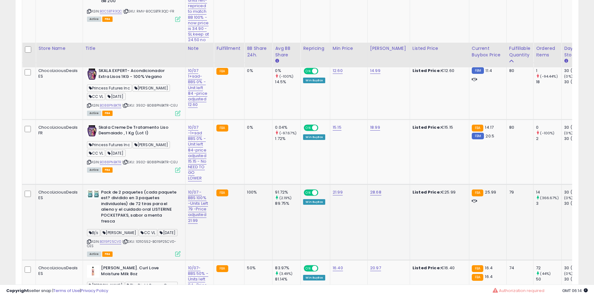
scroll to position [1143, 0]
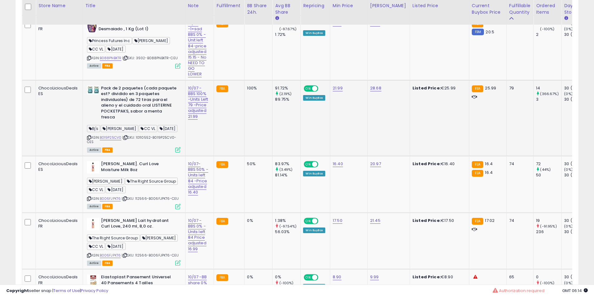
click at [89, 135] on span "| SKU: 10110552-B019P25CV0-CES" at bounding box center [131, 139] width 89 height 9
click at [87, 125] on div "Bj's S. Leitner CC VL 31.08.25" at bounding box center [134, 129] width 94 height 8
click at [87, 136] on icon at bounding box center [89, 137] width 4 height 3
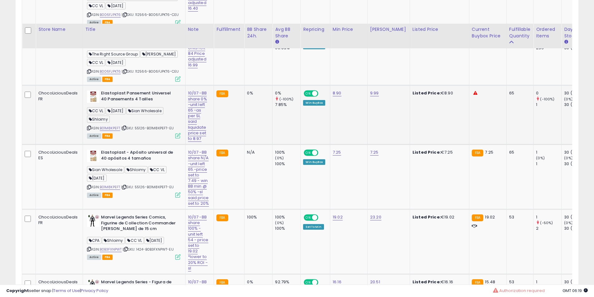
scroll to position [1351, 0]
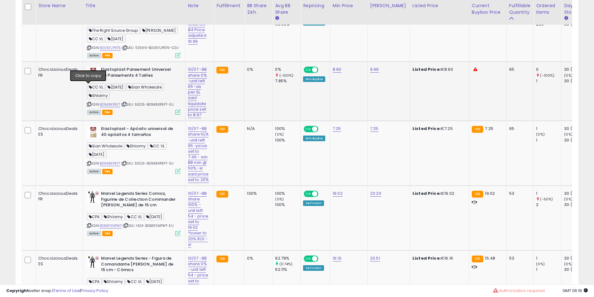
click at [88, 103] on icon at bounding box center [89, 104] width 4 height 3
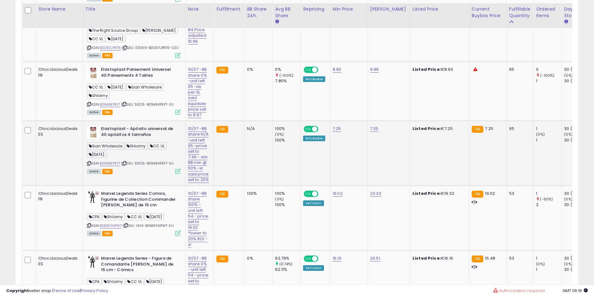
scroll to position [1507, 0]
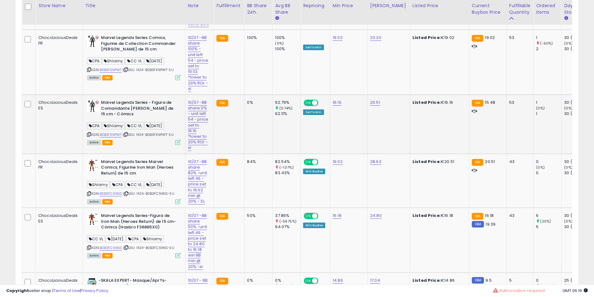
click at [86, 116] on div "Marvel Legends Series - Figura de Comandante Rogers de 15 cm - Cómics CPA Shloi…" at bounding box center [132, 122] width 95 height 45
click at [87, 133] on icon at bounding box center [89, 134] width 4 height 3
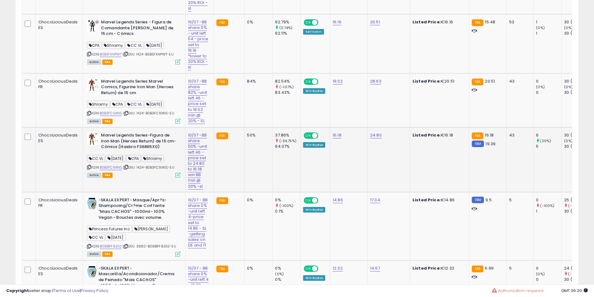
scroll to position [1559, 0]
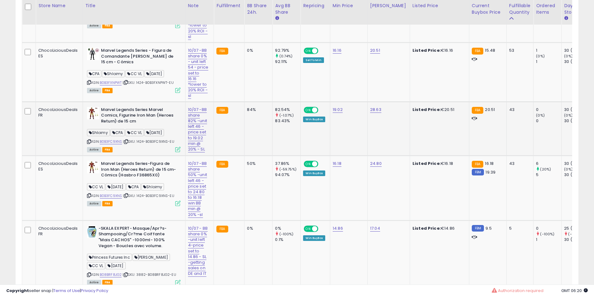
click at [89, 140] on icon at bounding box center [89, 141] width 4 height 3
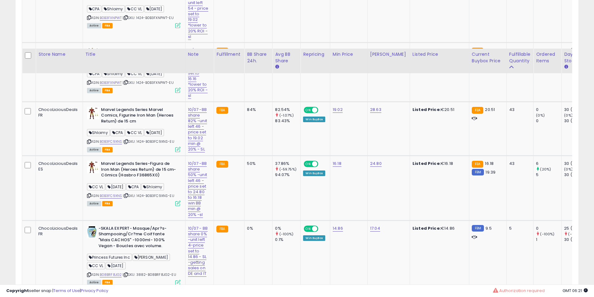
scroll to position [1663, 0]
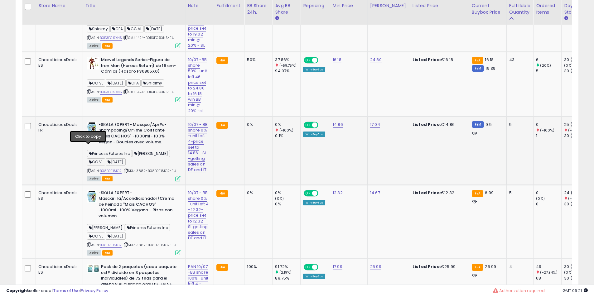
click at [88, 169] on icon at bounding box center [89, 170] width 4 height 3
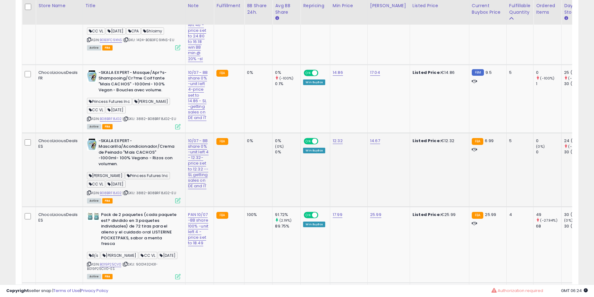
click at [129, 138] on b "-SKALA EXPERT- Mascarilla/Acondicionador/Crema de Peinado "Mais CACHOS" -1000ml…" at bounding box center [137, 153] width 76 height 31
click at [115, 138] on b "-SKALA EXPERT- Mascarilla/Acondicionador/Crema de Peinado "Mais CACHOS" -1000ml…" at bounding box center [137, 153] width 76 height 31
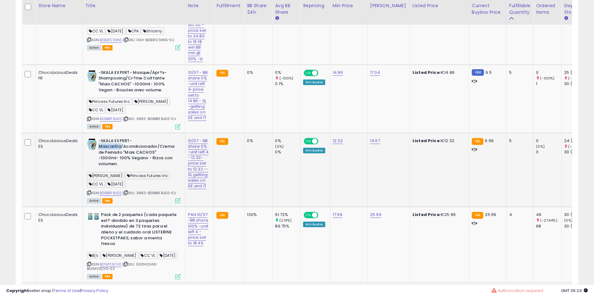
click at [115, 138] on b "-SKALA EXPERT- Mascarilla/Acondicionador/Crema de Peinado "Mais CACHOS" -1000ml…" at bounding box center [137, 153] width 76 height 31
click at [118, 138] on b "-SKALA EXPERT- Mascarilla/Acondicionador/Crema de Peinado "Mais CACHOS" -1000ml…" at bounding box center [137, 153] width 76 height 31
click at [127, 138] on b "-SKALA EXPERT- Mascarilla/Acondicionador/Crema de Peinado "Mais CACHOS" -1000ml…" at bounding box center [137, 153] width 76 height 31
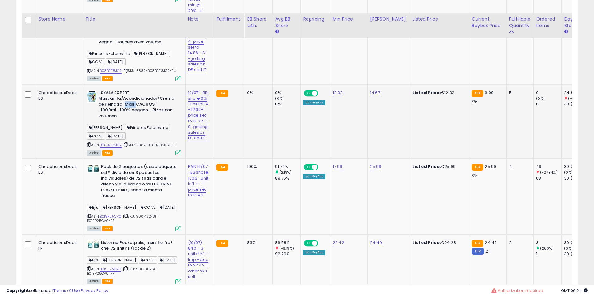
scroll to position [1784, 0]
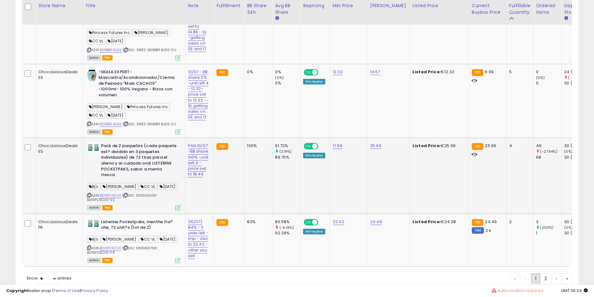
click at [110, 147] on b "Pack de 2 paquetes (cada paquete est? dividido en 3 paquetes individuales) de 7…" at bounding box center [139, 161] width 76 height 36
click at [115, 143] on b "Pack de 2 paquetes (cada paquete est? dividido en 3 paquetes individuales) de 7…" at bounding box center [139, 161] width 76 height 36
click at [50, 273] on select "** **" at bounding box center [48, 278] width 19 height 11
select select "**"
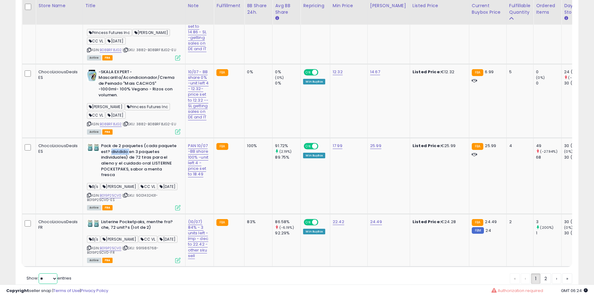
click at [39, 273] on select "** **" at bounding box center [48, 278] width 19 height 11
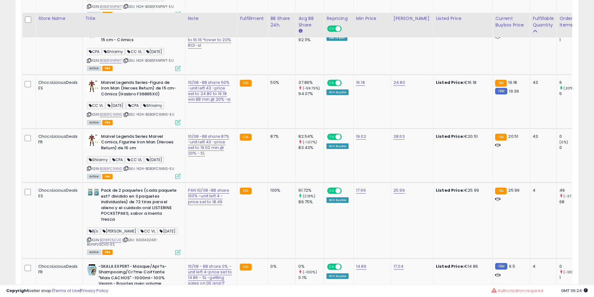
scroll to position [1747, 0]
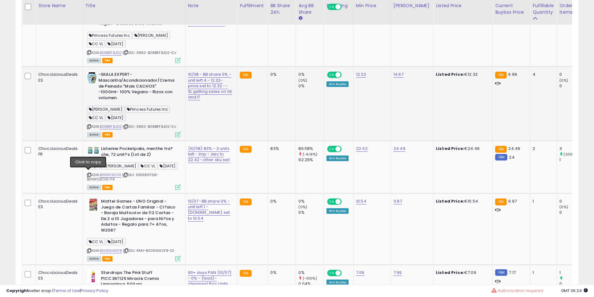
click at [88, 128] on icon at bounding box center [89, 126] width 4 height 3
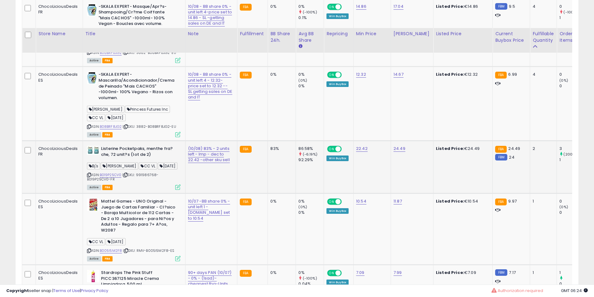
scroll to position [1903, 0]
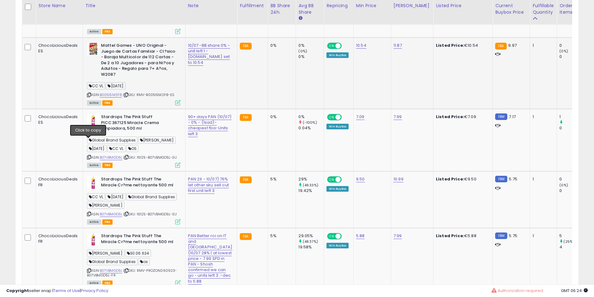
click at [87, 97] on icon at bounding box center [89, 94] width 4 height 3
click at [133, 79] on b "Mattel Games - UNO Original - Juego de Cartas Familiar - Cl?sico - Baraja Multi…" at bounding box center [139, 61] width 76 height 36
click at [150, 79] on b "Mattel Games - UNO Original - Juego de Cartas Familiar - Cl?sico - Baraja Multi…" at bounding box center [139, 61] width 76 height 36
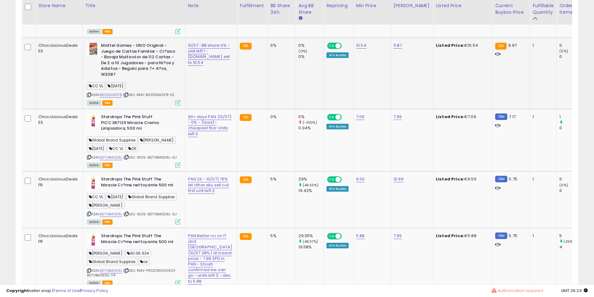
click at [150, 79] on b "Mattel Games - UNO Original - Juego de Cartas Familiar - Cl?sico - Baraja Multi…" at bounding box center [139, 61] width 76 height 36
click at [149, 79] on b "Mattel Games - UNO Original - Juego de Cartas Familiar - Cl?sico - Baraja Multi…" at bounding box center [139, 61] width 76 height 36
click at [140, 79] on b "Mattel Games - UNO Original - Juego de Cartas Familiar - Cl?sico - Baraja Multi…" at bounding box center [139, 61] width 76 height 36
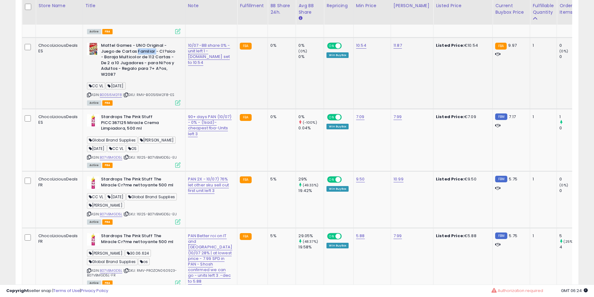
click at [140, 79] on b "Mattel Games - UNO Original - Juego de Cartas Familiar - Cl?sico - Baraja Multi…" at bounding box center [139, 61] width 76 height 36
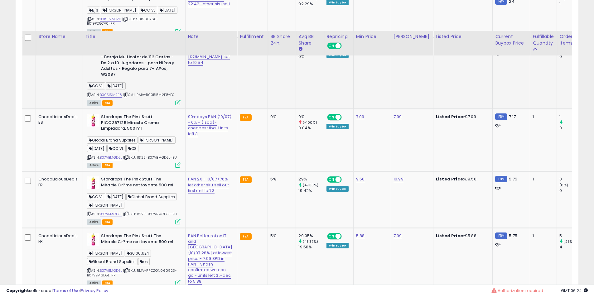
scroll to position [1955, 0]
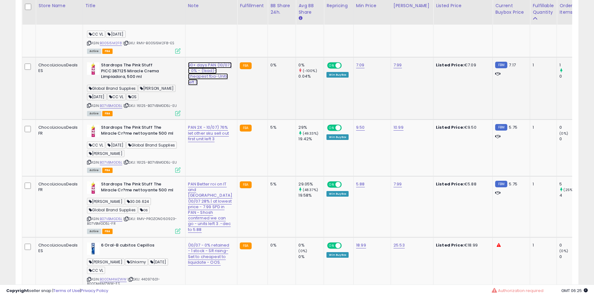
click at [199, 85] on link "90+ days PAN (10/07) - 0% - (1sad)- cheapest fba-Units left 3" at bounding box center [210, 73] width 44 height 23
drag, startPoint x: 181, startPoint y: 95, endPoint x: 67, endPoint y: 95, distance: 113.8
click at [199, 95] on input "**********" at bounding box center [184, 95] width 65 height 9
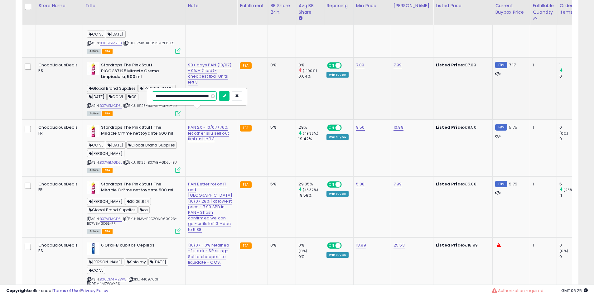
scroll to position [0, 76]
type input "**********"
click button "submit" at bounding box center [224, 95] width 11 height 9
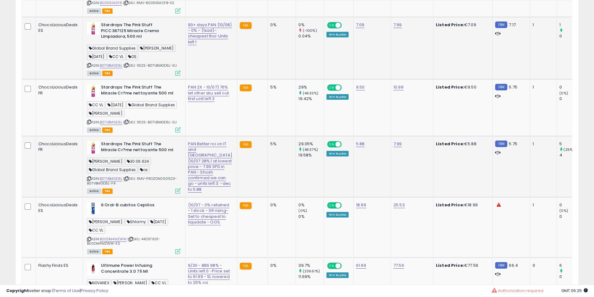
scroll to position [2007, 0]
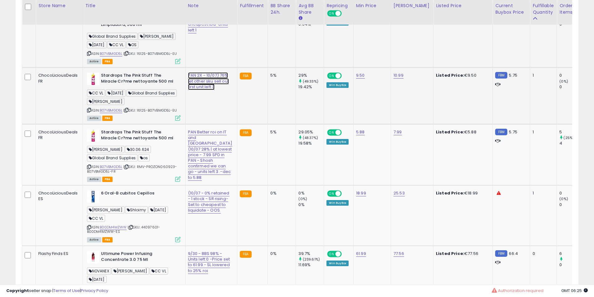
click at [188, 90] on link "PAN 2X - 10/07) 76% let other sku sell out first unit left 3" at bounding box center [208, 80] width 41 height 17
drag, startPoint x: 178, startPoint y: 99, endPoint x: 36, endPoint y: 94, distance: 141.9
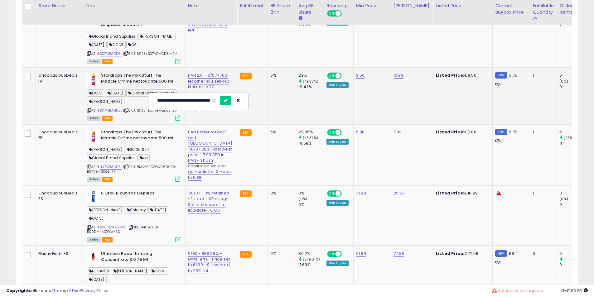
click at [196, 98] on input "**********" at bounding box center [185, 100] width 65 height 9
click at [186, 100] on input "**********" at bounding box center [185, 100] width 65 height 9
type input "**********"
click button "submit" at bounding box center [225, 100] width 11 height 9
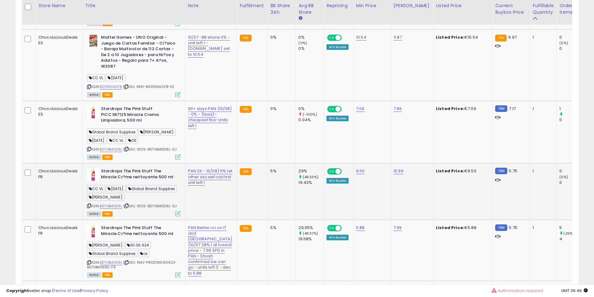
scroll to position [1651, 0]
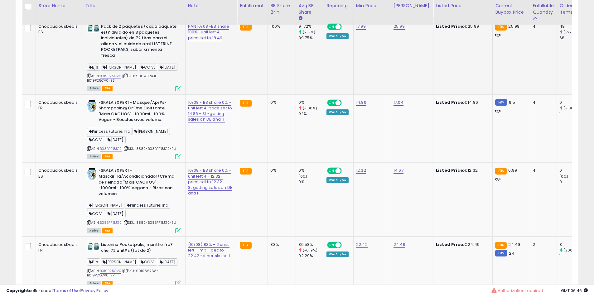
click at [152, 60] on b "Pack de 2 paquetes (cada paquete est? dividido en 3 paquetes individuales) de 7…" at bounding box center [139, 42] width 76 height 36
click at [140, 60] on b "Pack de 2 paquetes (cada paquete est? dividido en 3 paquetes individuales) de 7…" at bounding box center [139, 42] width 76 height 36
click at [139, 60] on b "Pack de 2 paquetes (cada paquete est? dividido en 3 paquetes individuales) de 7…" at bounding box center [139, 42] width 76 height 36
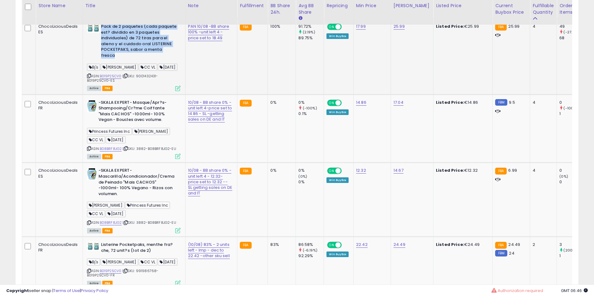
drag, startPoint x: 139, startPoint y: 84, endPoint x: 140, endPoint y: 93, distance: 9.1
click at [141, 60] on b "Pack de 2 paquetes (cada paquete est? dividido en 3 paquetes individuales) de 7…" at bounding box center [139, 42] width 76 height 36
click at [140, 60] on b "Pack de 2 paquetes (cada paquete est? dividido en 3 paquetes individuales) de 7…" at bounding box center [139, 42] width 76 height 36
click at [136, 60] on b "Pack de 2 paquetes (cada paquete est? dividido en 3 paquetes individuales) de 7…" at bounding box center [139, 42] width 76 height 36
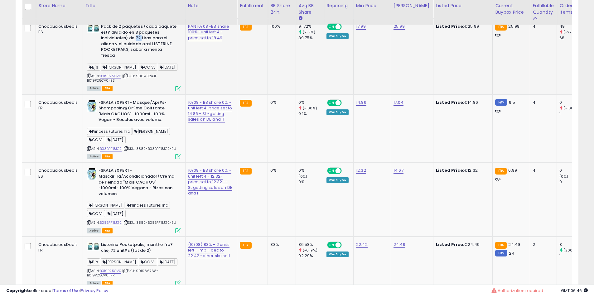
click at [136, 60] on b "Pack de 2 paquetes (cada paquete est? dividido en 3 paquetes individuales) de 7…" at bounding box center [139, 42] width 76 height 36
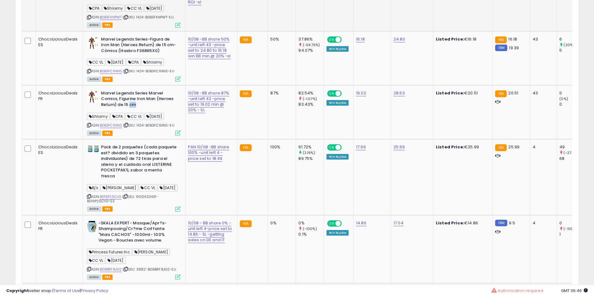
scroll to position [1495, 0]
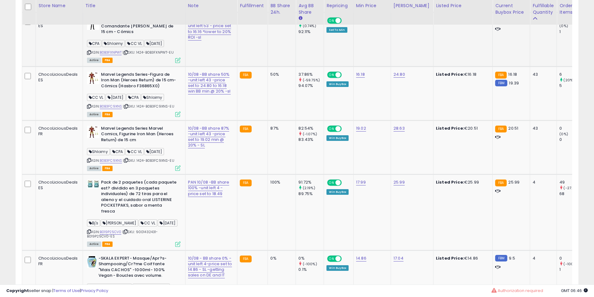
click at [126, 36] on b "Marvel Legends Series - Figura de Comandante Rogers de 15 cm - Cómics" at bounding box center [139, 26] width 76 height 19
click at [134, 36] on b "Marvel Legends Series - Figura de Comandante Rogers de 15 cm - Cómics" at bounding box center [139, 26] width 76 height 19
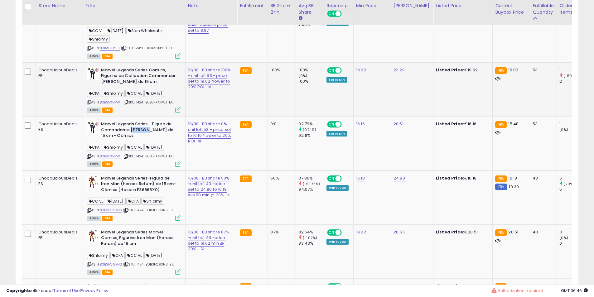
click at [111, 86] on b "Marvel Legends Series Comics, Figurine de Collection Commander Rogers de 15 cm" at bounding box center [139, 76] width 76 height 19
drag, startPoint x: 111, startPoint y: 125, endPoint x: 126, endPoint y: 125, distance: 15.0
click at [113, 86] on b "Marvel Legends Series Comics, Figurine de Collection Commander Rogers de 15 cm" at bounding box center [139, 76] width 76 height 19
click at [126, 86] on b "Marvel Legends Series Comics, Figurine de Collection Commander Rogers de 15 cm" at bounding box center [139, 76] width 76 height 19
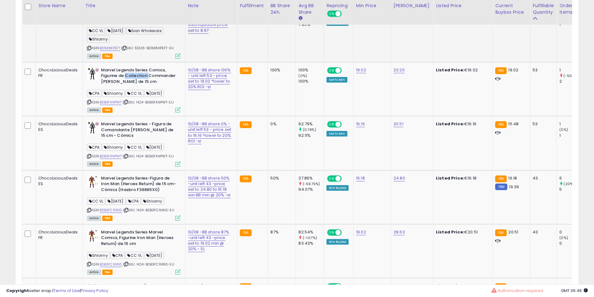
click at [137, 62] on td "Elastoplast Pansement Universel 40 Pansements 4 Tailles CC VL 06.07.25 Sian Who…" at bounding box center [134, 34] width 103 height 57
click at [127, 86] on b "Marvel Legends Series Comics, Figurine de Collection Commander Rogers de 15 cm" at bounding box center [139, 76] width 76 height 19
click at [127, 24] on b "Elastoplast Pansement Universel 40 Pansements 4 Tailles" at bounding box center [139, 17] width 76 height 13
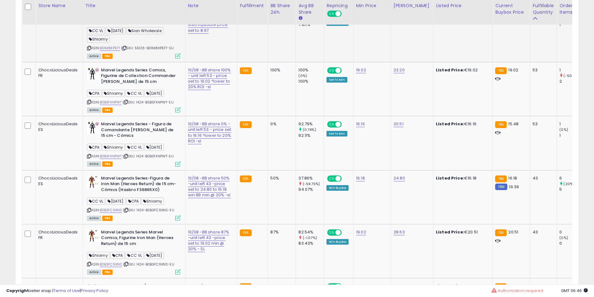
click at [127, 24] on b "Elastoplast Pansement Universel 40 Pansements 4 Tailles" at bounding box center [139, 17] width 76 height 13
click at [130, 24] on b "Elastoplast Pansement Universel 40 Pansements 4 Tailles" at bounding box center [139, 17] width 76 height 13
click at [138, 86] on b "Marvel Legends Series Comics, Figurine de Collection Commander Rogers de 15 cm" at bounding box center [139, 76] width 76 height 19
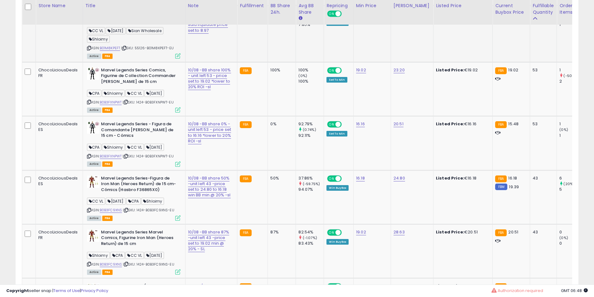
click at [146, 62] on td "Elastoplast Pansement Universel 40 Pansements 4 Tailles CC VL 06.07.25 Sian Who…" at bounding box center [134, 34] width 103 height 57
click at [165, 62] on td "Elastoplast Pansement Universel 40 Pansements 4 Tailles CC VL 06.07.25 Sian Who…" at bounding box center [134, 34] width 103 height 57
click at [128, 24] on b "Elastoplast Pansement Universel 40 Pansements 4 Tailles" at bounding box center [139, 17] width 76 height 13
drag, startPoint x: 128, startPoint y: 60, endPoint x: 150, endPoint y: 66, distance: 23.3
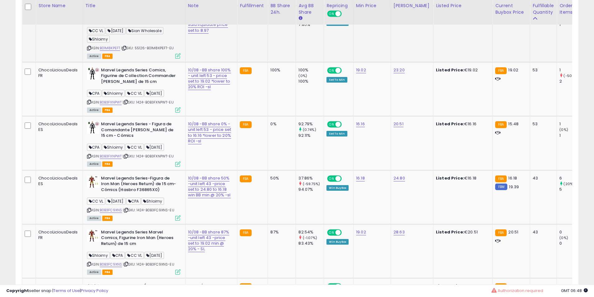
click at [136, 24] on b "Elastoplast Pansement Universel 40 Pansements 4 Tailles" at bounding box center [139, 17] width 76 height 13
click at [150, 24] on b "Elastoplast Pansement Universel 40 Pansements 4 Tailles" at bounding box center [139, 17] width 76 height 13
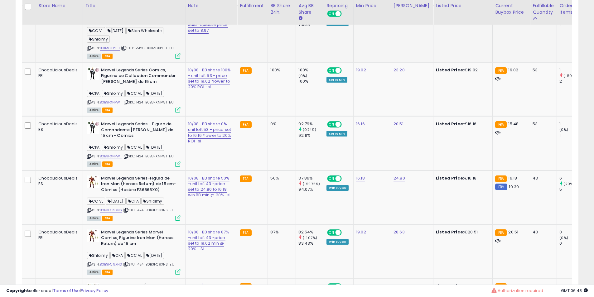
click at [150, 24] on b "Elastoplast Pansement Universel 40 Pansements 4 Tailles" at bounding box center [139, 17] width 76 height 13
click at [135, 24] on b "Elastoplast Pansement Universel 40 Pansements 4 Tailles" at bounding box center [139, 17] width 76 height 13
click at [133, 24] on b "Elastoplast Pansement Universel 40 Pansements 4 Tailles" at bounding box center [139, 17] width 76 height 13
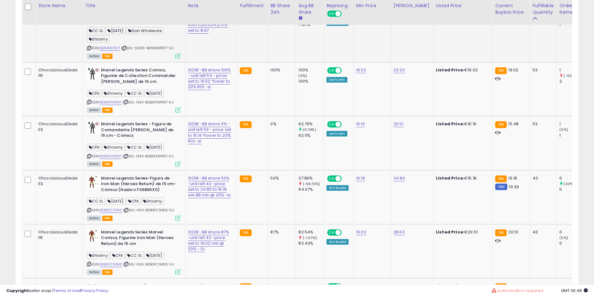
click at [137, 24] on b "Elastoplast Pansement Universel 40 Pansements 4 Tailles" at bounding box center [139, 17] width 76 height 13
click at [139, 24] on b "Elastoplast Pansement Universel 40 Pansements 4 Tailles" at bounding box center [139, 17] width 76 height 13
click at [140, 24] on b "Elastoplast Pansement Universel 40 Pansements 4 Tailles" at bounding box center [139, 17] width 76 height 13
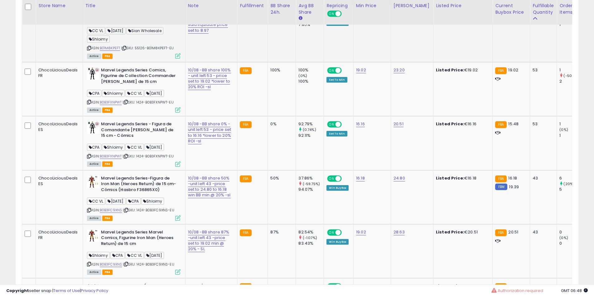
click at [140, 24] on b "Elastoplast Pansement Universel 40 Pansements 4 Tailles" at bounding box center [139, 17] width 76 height 13
click at [136, 24] on b "Elastoplast Pansement Universel 40 Pansements 4 Tailles" at bounding box center [139, 17] width 76 height 13
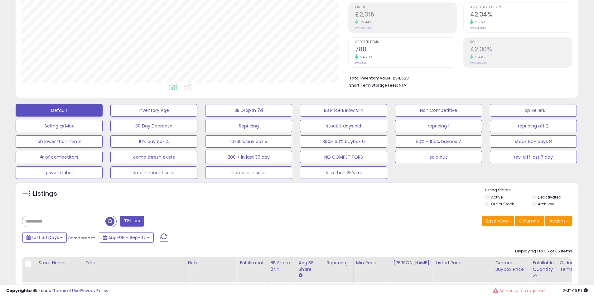
scroll to position [300, 0]
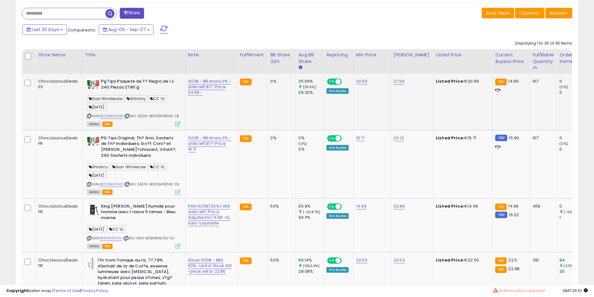
click at [121, 82] on b "Pg Tips Paquete de T? Negro de 1 x 240 Piezas 2780 g" at bounding box center [139, 85] width 76 height 13
drag, startPoint x: 121, startPoint y: 82, endPoint x: 123, endPoint y: 91, distance: 8.9
click at [123, 83] on b "Pg Tips Paquete de T? Negro de 1 x 240 Piezas 2780 g" at bounding box center [139, 85] width 76 height 13
click at [123, 91] on b "Pg Tips Paquete de T? Negro de 1 x 240 Piezas 2780 g" at bounding box center [139, 85] width 76 height 13
click at [122, 86] on b "Pg Tips Paquete de T? Negro de 1 x 240 Piezas 2780 g" at bounding box center [139, 85] width 76 height 13
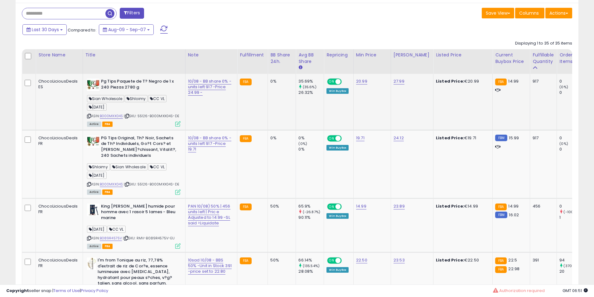
click at [122, 86] on b "Pg Tips Paquete de T? Negro de 1 x 240 Piezas 2780 g" at bounding box center [139, 85] width 76 height 13
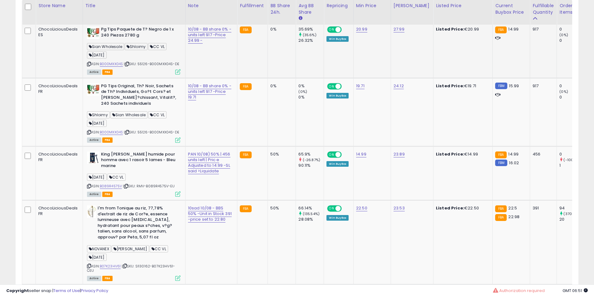
click at [124, 72] on div "Active FBA" at bounding box center [134, 72] width 94 height 4
click at [114, 79] on td "PG Tips Original, Th? Noir, Sachets de Th? Individuels, Go?t Cors? et Rafra?chi…" at bounding box center [134, 112] width 103 height 68
click at [135, 84] on b "PG Tips Original, Th? Noir, Sachets de Th? Individuels, Go?t Cors? et [PERSON_N…" at bounding box center [139, 95] width 76 height 25
drag, startPoint x: 135, startPoint y: 84, endPoint x: 145, endPoint y: 84, distance: 9.4
click at [137, 84] on b "PG Tips Original, Th? Noir, Sachets de Th? Individuels, Go?t Cors? et [PERSON_N…" at bounding box center [139, 95] width 76 height 25
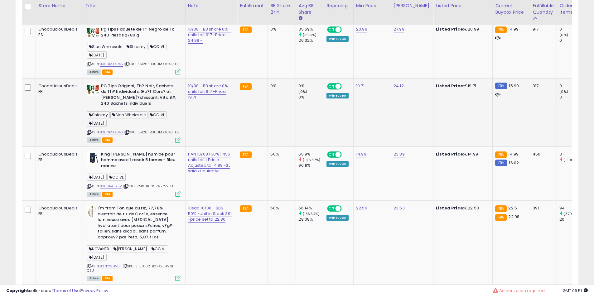
click at [145, 84] on b "PG Tips Original, Th? Noir, Sachets de Th? Individuels, Go?t Cors? et [PERSON_N…" at bounding box center [139, 95] width 76 height 25
drag, startPoint x: 145, startPoint y: 84, endPoint x: 142, endPoint y: 89, distance: 5.4
click at [145, 86] on b "PG Tips Original, Th? Noir, Sachets de Th? Individuels, Go?t Cors? et [PERSON_N…" at bounding box center [139, 95] width 76 height 25
click at [128, 85] on b "PG Tips Original, Th? Noir, Sachets de Th? Individuels, Go?t Cors? et [PERSON_N…" at bounding box center [139, 95] width 76 height 25
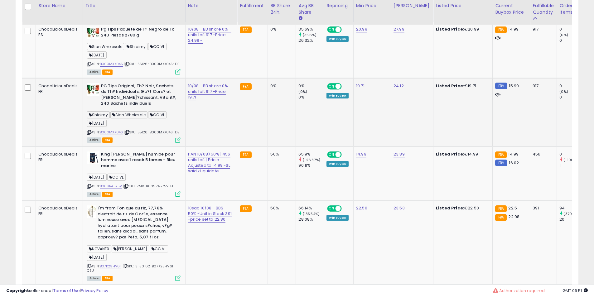
click at [115, 85] on b "PG Tips Original, Th? Noir, Sachets de Th? Individuels, Go?t Cors? et [PERSON_N…" at bounding box center [139, 95] width 76 height 25
click at [114, 86] on b "PG Tips Original, Th? Noir, Sachets de Th? Individuels, Go?t Cors? et [PERSON_N…" at bounding box center [139, 95] width 76 height 25
click at [135, 87] on b "PG Tips Original, Th? Noir, Sachets de Th? Individuels, Go?t Cors? et [PERSON_N…" at bounding box center [139, 95] width 76 height 25
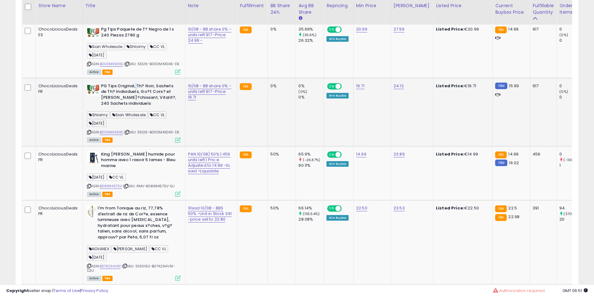
click at [135, 87] on b "PG Tips Original, Th? Noir, Sachets de Th? Individuels, Go?t Cors? et [PERSON_N…" at bounding box center [139, 95] width 76 height 25
click at [152, 89] on b "PG Tips Original, Th? Noir, Sachets de Th? Individuels, Go?t Cors? et [PERSON_N…" at bounding box center [139, 95] width 76 height 25
click at [150, 90] on b "PG Tips Original, Th? Noir, Sachets de Th? Individuels, Go?t Cors? et [PERSON_N…" at bounding box center [139, 95] width 76 height 25
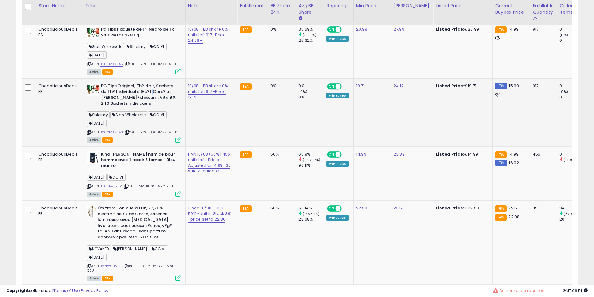
click at [150, 90] on b "PG Tips Original, Th? Noir, Sachets de Th? Individuels, Go?t Cors? et [PERSON_N…" at bounding box center [139, 95] width 76 height 25
click at [147, 91] on b "PG Tips Original, Th? Noir, Sachets de Th? Individuels, Go?t Cors? et [PERSON_N…" at bounding box center [139, 95] width 76 height 25
click at [145, 92] on b "PG Tips Original, Th? Noir, Sachets de Th? Individuels, Go?t Cors? et [PERSON_N…" at bounding box center [139, 95] width 76 height 25
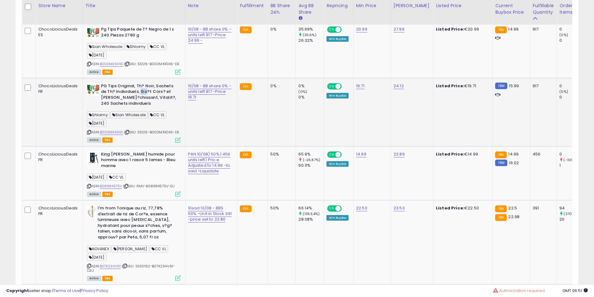
click at [144, 92] on b "PG Tips Original, Th? Noir, Sachets de Th? Individuels, Go?t Cors? et [PERSON_N…" at bounding box center [139, 95] width 76 height 25
click at [142, 92] on b "PG Tips Original, Th? Noir, Sachets de Th? Individuels, Go?t Cors? et [PERSON_N…" at bounding box center [139, 95] width 76 height 25
click at [133, 94] on b "PG Tips Original, Th? Noir, Sachets de Th? Individuels, Go?t Cors? et [PERSON_N…" at bounding box center [139, 95] width 76 height 25
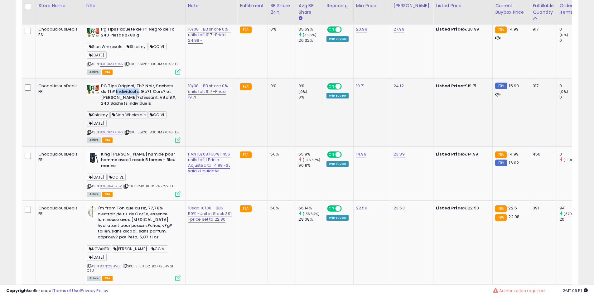
click at [133, 94] on b "PG Tips Original, Th? Noir, Sachets de Th? Individuels, Go?t Cors? et [PERSON_N…" at bounding box center [139, 95] width 76 height 25
click at [130, 94] on b "PG Tips Original, Th? Noir, Sachets de Th? Individuels, Go?t Cors? et [PERSON_N…" at bounding box center [139, 95] width 76 height 25
click at [128, 90] on b "PG Tips Original, Th? Noir, Sachets de Th? Individuels, Go?t Cors? et [PERSON_N…" at bounding box center [139, 95] width 76 height 25
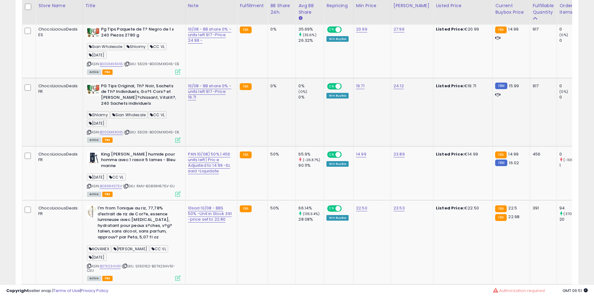
click at [134, 97] on b "PG Tips Original, Th? Noir, Sachets de Th? Individuels, Go?t Cors? et [PERSON_N…" at bounding box center [139, 95] width 76 height 25
click at [133, 97] on b "PG Tips Original, Th? Noir, Sachets de Th? Individuels, Go?t Cors? et [PERSON_N…" at bounding box center [139, 95] width 76 height 25
click at [121, 95] on b "PG Tips Original, Th? Noir, Sachets de Th? Individuels, Go?t Cors? et [PERSON_N…" at bounding box center [139, 95] width 76 height 25
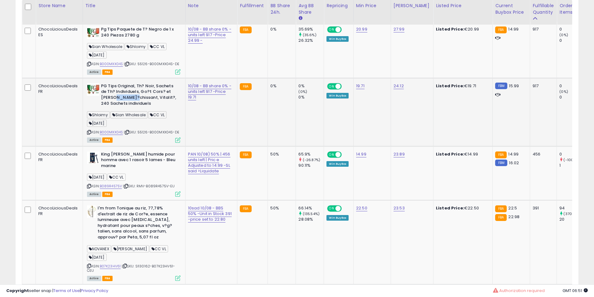
click at [121, 95] on b "PG Tips Original, Th? Noir, Sachets de Th? Individuels, Go?t Cors? et [PERSON_N…" at bounding box center [139, 95] width 76 height 25
click at [121, 90] on b "PG Tips Original, Th? Noir, Sachets de Th? Individuels, Go?t Cors? et [PERSON_N…" at bounding box center [139, 95] width 76 height 25
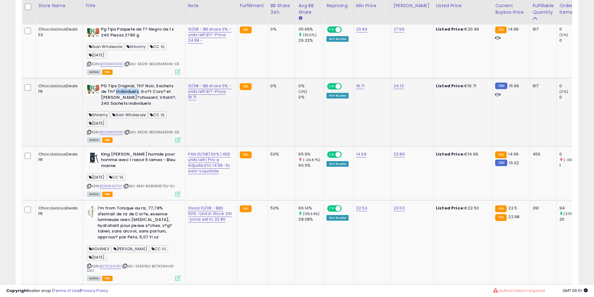
click at [121, 90] on b "PG Tips Original, Th? Noir, Sachets de Th? Individuels, Go?t Cors? et [PERSON_N…" at bounding box center [139, 95] width 76 height 25
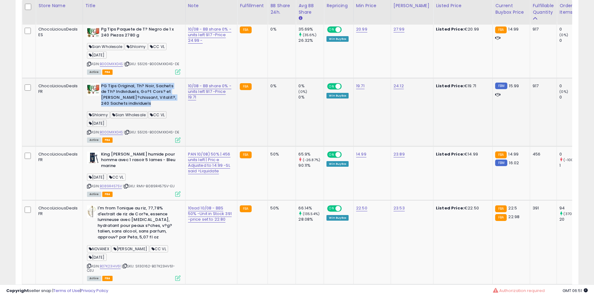
click at [119, 87] on b "PG Tips Original, Th? Noir, Sachets de Th? Individuels, Go?t Cors? et [PERSON_N…" at bounding box center [139, 95] width 76 height 25
click at [119, 80] on td "PG Tips Original, Th? Noir, Sachets de Th? Individuels, Go?t Cors? et Rafra?chi…" at bounding box center [134, 112] width 103 height 68
click at [122, 79] on td "PG Tips Original, Th? Noir, Sachets de Th? Individuels, Go?t Cors? et Rafra?chi…" at bounding box center [134, 112] width 103 height 68
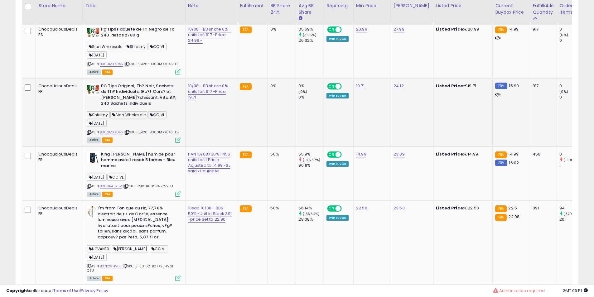
click at [123, 79] on td "PG Tips Original, Th? Noir, Sachets de Th? Individuels, Go?t Cors? et Rafra?chi…" at bounding box center [134, 112] width 103 height 68
click at [130, 81] on td "PG Tips Original, Th? Noir, Sachets de Th? Individuels, Go?t Cors? et Rafra?chi…" at bounding box center [134, 112] width 103 height 68
click at [104, 88] on b "PG Tips Original, Th? Noir, Sachets de Th? Individuels, Go?t Cors? et [PERSON_N…" at bounding box center [139, 95] width 76 height 25
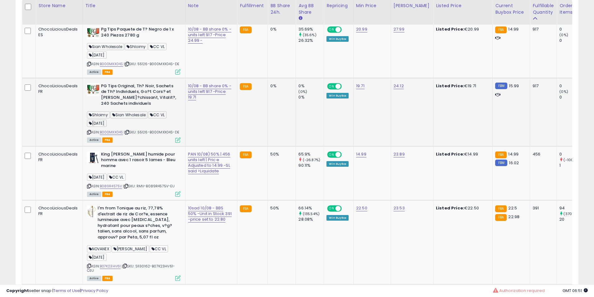
click at [113, 88] on b "PG Tips Original, Th? Noir, Sachets de Th? Individuels, Go?t Cors? et [PERSON_N…" at bounding box center [139, 95] width 76 height 25
click at [116, 81] on td "PG Tips Original, Th? Noir, Sachets de Th? Individuels, Go?t Cors? et Rafra?chi…" at bounding box center [134, 112] width 103 height 68
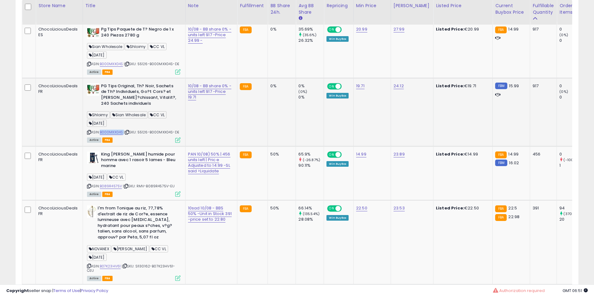
click at [116, 81] on td "PG Tips Original, Th? Noir, Sachets de Th? Individuels, Go?t Cors? et Rafra?chi…" at bounding box center [134, 112] width 103 height 68
click at [122, 85] on b "PG Tips Original, Th? Noir, Sachets de Th? Individuels, Go?t Cors? et [PERSON_N…" at bounding box center [139, 95] width 76 height 25
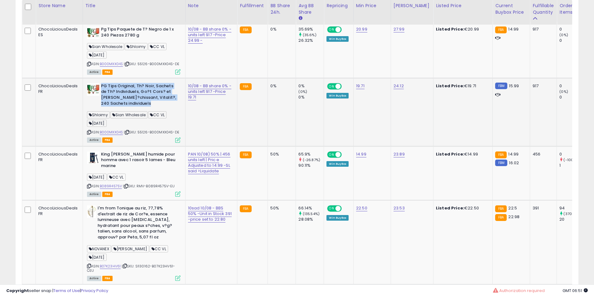
click at [118, 88] on b "PG Tips Original, Th? Noir, Sachets de Th? Individuels, Go?t Cors? et [PERSON_N…" at bounding box center [139, 95] width 76 height 25
click at [111, 89] on b "PG Tips Original, Th? Noir, Sachets de Th? Individuels, Go?t Cors? et [PERSON_N…" at bounding box center [139, 95] width 76 height 25
drag, startPoint x: 111, startPoint y: 89, endPoint x: 106, endPoint y: 90, distance: 5.2
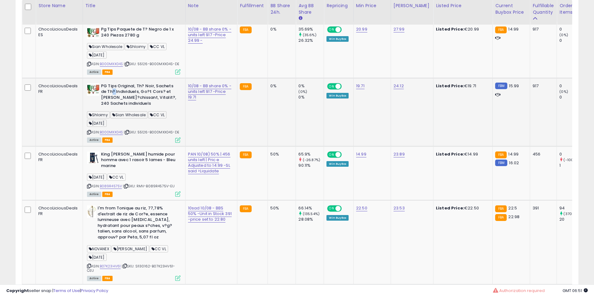
click at [108, 90] on b "PG Tips Original, Th? Noir, Sachets de Th? Individuels, Go?t Cors? et [PERSON_N…" at bounding box center [139, 95] width 76 height 25
click at [106, 90] on b "PG Tips Original, Th? Noir, Sachets de Th? Individuels, Go?t Cors? et [PERSON_N…" at bounding box center [139, 95] width 76 height 25
click at [127, 93] on b "PG Tips Original, Th? Noir, Sachets de Th? Individuels, Go?t Cors? et [PERSON_N…" at bounding box center [139, 95] width 76 height 25
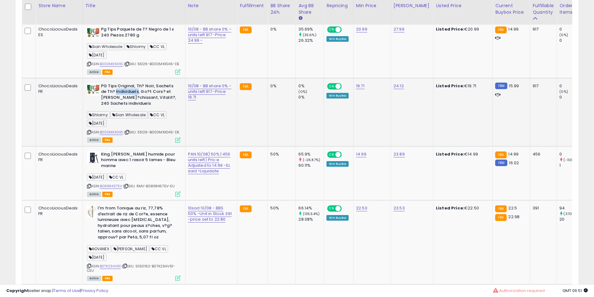
click at [127, 93] on b "PG Tips Original, Th? Noir, Sachets de Th? Individuels, Go?t Cors? et [PERSON_N…" at bounding box center [139, 95] width 76 height 25
click at [120, 92] on b "PG Tips Original, Th? Noir, Sachets de Th? Individuels, Go?t Cors? et [PERSON_N…" at bounding box center [139, 95] width 76 height 25
click at [125, 94] on b "PG Tips Original, Th? Noir, Sachets de Th? Individuels, Go?t Cors? et [PERSON_N…" at bounding box center [139, 95] width 76 height 25
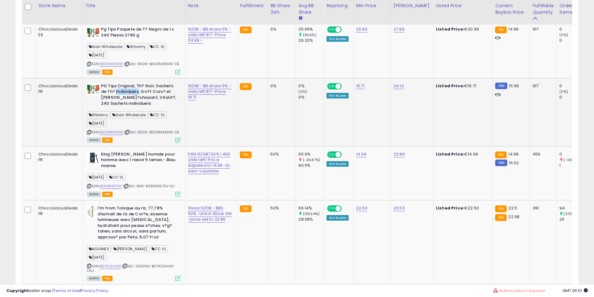
click at [126, 94] on b "PG Tips Original, Th? Noir, Sachets de Th? Individuels, Go?t Cors? et [PERSON_N…" at bounding box center [139, 95] width 76 height 25
click at [130, 90] on b "PG Tips Original, Th? Noir, Sachets de Th? Individuels, Go?t Cors? et [PERSON_N…" at bounding box center [139, 95] width 76 height 25
click at [131, 86] on b "PG Tips Original, Th? Noir, Sachets de Th? Individuels, Go?t Cors? et [PERSON_N…" at bounding box center [139, 95] width 76 height 25
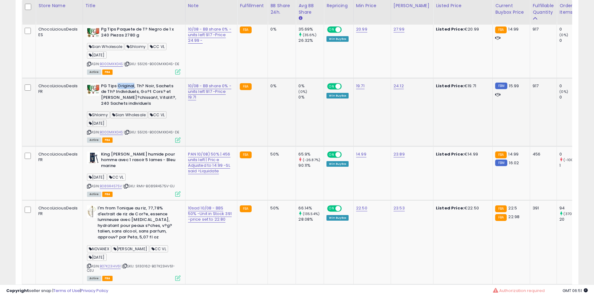
click at [131, 86] on b "PG Tips Original, Th? Noir, Sachets de Th? Individuels, Go?t Cors? et [PERSON_N…" at bounding box center [139, 95] width 76 height 25
click at [134, 85] on b "PG Tips Original, Th? Noir, Sachets de Th? Individuels, Go?t Cors? et [PERSON_N…" at bounding box center [139, 95] width 76 height 25
click at [143, 85] on b "PG Tips Original, Th? Noir, Sachets de Th? Individuels, Go?t Cors? et [PERSON_N…" at bounding box center [139, 95] width 76 height 25
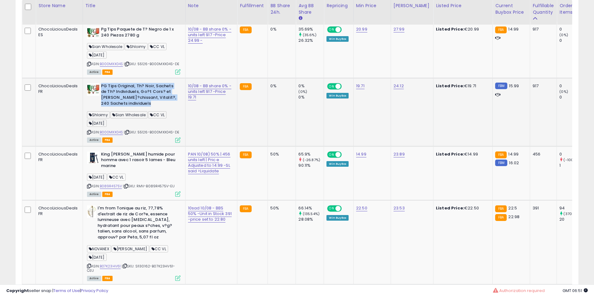
click at [143, 85] on b "PG Tips Original, Th? Noir, Sachets de Th? Individuels, Go?t Cors? et [PERSON_N…" at bounding box center [139, 95] width 76 height 25
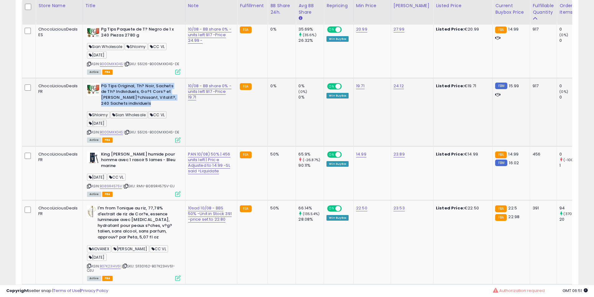
click at [143, 85] on b "PG Tips Original, Th? Noir, Sachets de Th? Individuels, Go?t Cors? et [PERSON_N…" at bounding box center [139, 95] width 76 height 25
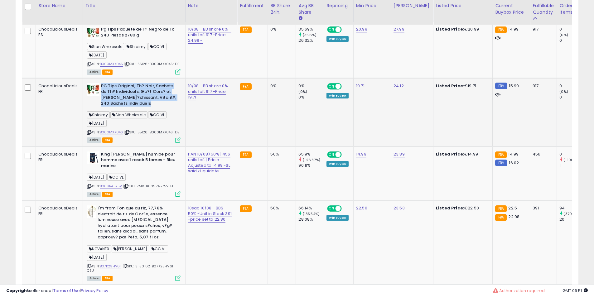
click at [138, 85] on b "PG Tips Original, Th? Noir, Sachets de Th? Individuels, Go?t Cors? et [PERSON_N…" at bounding box center [139, 95] width 76 height 25
click at [137, 85] on b "PG Tips Original, Th? Noir, Sachets de Th? Individuels, Go?t Cors? et [PERSON_N…" at bounding box center [139, 95] width 76 height 25
click at [135, 86] on b "PG Tips Original, Th? Noir, Sachets de Th? Individuels, Go?t Cors? et [PERSON_N…" at bounding box center [139, 95] width 76 height 25
click at [134, 88] on b "PG Tips Original, Th? Noir, Sachets de Th? Individuels, Go?t Cors? et [PERSON_N…" at bounding box center [139, 95] width 76 height 25
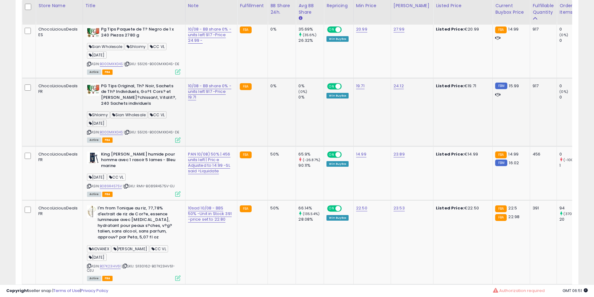
click at [129, 89] on b "PG Tips Original, Th? Noir, Sachets de Th? Individuels, Go?t Cors? et [PERSON_N…" at bounding box center [139, 95] width 76 height 25
click at [128, 89] on b "PG Tips Original, Th? Noir, Sachets de Th? Individuels, Go?t Cors? et [PERSON_N…" at bounding box center [139, 95] width 76 height 25
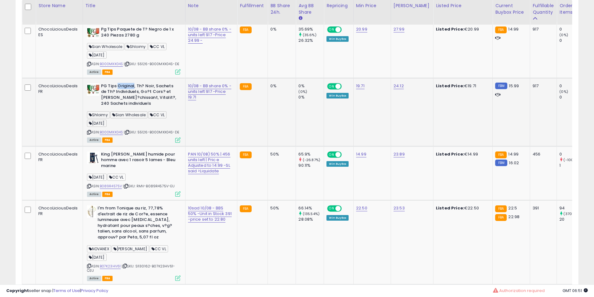
click at [128, 89] on b "PG Tips Original, Th? Noir, Sachets de Th? Individuels, Go?t Cors? et [PERSON_N…" at bounding box center [139, 95] width 76 height 25
click at [125, 94] on b "PG Tips Original, Th? Noir, Sachets de Th? Individuels, Go?t Cors? et [PERSON_N…" at bounding box center [139, 95] width 76 height 25
click at [126, 89] on b "PG Tips Original, Th? Noir, Sachets de Th? Individuels, Go?t Cors? et [PERSON_N…" at bounding box center [139, 95] width 76 height 25
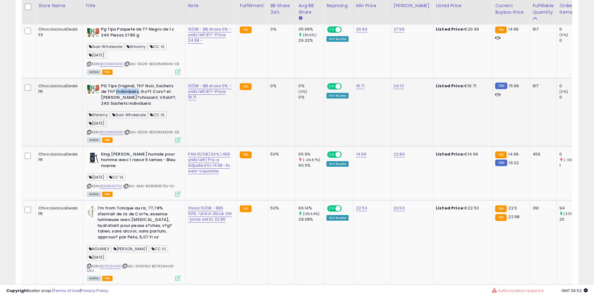
click at [128, 92] on b "PG Tips Original, Th? Noir, Sachets de Th? Individuels, Go?t Cors? et [PERSON_N…" at bounding box center [139, 95] width 76 height 25
click at [121, 93] on b "PG Tips Original, Th? Noir, Sachets de Th? Individuels, Go?t Cors? et [PERSON_N…" at bounding box center [139, 95] width 76 height 25
click at [133, 94] on b "PG Tips Original, Th? Noir, Sachets de Th? Individuels, Go?t Cors? et [PERSON_N…" at bounding box center [139, 95] width 76 height 25
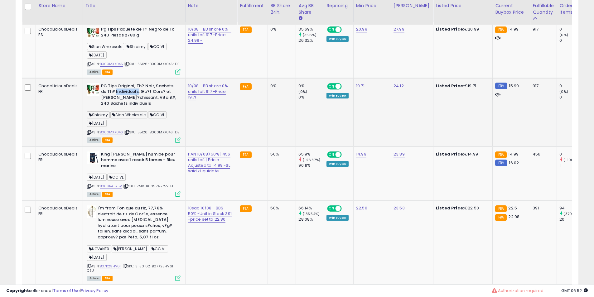
click at [133, 94] on b "PG Tips Original, Th? Noir, Sachets de Th? Individuels, Go?t Cors? et [PERSON_N…" at bounding box center [139, 95] width 76 height 25
click at [133, 88] on b "PG Tips Original, Th? Noir, Sachets de Th? Individuels, Go?t Cors? et [PERSON_N…" at bounding box center [139, 95] width 76 height 25
click at [135, 94] on b "PG Tips Original, Th? Noir, Sachets de Th? Individuels, Go?t Cors? et [PERSON_N…" at bounding box center [139, 95] width 76 height 25
click at [135, 90] on b "PG Tips Original, Th? Noir, Sachets de Th? Individuels, Go?t Cors? et [PERSON_N…" at bounding box center [139, 95] width 76 height 25
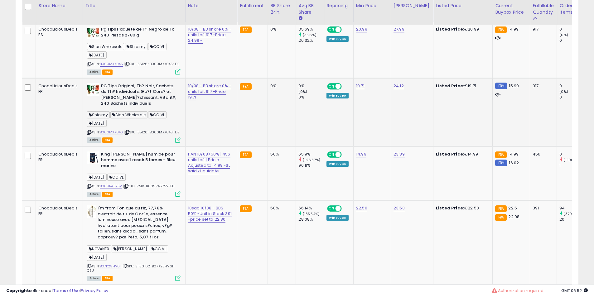
click at [135, 90] on b "PG Tips Original, Th? Noir, Sachets de Th? Individuels, Go?t Cors? et [PERSON_N…" at bounding box center [139, 95] width 76 height 25
click at [131, 89] on b "PG Tips Original, Th? Noir, Sachets de Th? Individuels, Go?t Cors? et [PERSON_N…" at bounding box center [139, 95] width 76 height 25
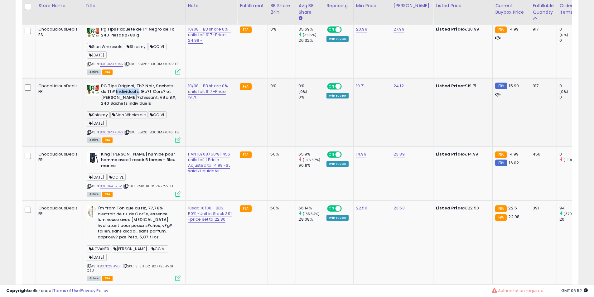
click at [131, 89] on b "PG Tips Original, Th? Noir, Sachets de Th? Individuels, Go?t Cors? et [PERSON_N…" at bounding box center [139, 95] width 76 height 25
click at [127, 92] on b "PG Tips Original, Th? Noir, Sachets de Th? Individuels, Go?t Cors? et [PERSON_N…" at bounding box center [139, 95] width 76 height 25
click at [128, 92] on b "PG Tips Original, Th? Noir, Sachets de Th? Individuels, Go?t Cors? et [PERSON_N…" at bounding box center [139, 95] width 76 height 25
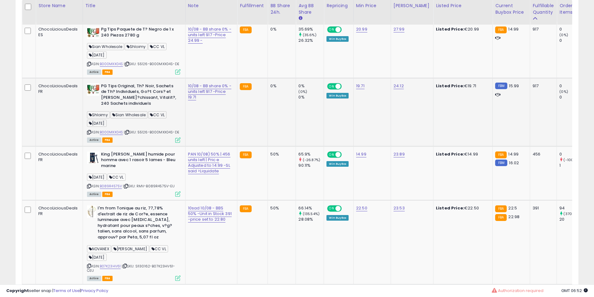
click at [131, 80] on td "PG Tips Original, Th? Noir, Sachets de Th? Individuels, Go?t Cors? et Rafra?chi…" at bounding box center [134, 112] width 103 height 68
click at [133, 84] on b "PG Tips Original, Th? Noir, Sachets de Th? Individuels, Go?t Cors? et [PERSON_N…" at bounding box center [139, 95] width 76 height 25
click at [134, 87] on b "PG Tips Original, Th? Noir, Sachets de Th? Individuels, Go?t Cors? et [PERSON_N…" at bounding box center [139, 95] width 76 height 25
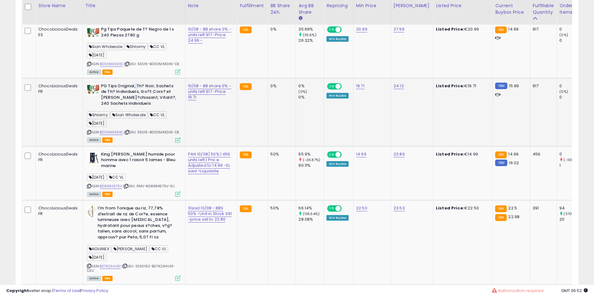
click at [134, 87] on b "PG Tips Original, Th? Noir, Sachets de Th? Individuels, Go?t Cors? et [PERSON_N…" at bounding box center [139, 95] width 76 height 25
click at [154, 100] on b "PG Tips Original, Th? Noir, Sachets de Th? Individuels, Go?t Cors? et [PERSON_N…" at bounding box center [139, 95] width 76 height 25
click at [149, 101] on b "PG Tips Original, Th? Noir, Sachets de Th? Individuels, Go?t Cors? et [PERSON_N…" at bounding box center [139, 95] width 76 height 25
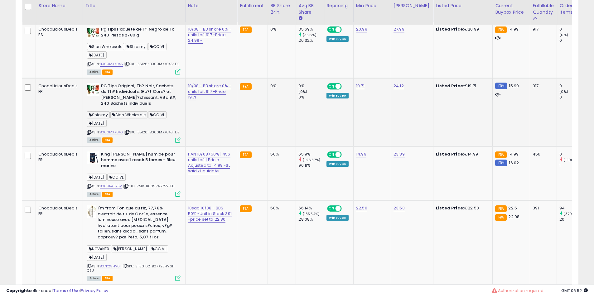
click at [142, 99] on b "PG Tips Original, Th? Noir, Sachets de Th? Individuels, Go?t Cors? et [PERSON_N…" at bounding box center [139, 95] width 76 height 25
click at [141, 96] on b "PG Tips Original, Th? Noir, Sachets de Th? Individuels, Go?t Cors? et [PERSON_N…" at bounding box center [139, 95] width 76 height 25
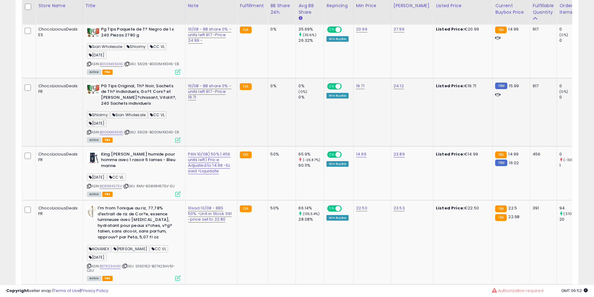
click at [138, 91] on b "PG Tips Original, Th? Noir, Sachets de Th? Individuels, Go?t Cors? et [PERSON_N…" at bounding box center [139, 95] width 76 height 25
click at [135, 89] on b "PG Tips Original, Th? Noir, Sachets de Th? Individuels, Go?t Cors? et [PERSON_N…" at bounding box center [139, 95] width 76 height 25
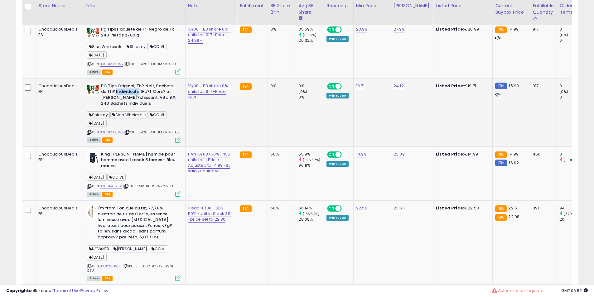
click at [135, 89] on b "PG Tips Original, Th? Noir, Sachets de Th? Individuels, Go?t Cors? et [PERSON_N…" at bounding box center [139, 95] width 76 height 25
click at [142, 90] on b "PG Tips Original, Th? Noir, Sachets de Th? Individuels, Go?t Cors? et [PERSON_N…" at bounding box center [139, 95] width 76 height 25
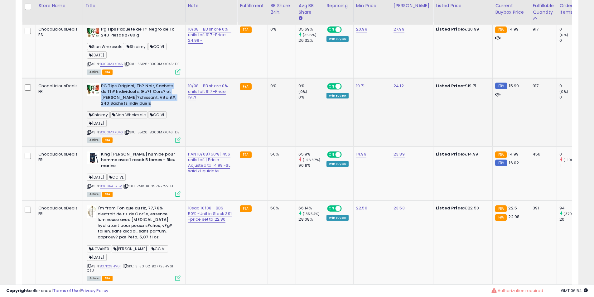
drag, startPoint x: 142, startPoint y: 90, endPoint x: 147, endPoint y: 97, distance: 8.2
click at [146, 90] on b "PG Tips Original, Th? Noir, Sachets de Th? Individuels, Go?t Cors? et [PERSON_N…" at bounding box center [139, 95] width 76 height 25
click at [147, 97] on b "PG Tips Original, Th? Noir, Sachets de Th? Individuels, Go?t Cors? et [PERSON_N…" at bounding box center [139, 95] width 76 height 25
click at [162, 98] on b "PG Tips Original, Th? Noir, Sachets de Th? Individuels, Go?t Cors? et [PERSON_N…" at bounding box center [139, 95] width 76 height 25
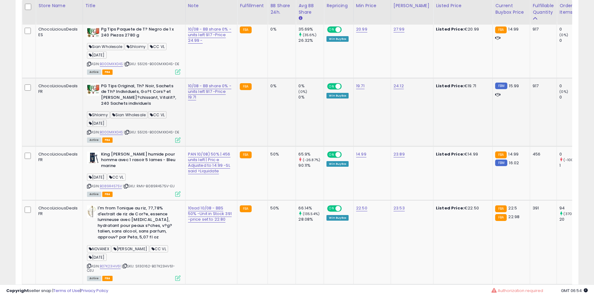
click at [163, 98] on b "PG Tips Original, Th? Noir, Sachets de Th? Individuels, Go?t Cors? et [PERSON_N…" at bounding box center [139, 95] width 76 height 25
click at [153, 89] on b "PG Tips Original, Th? Noir, Sachets de Th? Individuels, Go?t Cors? et [PERSON_N…" at bounding box center [139, 95] width 76 height 25
click at [154, 70] on div "Active FBA" at bounding box center [134, 72] width 94 height 4
drag, startPoint x: 154, startPoint y: 70, endPoint x: 143, endPoint y: 83, distance: 16.5
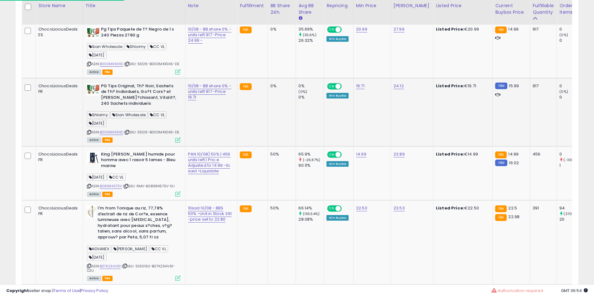
click at [154, 70] on div "Active FBA" at bounding box center [134, 72] width 94 height 4
click at [143, 83] on td "PG Tips Original, Th? Noir, Sachets de Th? Individuels, Go?t Cors? et Rafra?chi…" at bounding box center [134, 112] width 103 height 68
drag, startPoint x: 143, startPoint y: 83, endPoint x: 138, endPoint y: 90, distance: 8.8
click at [140, 84] on td "PG Tips Original, Th? Noir, Sachets de Th? Individuels, Go?t Cors? et Rafra?chi…" at bounding box center [134, 112] width 103 height 68
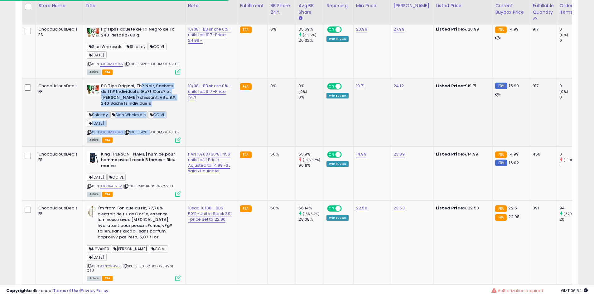
click at [138, 90] on b "PG Tips Original, Th? Noir, Sachets de Th? Individuels, Go?t Cors? et [PERSON_N…" at bounding box center [139, 95] width 76 height 25
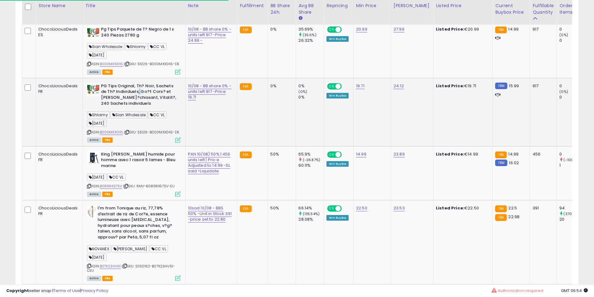
click at [138, 90] on b "PG Tips Original, Th? Noir, Sachets de Th? Individuels, Go?t Cors? et [PERSON_N…" at bounding box center [139, 95] width 76 height 25
click at [139, 93] on b "PG Tips Original, Th? Noir, Sachets de Th? Individuels, Go?t Cors? et [PERSON_N…" at bounding box center [139, 95] width 76 height 25
click at [140, 93] on b "PG Tips Original, Th? Noir, Sachets de Th? Individuels, Go?t Cors? et [PERSON_N…" at bounding box center [139, 95] width 76 height 25
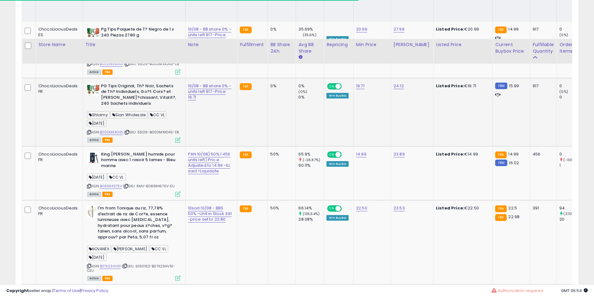
scroll to position [404, 0]
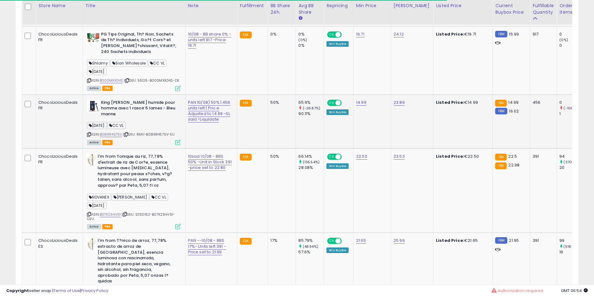
click at [124, 106] on b "King [PERSON_NAME] humide pour homme avec 1 rasoir 5 lames - Bleu marine" at bounding box center [139, 109] width 76 height 19
drag, startPoint x: 124, startPoint y: 106, endPoint x: 148, endPoint y: 111, distance: 24.5
click at [131, 107] on b "King [PERSON_NAME] humide pour homme avec 1 rasoir 5 lames - Bleu marine" at bounding box center [139, 109] width 76 height 19
click at [149, 110] on b "King [PERSON_NAME] humide pour homme avec 1 rasoir 5 lames - Bleu marine" at bounding box center [139, 109] width 76 height 19
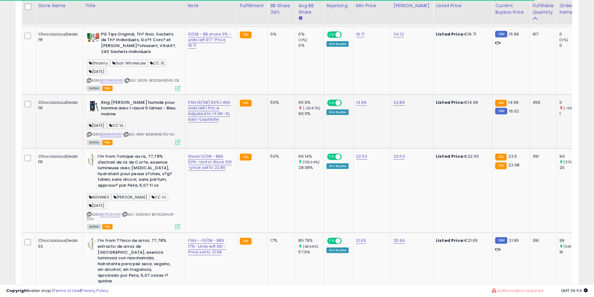
click at [148, 103] on b "King [PERSON_NAME] humide pour homme avec 1 rasoir 5 lames - Bleu marine" at bounding box center [139, 109] width 76 height 19
click at [123, 105] on b "King [PERSON_NAME] humide pour homme avec 1 rasoir 5 lames - Bleu marine" at bounding box center [139, 109] width 76 height 19
click at [119, 106] on b "King [PERSON_NAME] humide pour homme avec 1 rasoir 5 lames - Bleu marine" at bounding box center [139, 109] width 76 height 19
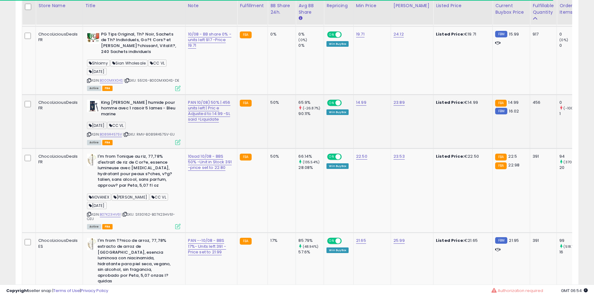
click at [119, 106] on b "King [PERSON_NAME] humide pour homme avec 1 rasoir 5 lames - Bleu marine" at bounding box center [139, 109] width 76 height 19
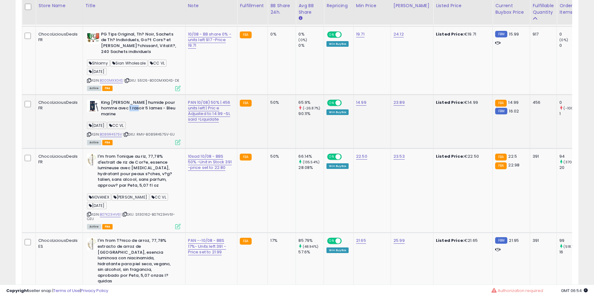
click at [119, 105] on b "King [PERSON_NAME] humide pour homme avec 1 rasoir 5 lames - Bleu marine" at bounding box center [139, 109] width 76 height 19
click at [112, 111] on b "King [PERSON_NAME] humide pour homme avec 1 rasoir 5 lames - Bleu marine" at bounding box center [139, 109] width 76 height 19
click at [113, 98] on td "King C. Gillette Rasoir humide pour homme avec 1 rasoir 5 lames - Bleu marine 0…" at bounding box center [134, 121] width 103 height 54
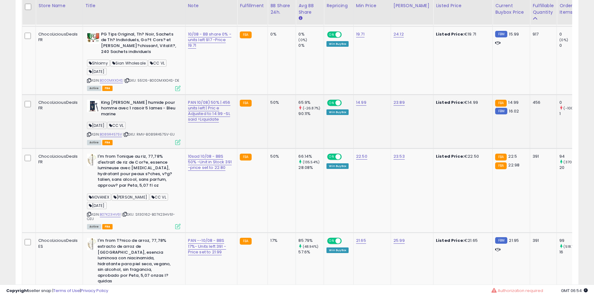
click at [113, 97] on td "King C. Gillette Rasoir humide pour homme avec 1 rasoir 5 lames - Bleu marine 0…" at bounding box center [134, 121] width 103 height 54
click at [113, 100] on b "King [PERSON_NAME] humide pour homme avec 1 rasoir 5 lames - Bleu marine" at bounding box center [139, 109] width 76 height 19
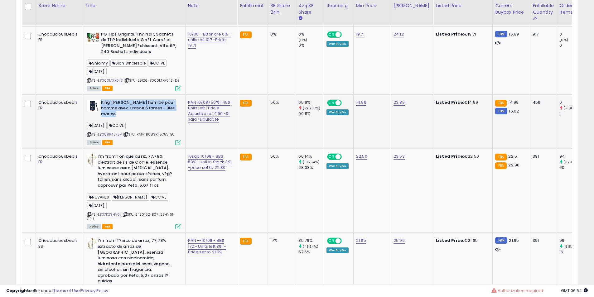
click at [113, 100] on b "King [PERSON_NAME] humide pour homme avec 1 rasoir 5 lames - Bleu marine" at bounding box center [139, 109] width 76 height 19
click at [112, 105] on b "King [PERSON_NAME] humide pour homme avec 1 rasoir 5 lames - Bleu marine" at bounding box center [139, 109] width 76 height 19
drag, startPoint x: 112, startPoint y: 105, endPoint x: 107, endPoint y: 108, distance: 5.5
click at [112, 107] on b "King [PERSON_NAME] humide pour homme avec 1 rasoir 5 lames - Bleu marine" at bounding box center [139, 109] width 76 height 19
click at [107, 108] on b "King [PERSON_NAME] humide pour homme avec 1 rasoir 5 lames - Bleu marine" at bounding box center [139, 109] width 76 height 19
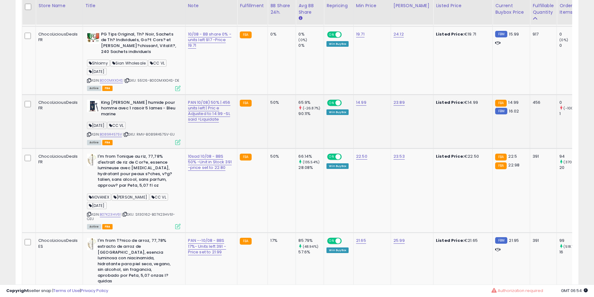
click at [110, 107] on b "King [PERSON_NAME] humide pour homme avec 1 rasoir 5 lames - Bleu marine" at bounding box center [139, 109] width 76 height 19
click at [137, 107] on b "King [PERSON_NAME] humide pour homme avec 1 rasoir 5 lames - Bleu marine" at bounding box center [139, 109] width 76 height 19
click at [128, 101] on b "King [PERSON_NAME] humide pour homme avec 1 rasoir 5 lames - Bleu marine" at bounding box center [139, 109] width 76 height 19
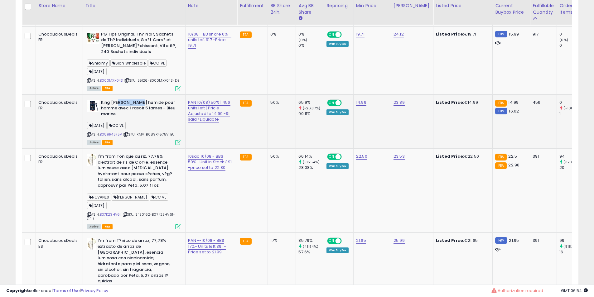
click at [128, 101] on b "King [PERSON_NAME] humide pour homme avec 1 rasoir 5 lames - Bleu marine" at bounding box center [139, 109] width 76 height 19
click at [128, 104] on b "King [PERSON_NAME] humide pour homme avec 1 rasoir 5 lames - Bleu marine" at bounding box center [139, 109] width 76 height 19
click at [128, 106] on b "King [PERSON_NAME] humide pour homme avec 1 rasoir 5 lames - Bleu marine" at bounding box center [139, 109] width 76 height 19
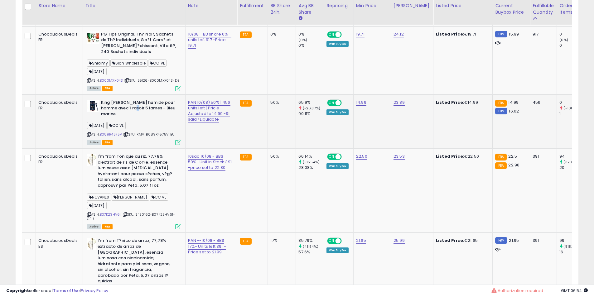
click at [130, 106] on b "King [PERSON_NAME] humide pour homme avec 1 rasoir 5 lames - Bleu marine" at bounding box center [139, 109] width 76 height 19
click at [136, 106] on b "King [PERSON_NAME] humide pour homme avec 1 rasoir 5 lames - Bleu marine" at bounding box center [139, 109] width 76 height 19
click at [135, 106] on b "King [PERSON_NAME] humide pour homme avec 1 rasoir 5 lames - Bleu marine" at bounding box center [139, 109] width 76 height 19
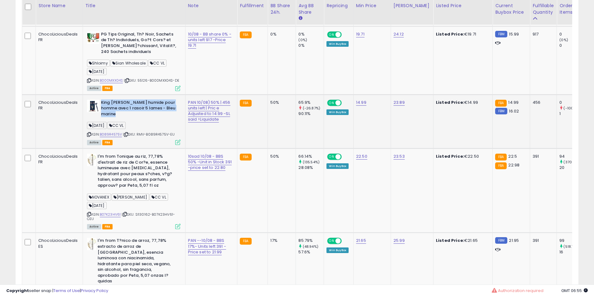
click at [135, 106] on b "King [PERSON_NAME] humide pour homme avec 1 rasoir 5 lames - Bleu marine" at bounding box center [139, 109] width 76 height 19
click at [133, 106] on b "King [PERSON_NAME] humide pour homme avec 1 rasoir 5 lames - Bleu marine" at bounding box center [139, 109] width 76 height 19
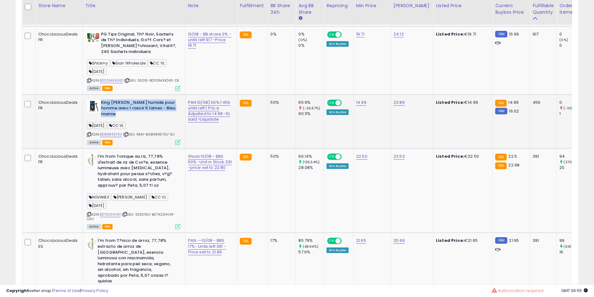
click at [133, 106] on b "King [PERSON_NAME] humide pour homme avec 1 rasoir 5 lames - Bleu marine" at bounding box center [139, 109] width 76 height 19
click at [130, 106] on b "King [PERSON_NAME] humide pour homme avec 1 rasoir 5 lames - Bleu marine" at bounding box center [139, 109] width 76 height 19
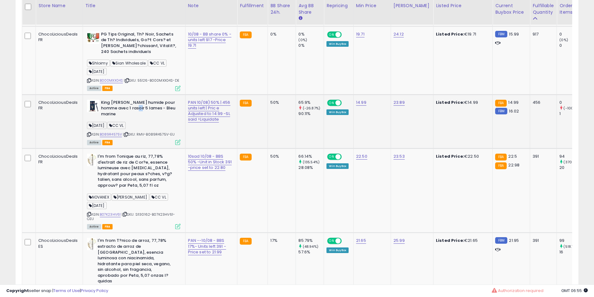
click at [130, 106] on b "King [PERSON_NAME] humide pour homme avec 1 rasoir 5 lames - Bleu marine" at bounding box center [139, 109] width 76 height 19
click at [131, 160] on b "I'm from Tonique au riz, 77,78% d'extrait de riz de Cor?e, essence lumineuse av…" at bounding box center [136, 172] width 76 height 36
click at [150, 160] on b "I'm from Tonique au riz, 77,78% d'extrait de riz de Cor?e, essence lumineuse av…" at bounding box center [136, 172] width 76 height 36
drag, startPoint x: 150, startPoint y: 160, endPoint x: 147, endPoint y: 167, distance: 7.4
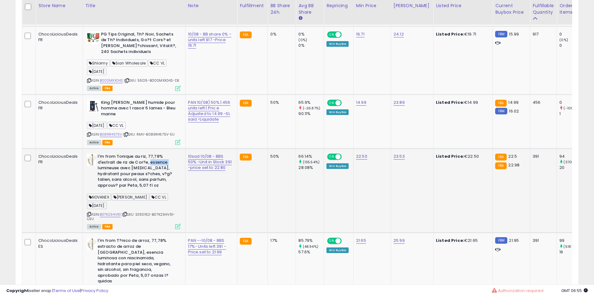
click at [151, 161] on b "I'm from Tonique au riz, 77,78% d'extrait de riz de Cor?e, essence lumineuse av…" at bounding box center [136, 172] width 76 height 36
click at [147, 167] on b "I'm from Tonique au riz, 77,78% d'extrait de riz de Cor?e, essence lumineuse av…" at bounding box center [136, 172] width 76 height 36
click at [141, 162] on b "I'm from Tonique au riz, 77,78% d'extrait de riz de Cor?e, essence lumineuse av…" at bounding box center [136, 172] width 76 height 36
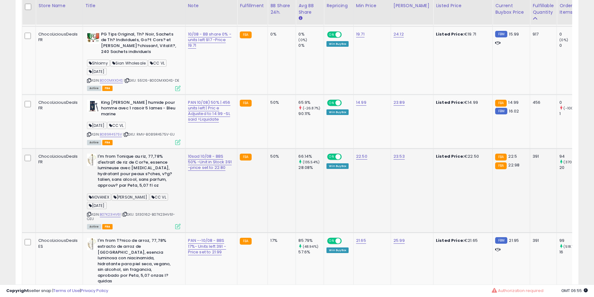
click at [141, 166] on b "I'm from Tonique au riz, 77,78% d'extrait de riz de Cor?e, essence lumineuse av…" at bounding box center [136, 172] width 76 height 36
click at [137, 159] on b "I'm from Tonique au riz, 77,78% d'extrait de riz de Cor?e, essence lumineuse av…" at bounding box center [136, 172] width 76 height 36
drag, startPoint x: 137, startPoint y: 159, endPoint x: 131, endPoint y: 184, distance: 25.5
click at [136, 166] on b "I'm from Tonique au riz, 77,78% d'extrait de riz de Cor?e, essence lumineuse av…" at bounding box center [136, 172] width 76 height 36
click at [131, 184] on b "I'm from Tonique au riz, 77,78% d'extrait de riz de Cor?e, essence lumineuse av…" at bounding box center [136, 172] width 76 height 36
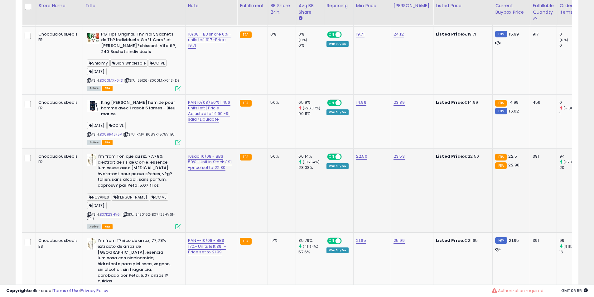
click at [131, 183] on b "I'm from Tonique au riz, 77,78% d'extrait de riz de Cor?e, essence lumineuse av…" at bounding box center [136, 172] width 76 height 36
click at [130, 171] on b "I'm from Tonique au riz, 77,78% d'extrait de riz de Cor?e, essence lumineuse av…" at bounding box center [136, 172] width 76 height 36
click at [131, 166] on b "I'm from Tonique au riz, 77,78% d'extrait de riz de Cor?e, essence lumineuse av…" at bounding box center [136, 172] width 76 height 36
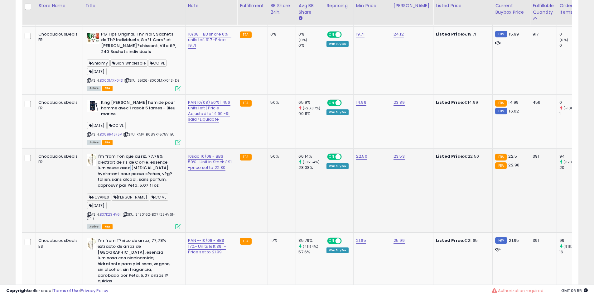
click at [131, 166] on b "I'm from Tonique au riz, 77,78% d'extrait de riz de Cor?e, essence lumineuse av…" at bounding box center [136, 172] width 76 height 36
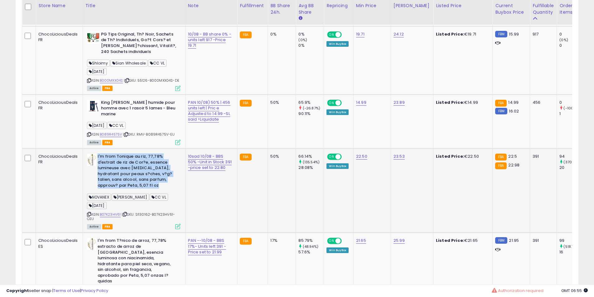
click at [131, 166] on b "I'm from Tonique au riz, 77,78% d'extrait de riz de Cor?e, essence lumineuse av…" at bounding box center [136, 172] width 76 height 36
click at [124, 170] on b "I'm from Tonique au riz, 77,78% d'extrait de riz de Cor?e, essence lumineuse av…" at bounding box center [136, 172] width 76 height 36
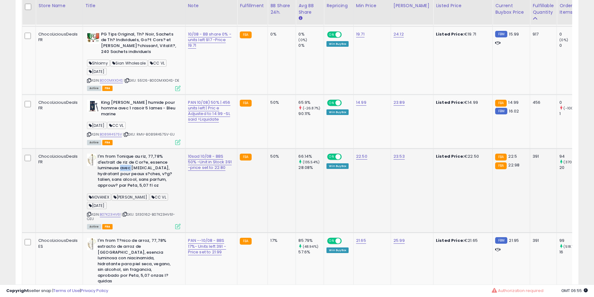
click at [124, 170] on b "I'm from Tonique au riz, 77,78% d'extrait de riz de Cor?e, essence lumineuse av…" at bounding box center [136, 172] width 76 height 36
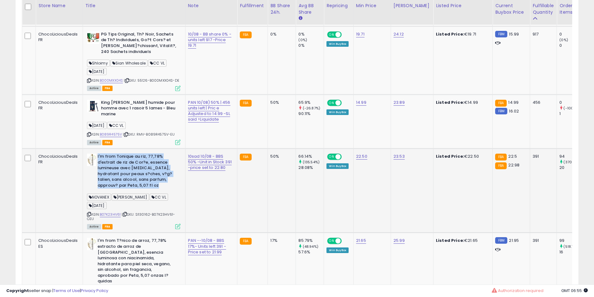
click at [120, 170] on b "I'm from Tonique au riz, 77,78% d'extrait de riz de Cor?e, essence lumineuse av…" at bounding box center [136, 172] width 76 height 36
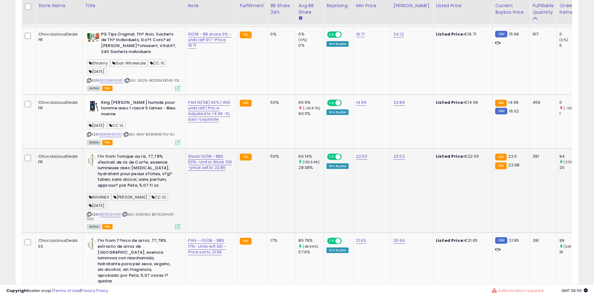
click at [120, 170] on b "I'm from Tonique au riz, 77,78% d'extrait de riz de Cor?e, essence lumineuse av…" at bounding box center [136, 172] width 76 height 36
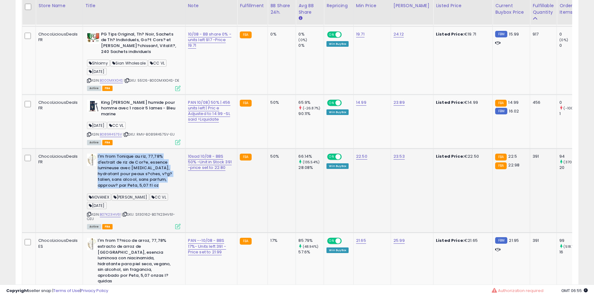
click at [120, 170] on b "I'm from Tonique au riz, 77,78% d'extrait de riz de Cor?e, essence lumineuse av…" at bounding box center [136, 172] width 76 height 36
click at [132, 162] on b "I'm from Tonique au riz, 77,78% d'extrait de riz de Cor?e, essence lumineuse av…" at bounding box center [136, 172] width 76 height 36
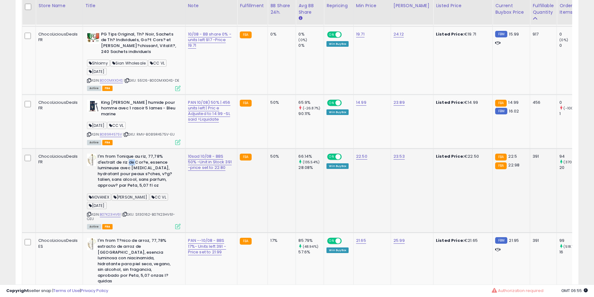
click at [132, 162] on b "I'm from Tonique au riz, 77,78% d'extrait de riz de Cor?e, essence lumineuse av…" at bounding box center [136, 172] width 76 height 36
click at [136, 161] on b "I'm from Tonique au riz, 77,78% d'extrait de riz de Cor?e, essence lumineuse av…" at bounding box center [136, 172] width 76 height 36
click at [147, 155] on b "I'm from Tonique au riz, 77,78% d'extrait de riz de Cor?e, essence lumineuse av…" at bounding box center [136, 172] width 76 height 36
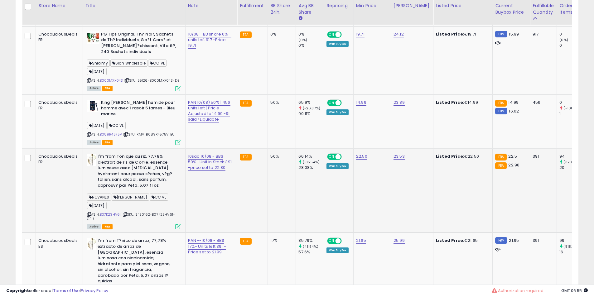
click at [145, 164] on b "I'm from Tonique au riz, 77,78% d'extrait de riz de Cor?e, essence lumineuse av…" at bounding box center [136, 172] width 76 height 36
drag, startPoint x: 145, startPoint y: 164, endPoint x: 140, endPoint y: 166, distance: 5.6
click at [144, 166] on b "I'm from Tonique au riz, 77,78% d'extrait de riz de Cor?e, essence lumineuse av…" at bounding box center [136, 172] width 76 height 36
click at [138, 166] on b "I'm from Tonique au riz, 77,78% d'extrait de riz de Cor?e, essence lumineuse av…" at bounding box center [136, 172] width 76 height 36
drag, startPoint x: 138, startPoint y: 166, endPoint x: 128, endPoint y: 164, distance: 10.2
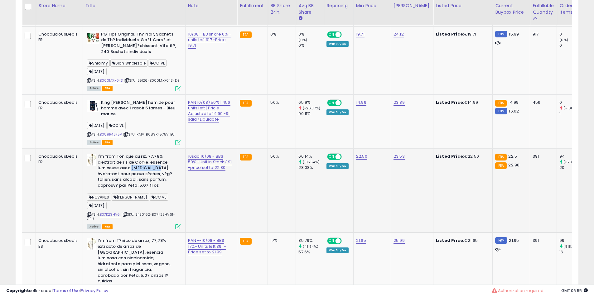
click at [137, 167] on b "I'm from Tonique au riz, 77,78% d'extrait de riz de Cor?e, essence lumineuse av…" at bounding box center [136, 172] width 76 height 36
click at [128, 164] on b "I'm from Tonique au riz, 77,78% d'extrait de riz de Cor?e, essence lumineuse av…" at bounding box center [136, 172] width 76 height 36
click at [123, 102] on b "King [PERSON_NAME] humide pour homme avec 1 rasoir 5 lames - Bleu marine" at bounding box center [139, 109] width 76 height 19
drag, startPoint x: 123, startPoint y: 102, endPoint x: 135, endPoint y: 104, distance: 11.7
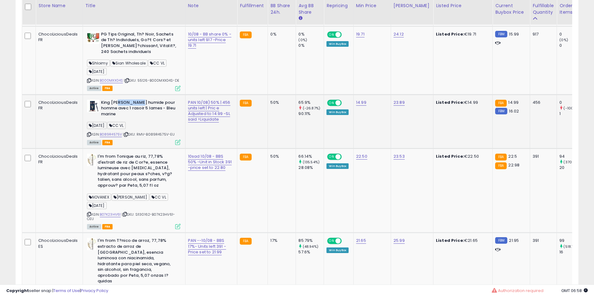
click at [129, 103] on b "King [PERSON_NAME] humide pour homme avec 1 rasoir 5 lames - Bleu marine" at bounding box center [139, 109] width 76 height 19
click at [140, 104] on b "King [PERSON_NAME] humide pour homme avec 1 rasoir 5 lames - Bleu marine" at bounding box center [139, 109] width 76 height 19
click at [155, 100] on b "King [PERSON_NAME] humide pour homme avec 1 rasoir 5 lames - Bleu marine" at bounding box center [139, 109] width 76 height 19
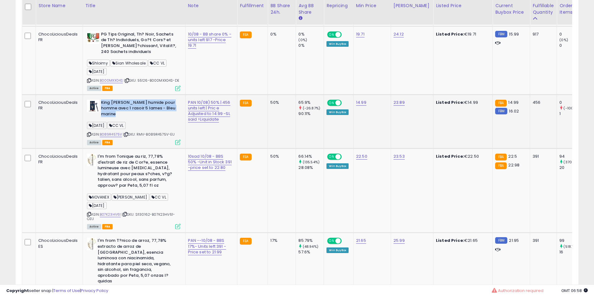
click at [155, 100] on b "King [PERSON_NAME] humide pour homme avec 1 rasoir 5 lames - Bleu marine" at bounding box center [139, 109] width 76 height 19
click at [158, 100] on b "King [PERSON_NAME] humide pour homme avec 1 rasoir 5 lames - Bleu marine" at bounding box center [139, 109] width 76 height 19
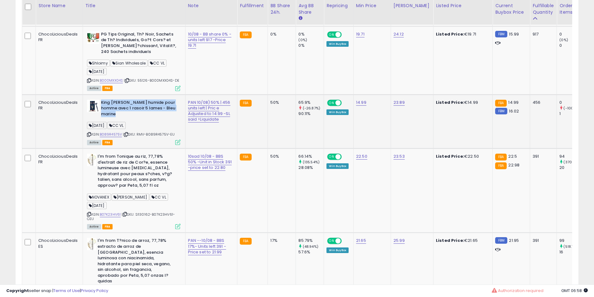
click at [158, 100] on b "King [PERSON_NAME] humide pour homme avec 1 rasoir 5 lames - Bleu marine" at bounding box center [139, 109] width 76 height 19
click at [158, 99] on td "King C. Gillette Rasoir humide pour homme avec 1 rasoir 5 lames - Bleu marine 0…" at bounding box center [134, 121] width 103 height 54
click at [157, 102] on b "King [PERSON_NAME] humide pour homme avec 1 rasoir 5 lames - Bleu marine" at bounding box center [139, 109] width 76 height 19
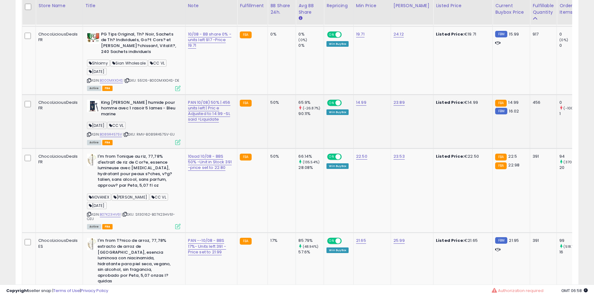
click at [131, 111] on b "King [PERSON_NAME] humide pour homme avec 1 rasoir 5 lames - Bleu marine" at bounding box center [139, 109] width 76 height 19
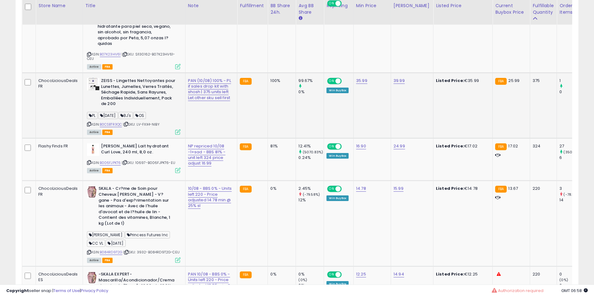
scroll to position [664, 0]
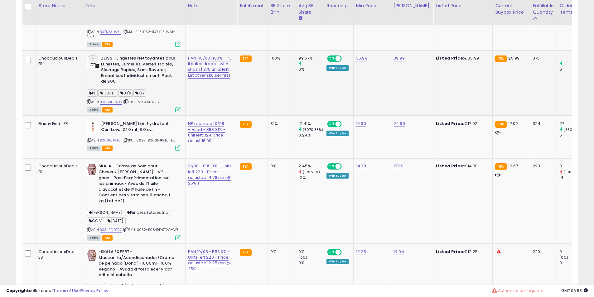
click at [121, 55] on b "ZEISS - Lingettes Nettoyantes pour Lunettes, Jumelles, Verres Traités, Séchage …" at bounding box center [139, 70] width 76 height 31
drag, startPoint x: 121, startPoint y: 50, endPoint x: 134, endPoint y: 53, distance: 12.9
click at [131, 55] on b "ZEISS - Lingettes Nettoyantes pour Lunettes, Jumelles, Verres Traités, Séchage …" at bounding box center [139, 70] width 76 height 31
click at [141, 55] on b "ZEISS - Lingettes Nettoyantes pour Lunettes, Jumelles, Verres Traités, Séchage …" at bounding box center [139, 70] width 76 height 31
drag, startPoint x: 141, startPoint y: 55, endPoint x: 136, endPoint y: 59, distance: 7.1
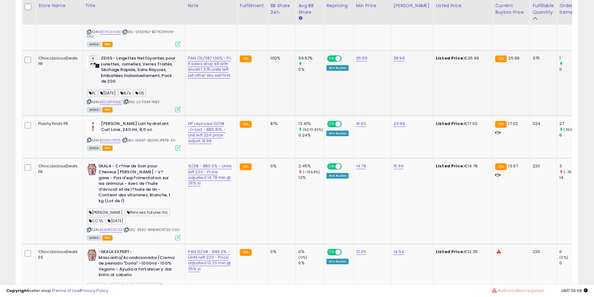
click at [142, 56] on b "ZEISS - Lingettes Nettoyantes pour Lunettes, Jumelles, Verres Traités, Séchage …" at bounding box center [139, 70] width 76 height 31
click at [136, 59] on b "ZEISS - Lingettes Nettoyantes pour Lunettes, Jumelles, Verres Traités, Séchage …" at bounding box center [139, 70] width 76 height 31
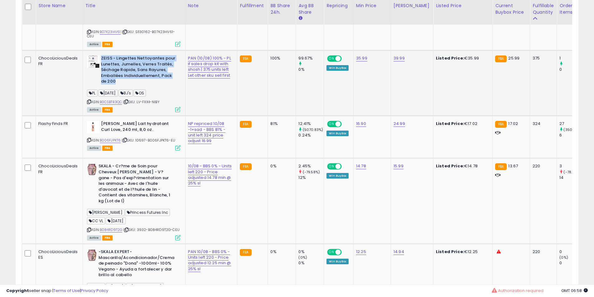
click at [136, 59] on b "ZEISS - Lingettes Nettoyantes pour Lunettes, Jumelles, Verres Traités, Séchage …" at bounding box center [139, 70] width 76 height 31
click at [144, 63] on b "ZEISS - Lingettes Nettoyantes pour Lunettes, Jumelles, Verres Traités, Séchage …" at bounding box center [139, 70] width 76 height 31
click at [145, 64] on b "ZEISS - Lingettes Nettoyantes pour Lunettes, Jumelles, Verres Traités, Séchage …" at bounding box center [139, 70] width 76 height 31
click at [142, 64] on b "ZEISS - Lingettes Nettoyantes pour Lunettes, Jumelles, Verres Traités, Séchage …" at bounding box center [139, 70] width 76 height 31
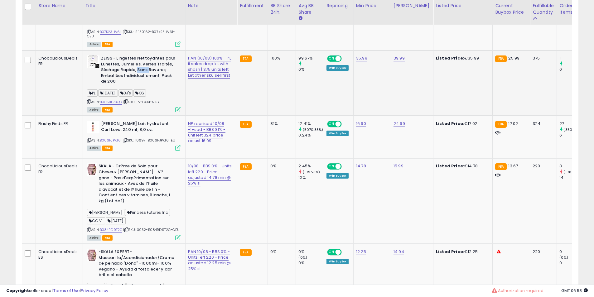
click at [142, 64] on b "ZEISS - Lingettes Nettoyantes pour Lunettes, Jumelles, Verres Traités, Séchage …" at bounding box center [139, 70] width 76 height 31
click at [133, 55] on b "ZEISS - Lingettes Nettoyantes pour Lunettes, Jumelles, Verres Traités, Séchage …" at bounding box center [139, 70] width 76 height 31
click at [131, 55] on b "ZEISS - Lingettes Nettoyantes pour Lunettes, Jumelles, Verres Traités, Séchage …" at bounding box center [139, 70] width 76 height 31
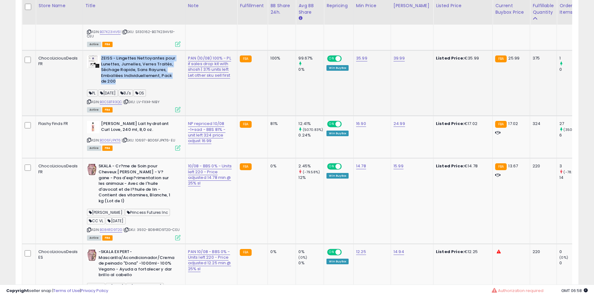
click at [131, 55] on b "ZEISS - Lingettes Nettoyantes pour Lunettes, Jumelles, Verres Traités, Séchage …" at bounding box center [139, 70] width 76 height 31
click at [135, 55] on b "ZEISS - Lingettes Nettoyantes pour Lunettes, Jumelles, Verres Traités, Séchage …" at bounding box center [139, 70] width 76 height 31
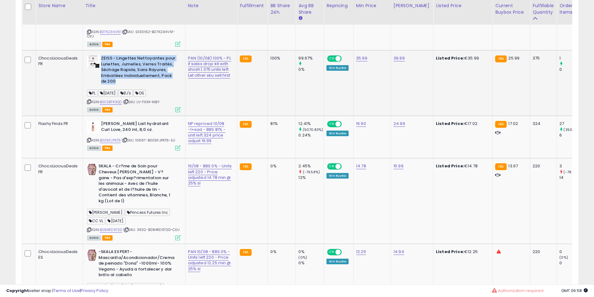
click at [136, 55] on b "ZEISS - Lingettes Nettoyantes pour Lunettes, Jumelles, Verres Traités, Séchage …" at bounding box center [139, 70] width 76 height 31
click at [140, 55] on b "ZEISS - Lingettes Nettoyantes pour Lunettes, Jumelles, Verres Traités, Séchage …" at bounding box center [139, 70] width 76 height 31
click at [141, 55] on b "ZEISS - Lingettes Nettoyantes pour Lunettes, Jumelles, Verres Traités, Séchage …" at bounding box center [139, 70] width 76 height 31
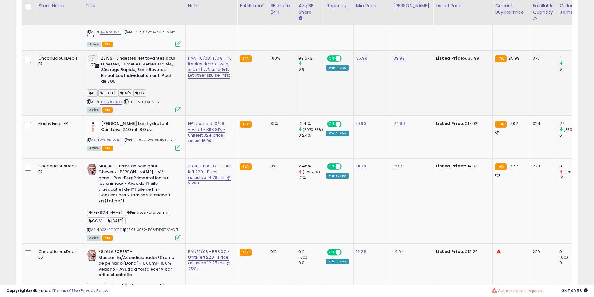
drag, startPoint x: 141, startPoint y: 54, endPoint x: 130, endPoint y: 67, distance: 17.2
click at [141, 55] on b "ZEISS - Lingettes Nettoyantes pour Lunettes, Jumelles, Verres Traités, Séchage …" at bounding box center [139, 70] width 76 height 31
click at [129, 70] on b "ZEISS - Lingettes Nettoyantes pour Lunettes, Jumelles, Verres Traités, Séchage …" at bounding box center [139, 70] width 76 height 31
click at [124, 58] on b "ZEISS - Lingettes Nettoyantes pour Lunettes, Jumelles, Verres Traités, Séchage …" at bounding box center [139, 70] width 76 height 31
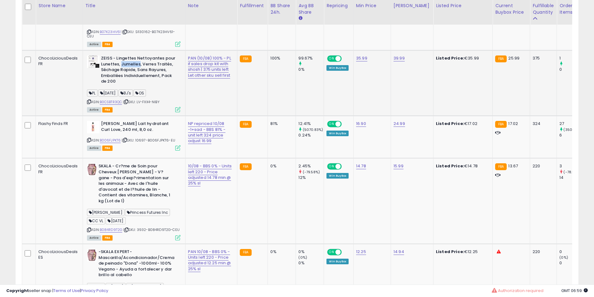
click at [124, 58] on b "ZEISS - Lingettes Nettoyantes pour Lunettes, Jumelles, Verres Traités, Séchage …" at bounding box center [139, 70] width 76 height 31
click at [131, 58] on b "ZEISS - Lingettes Nettoyantes pour Lunettes, Jumelles, Verres Traités, Séchage …" at bounding box center [139, 70] width 76 height 31
click at [133, 60] on b "ZEISS - Lingettes Nettoyantes pour Lunettes, Jumelles, Verres Traités, Séchage …" at bounding box center [139, 70] width 76 height 31
click at [134, 62] on b "ZEISS - Lingettes Nettoyantes pour Lunettes, Jumelles, Verres Traités, Séchage …" at bounding box center [139, 70] width 76 height 31
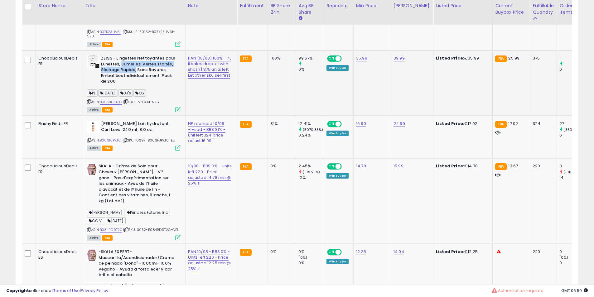
click at [134, 62] on b "ZEISS - Lingettes Nettoyantes pour Lunettes, Jumelles, Verres Traités, Séchage …" at bounding box center [139, 70] width 76 height 31
click at [125, 55] on b "ZEISS - Lingettes Nettoyantes pour Lunettes, Jumelles, Verres Traités, Séchage …" at bounding box center [139, 70] width 76 height 31
click at [126, 55] on b "ZEISS - Lingettes Nettoyantes pour Lunettes, Jumelles, Verres Traités, Séchage …" at bounding box center [139, 70] width 76 height 31
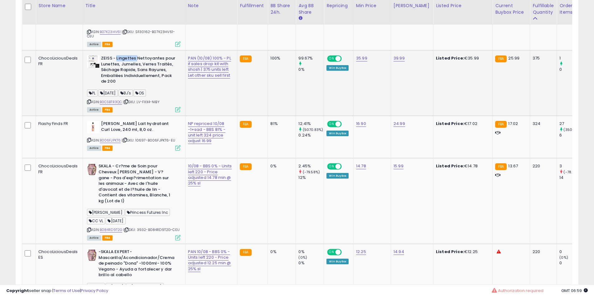
click at [126, 55] on b "ZEISS - Lingettes Nettoyantes pour Lunettes, Jumelles, Verres Traités, Séchage …" at bounding box center [139, 70] width 76 height 31
click at [133, 56] on b "ZEISS - Lingettes Nettoyantes pour Lunettes, Jumelles, Verres Traités, Séchage …" at bounding box center [139, 70] width 76 height 31
click at [134, 55] on b "ZEISS - Lingettes Nettoyantes pour Lunettes, Jumelles, Verres Traités, Séchage …" at bounding box center [139, 70] width 76 height 31
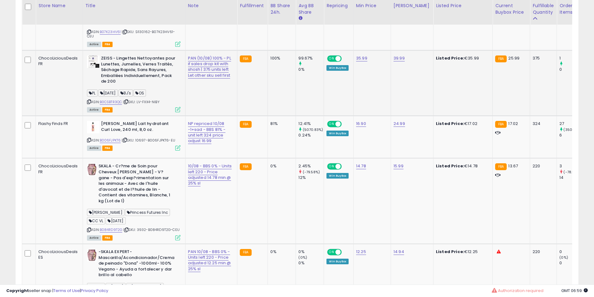
click at [133, 56] on b "ZEISS - Lingettes Nettoyantes pour Lunettes, Jumelles, Verres Traités, Séchage …" at bounding box center [139, 70] width 76 height 31
drag, startPoint x: 133, startPoint y: 56, endPoint x: 134, endPoint y: 66, distance: 10.0
click at [134, 58] on b "ZEISS - Lingettes Nettoyantes pour Lunettes, Jumelles, Verres Traités, Séchage …" at bounding box center [139, 70] width 76 height 31
click at [134, 66] on b "ZEISS - Lingettes Nettoyantes pour Lunettes, Jumelles, Verres Traités, Séchage …" at bounding box center [139, 70] width 76 height 31
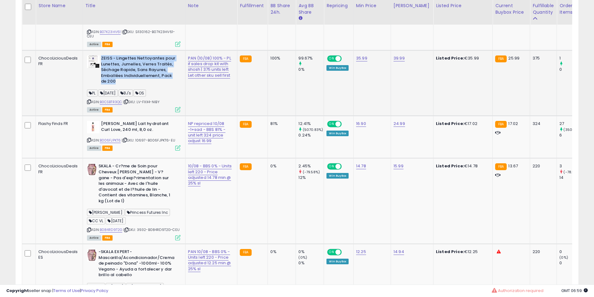
click at [134, 66] on b "ZEISS - Lingettes Nettoyantes pour Lunettes, Jumelles, Verres Traités, Séchage …" at bounding box center [139, 70] width 76 height 31
click at [136, 64] on b "ZEISS - Lingettes Nettoyantes pour Lunettes, Jumelles, Verres Traités, Séchage …" at bounding box center [139, 70] width 76 height 31
click at [141, 64] on b "ZEISS - Lingettes Nettoyantes pour Lunettes, Jumelles, Verres Traités, Séchage …" at bounding box center [139, 70] width 76 height 31
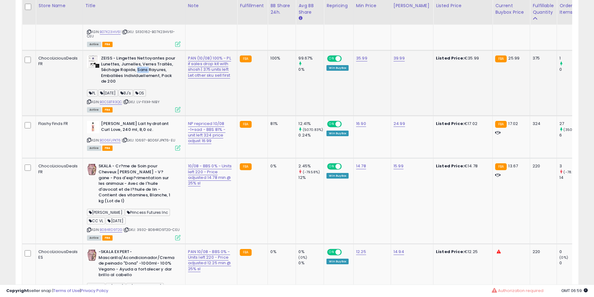
click at [141, 64] on b "ZEISS - Lingettes Nettoyantes pour Lunettes, Jumelles, Verres Traités, Séchage …" at bounding box center [139, 70] width 76 height 31
click at [142, 64] on b "ZEISS - Lingettes Nettoyantes pour Lunettes, Jumelles, Verres Traités, Séchage …" at bounding box center [139, 70] width 76 height 31
click at [141, 71] on b "ZEISS - Lingettes Nettoyantes pour Lunettes, Jumelles, Verres Traités, Séchage …" at bounding box center [139, 70] width 76 height 31
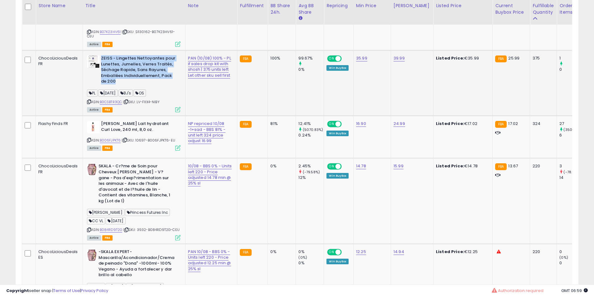
click at [141, 71] on b "ZEISS - Lingettes Nettoyantes pour Lunettes, Jumelles, Verres Traités, Séchage …" at bounding box center [139, 70] width 76 height 31
click at [138, 61] on b "ZEISS - Lingettes Nettoyantes pour Lunettes, Jumelles, Verres Traités, Séchage …" at bounding box center [139, 70] width 76 height 31
click at [137, 56] on b "ZEISS - Lingettes Nettoyantes pour Lunettes, Jumelles, Verres Traités, Séchage …" at bounding box center [139, 70] width 76 height 31
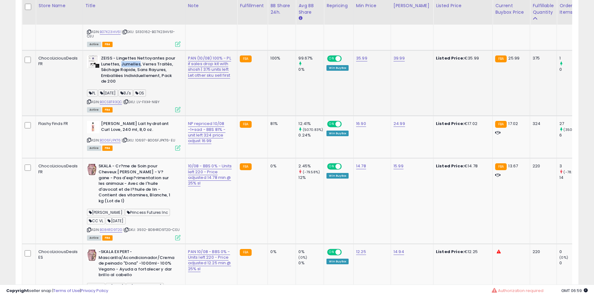
click at [137, 56] on b "ZEISS - Lingettes Nettoyantes pour Lunettes, Jumelles, Verres Traités, Séchage …" at bounding box center [139, 70] width 76 height 31
click at [125, 55] on b "ZEISS - Lingettes Nettoyantes pour Lunettes, Jumelles, Verres Traités, Séchage …" at bounding box center [139, 70] width 76 height 31
click at [127, 58] on b "ZEISS - Lingettes Nettoyantes pour Lunettes, Jumelles, Verres Traités, Séchage …" at bounding box center [139, 70] width 76 height 31
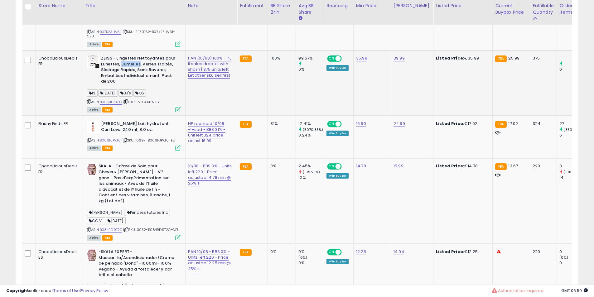
click at [126, 55] on b "ZEISS - Lingettes Nettoyantes pour Lunettes, Jumelles, Verres Traités, Séchage …" at bounding box center [139, 70] width 76 height 31
drag, startPoint x: 126, startPoint y: 55, endPoint x: 124, endPoint y: 60, distance: 5.2
click at [126, 55] on b "ZEISS - Lingettes Nettoyantes pour Lunettes, Jumelles, Verres Traités, Séchage …" at bounding box center [139, 70] width 76 height 31
click at [123, 75] on b "ZEISS - Lingettes Nettoyantes pour Lunettes, Jumelles, Verres Traités, Séchage …" at bounding box center [139, 70] width 76 height 31
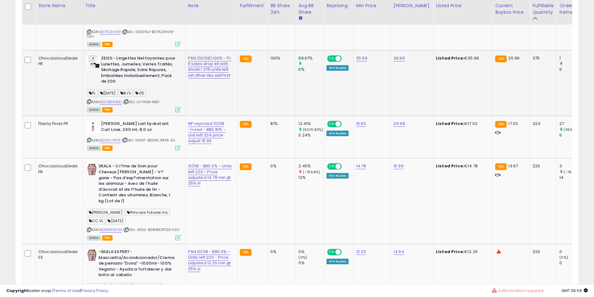
click at [122, 70] on b "ZEISS - Lingettes Nettoyantes pour Lunettes, Jumelles, Verres Traités, Séchage …" at bounding box center [139, 70] width 76 height 31
click at [122, 66] on b "ZEISS - Lingettes Nettoyantes pour Lunettes, Jumelles, Verres Traités, Séchage …" at bounding box center [139, 70] width 76 height 31
click at [126, 61] on b "ZEISS - Lingettes Nettoyantes pour Lunettes, Jumelles, Verres Traités, Séchage …" at bounding box center [139, 70] width 76 height 31
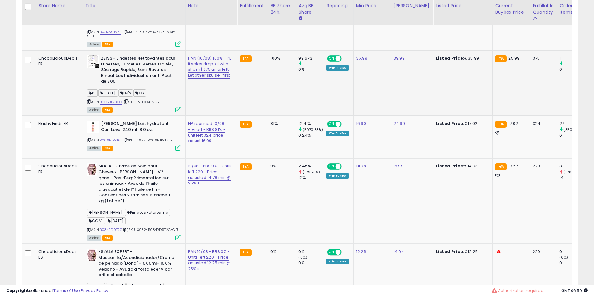
click at [126, 61] on b "ZEISS - Lingettes Nettoyantes pour Lunettes, Jumelles, Verres Traités, Séchage …" at bounding box center [139, 70] width 76 height 31
click at [134, 61] on b "ZEISS - Lingettes Nettoyantes pour Lunettes, Jumelles, Verres Traités, Séchage …" at bounding box center [139, 70] width 76 height 31
click at [141, 64] on b "ZEISS - Lingettes Nettoyantes pour Lunettes, Jumelles, Verres Traités, Séchage …" at bounding box center [139, 70] width 76 height 31
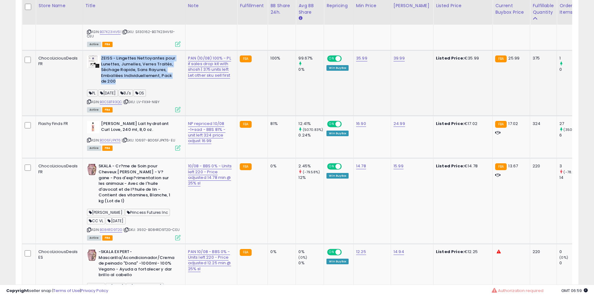
click at [138, 64] on b "ZEISS - Lingettes Nettoyantes pour Lunettes, Jumelles, Verres Traités, Séchage …" at bounding box center [139, 70] width 76 height 31
click at [137, 61] on b "ZEISS - Lingettes Nettoyantes pour Lunettes, Jumelles, Verres Traités, Séchage …" at bounding box center [139, 70] width 76 height 31
click at [133, 69] on b "ZEISS - Lingettes Nettoyantes pour Lunettes, Jumelles, Verres Traités, Séchage …" at bounding box center [139, 70] width 76 height 31
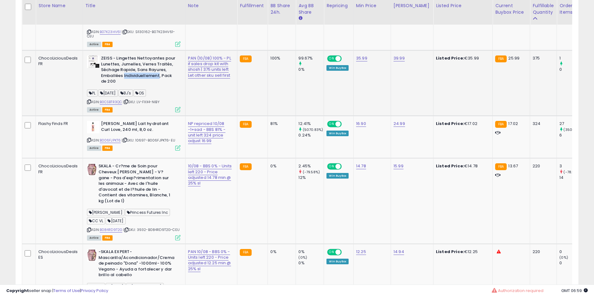
click at [133, 69] on b "ZEISS - Lingettes Nettoyantes pour Lunettes, Jumelles, Verres Traités, Séchage …" at bounding box center [139, 70] width 76 height 31
click at [133, 61] on b "ZEISS - Lingettes Nettoyantes pour Lunettes, Jumelles, Verres Traités, Séchage …" at bounding box center [139, 70] width 76 height 31
click at [133, 60] on b "ZEISS - Lingettes Nettoyantes pour Lunettes, Jumelles, Verres Traités, Séchage …" at bounding box center [139, 70] width 76 height 31
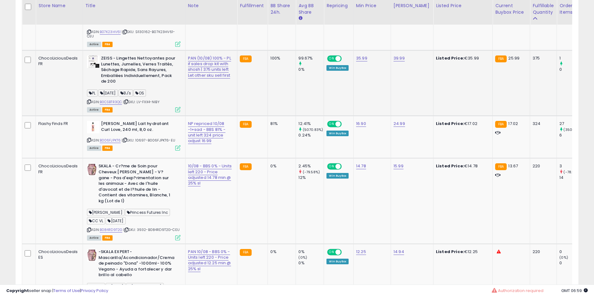
click at [131, 67] on b "ZEISS - Lingettes Nettoyantes pour Lunettes, Jumelles, Verres Traités, Séchage …" at bounding box center [139, 70] width 76 height 31
click at [131, 64] on b "ZEISS - Lingettes Nettoyantes pour Lunettes, Jumelles, Verres Traités, Séchage …" at bounding box center [139, 70] width 76 height 31
click at [131, 57] on b "ZEISS - Lingettes Nettoyantes pour Lunettes, Jumelles, Verres Traités, Séchage …" at bounding box center [139, 70] width 76 height 31
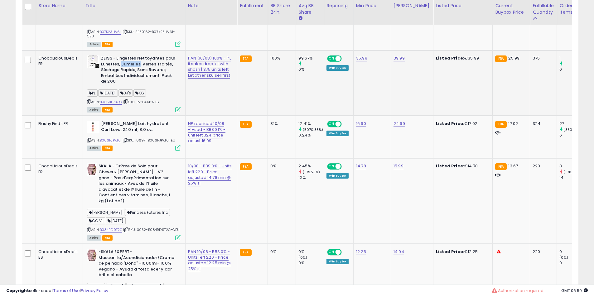
click at [131, 57] on b "ZEISS - Lingettes Nettoyantes pour Lunettes, Jumelles, Verres Traités, Séchage …" at bounding box center [139, 70] width 76 height 31
click at [131, 63] on b "ZEISS - Lingettes Nettoyantes pour Lunettes, Jumelles, Verres Traités, Séchage …" at bounding box center [139, 70] width 76 height 31
click at [137, 63] on b "ZEISS - Lingettes Nettoyantes pour Lunettes, Jumelles, Verres Traités, Séchage …" at bounding box center [139, 70] width 76 height 31
click at [144, 63] on b "ZEISS - Lingettes Nettoyantes pour Lunettes, Jumelles, Verres Traités, Séchage …" at bounding box center [139, 70] width 76 height 31
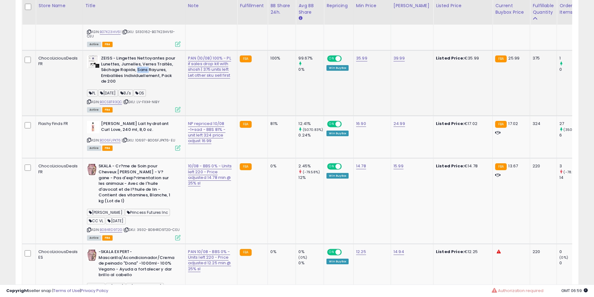
click at [144, 63] on b "ZEISS - Lingettes Nettoyantes pour Lunettes, Jumelles, Verres Traités, Séchage …" at bounding box center [139, 70] width 76 height 31
click at [145, 63] on b "ZEISS - Lingettes Nettoyantes pour Lunettes, Jumelles, Verres Traités, Séchage …" at bounding box center [139, 70] width 76 height 31
click at [143, 55] on b "ZEISS - Lingettes Nettoyantes pour Lunettes, Jumelles, Verres Traités, Séchage …" at bounding box center [139, 70] width 76 height 31
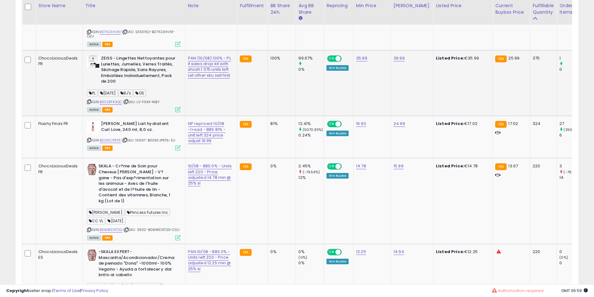
click at [143, 57] on b "ZEISS - Lingettes Nettoyantes pour Lunettes, Jumelles, Verres Traités, Séchage …" at bounding box center [139, 70] width 76 height 31
click at [140, 68] on b "ZEISS - Lingettes Nettoyantes pour Lunettes, Jumelles, Verres Traités, Séchage …" at bounding box center [139, 70] width 76 height 31
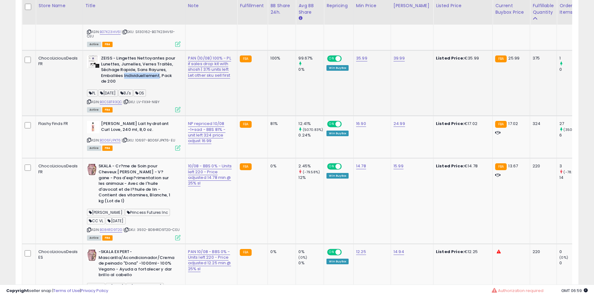
click at [140, 68] on b "ZEISS - Lingettes Nettoyantes pour Lunettes, Jumelles, Verres Traités, Séchage …" at bounding box center [139, 70] width 76 height 31
click at [138, 55] on b "ZEISS - Lingettes Nettoyantes pour Lunettes, Jumelles, Verres Traités, Séchage …" at bounding box center [139, 70] width 76 height 31
drag, startPoint x: 138, startPoint y: 53, endPoint x: 139, endPoint y: 67, distance: 14.1
click at [138, 56] on b "ZEISS - Lingettes Nettoyantes pour Lunettes, Jumelles, Verres Traités, Séchage …" at bounding box center [139, 70] width 76 height 31
click at [140, 67] on b "ZEISS - Lingettes Nettoyantes pour Lunettes, Jumelles, Verres Traités, Séchage …" at bounding box center [139, 70] width 76 height 31
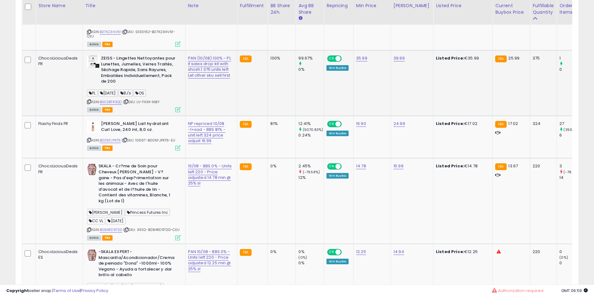
click at [140, 67] on b "ZEISS - Lingettes Nettoyantes pour Lunettes, Jumelles, Verres Traités, Séchage …" at bounding box center [139, 70] width 76 height 31
click at [141, 66] on b "ZEISS - Lingettes Nettoyantes pour Lunettes, Jumelles, Verres Traités, Séchage …" at bounding box center [139, 70] width 76 height 31
click at [138, 60] on b "ZEISS - Lingettes Nettoyantes pour Lunettes, Jumelles, Verres Traités, Séchage …" at bounding box center [139, 70] width 76 height 31
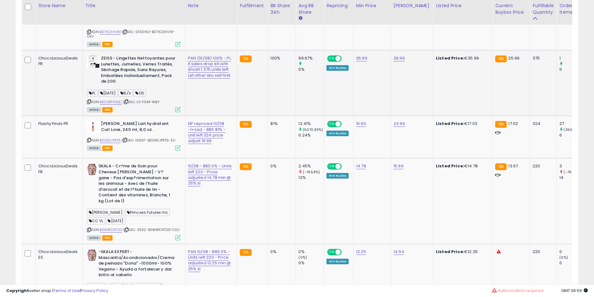
click at [132, 58] on b "ZEISS - Lingettes Nettoyantes pour Lunettes, Jumelles, Verres Traités, Séchage …" at bounding box center [139, 70] width 76 height 31
click at [123, 63] on b "ZEISS - Lingettes Nettoyantes pour Lunettes, Jumelles, Verres Traités, Séchage …" at bounding box center [139, 70] width 76 height 31
click at [128, 62] on b "ZEISS - Lingettes Nettoyantes pour Lunettes, Jumelles, Verres Traités, Séchage …" at bounding box center [139, 70] width 76 height 31
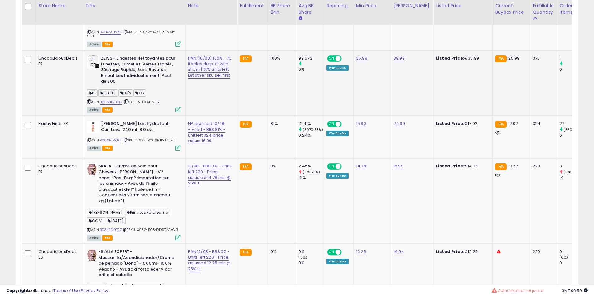
click at [128, 62] on b "ZEISS - Lingettes Nettoyantes pour Lunettes, Jumelles, Verres Traités, Séchage …" at bounding box center [139, 70] width 76 height 31
click at [139, 62] on b "ZEISS - Lingettes Nettoyantes pour Lunettes, Jumelles, Verres Traités, Séchage …" at bounding box center [139, 70] width 76 height 31
click at [152, 64] on b "ZEISS - Lingettes Nettoyantes pour Lunettes, Jumelles, Verres Traités, Séchage …" at bounding box center [139, 70] width 76 height 31
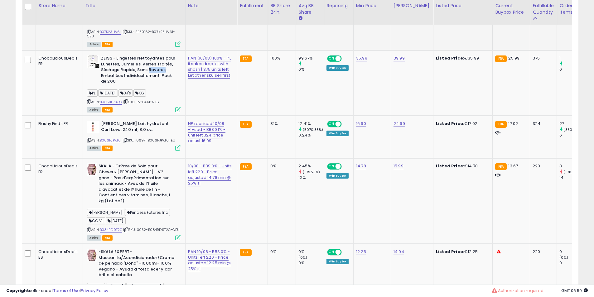
click at [147, 43] on td "I'm from T?nico de arroz, 77,78% extracto de arroz de Corea, esencia luminosa c…" at bounding box center [134, 12] width 103 height 78
click at [147, 50] on td "ZEISS - Lingettes Nettoyantes pour Lunettes, Jumelles, Verres Traités, Séchage …" at bounding box center [134, 82] width 103 height 65
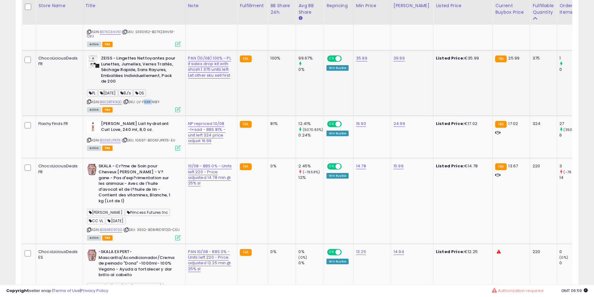
click at [147, 50] on td "ZEISS - Lingettes Nettoyantes pour Lunettes, Jumelles, Verres Traités, Séchage …" at bounding box center [134, 82] width 103 height 65
click at [143, 55] on b "ZEISS - Lingettes Nettoyantes pour Lunettes, Jumelles, Verres Traités, Séchage …" at bounding box center [139, 70] width 76 height 31
click at [142, 58] on b "ZEISS - Lingettes Nettoyantes pour Lunettes, Jumelles, Verres Traités, Séchage …" at bounding box center [139, 70] width 76 height 31
drag, startPoint x: 142, startPoint y: 58, endPoint x: 150, endPoint y: 61, distance: 8.9
click at [142, 59] on b "ZEISS - Lingettes Nettoyantes pour Lunettes, Jumelles, Verres Traités, Séchage …" at bounding box center [139, 70] width 76 height 31
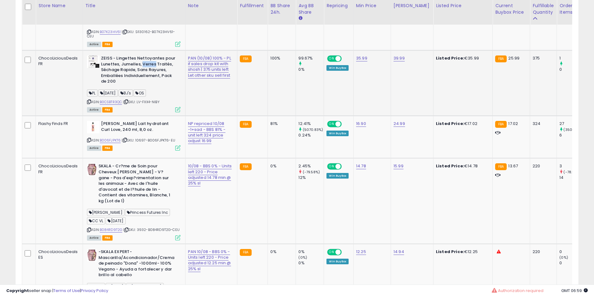
click at [150, 61] on b "ZEISS - Lingettes Nettoyantes pour Lunettes, Jumelles, Verres Traités, Séchage …" at bounding box center [139, 70] width 76 height 31
drag, startPoint x: 150, startPoint y: 61, endPoint x: 148, endPoint y: 65, distance: 4.6
click at [150, 62] on b "ZEISS - Lingettes Nettoyantes pour Lunettes, Jumelles, Verres Traités, Séchage …" at bounding box center [139, 70] width 76 height 31
click at [148, 66] on b "ZEISS - Lingettes Nettoyantes pour Lunettes, Jumelles, Verres Traités, Séchage …" at bounding box center [139, 70] width 76 height 31
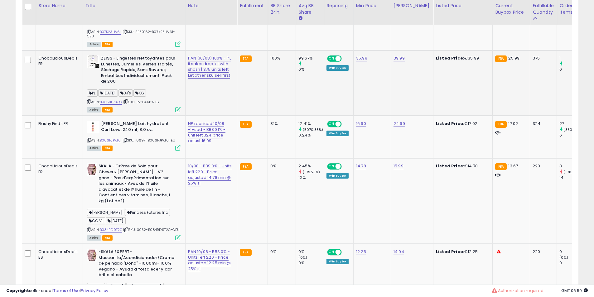
click at [134, 59] on b "ZEISS - Lingettes Nettoyantes pour Lunettes, Jumelles, Verres Traités, Séchage …" at bounding box center [139, 70] width 76 height 31
click at [130, 55] on b "ZEISS - Lingettes Nettoyantes pour Lunettes, Jumelles, Verres Traités, Séchage …" at bounding box center [139, 70] width 76 height 31
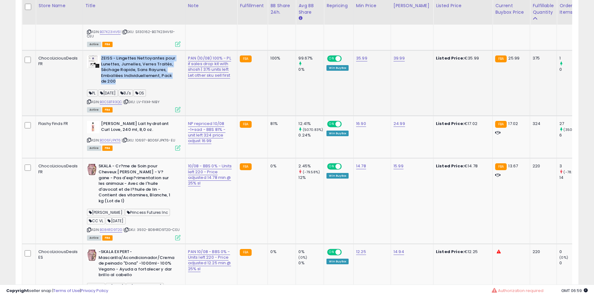
click at [126, 55] on b "ZEISS - Lingettes Nettoyantes pour Lunettes, Jumelles, Verres Traités, Séchage …" at bounding box center [139, 70] width 76 height 31
click at [127, 50] on td "ZEISS - Lingettes Nettoyantes pour Lunettes, Jumelles, Verres Traités, Séchage …" at bounding box center [134, 82] width 103 height 65
click at [121, 58] on b "ZEISS - Lingettes Nettoyantes pour Lunettes, Jumelles, Verres Traités, Séchage …" at bounding box center [139, 70] width 76 height 31
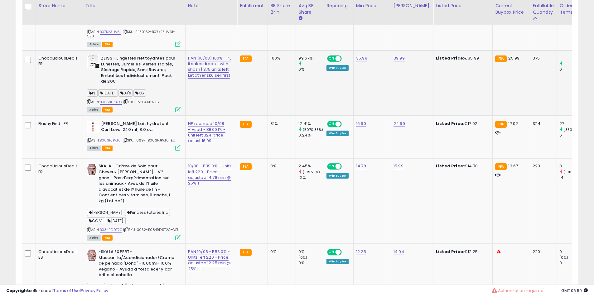
click at [121, 58] on b "ZEISS - Lingettes Nettoyantes pour Lunettes, Jumelles, Verres Traités, Séchage …" at bounding box center [139, 70] width 76 height 31
click at [123, 57] on b "ZEISS - Lingettes Nettoyantes pour Lunettes, Jumelles, Verres Traités, Séchage …" at bounding box center [139, 70] width 76 height 31
click at [126, 50] on td "ZEISS - Lingettes Nettoyantes pour Lunettes, Jumelles, Verres Traités, Séchage …" at bounding box center [134, 82] width 103 height 65
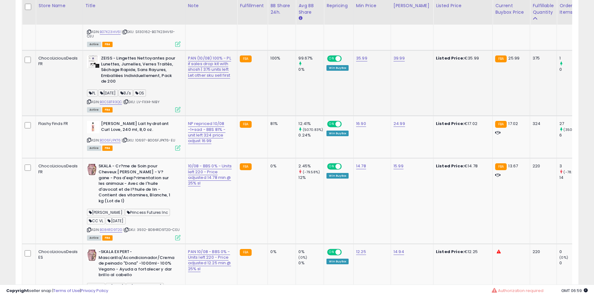
click at [137, 57] on b "ZEISS - Lingettes Nettoyantes pour Lunettes, Jumelles, Verres Traités, Séchage …" at bounding box center [139, 70] width 76 height 31
click at [135, 55] on b "ZEISS - Lingettes Nettoyantes pour Lunettes, Jumelles, Verres Traités, Séchage …" at bounding box center [139, 70] width 76 height 31
click at [124, 50] on td "ZEISS - Lingettes Nettoyantes pour Lunettes, Jumelles, Verres Traités, Séchage …" at bounding box center [134, 82] width 103 height 65
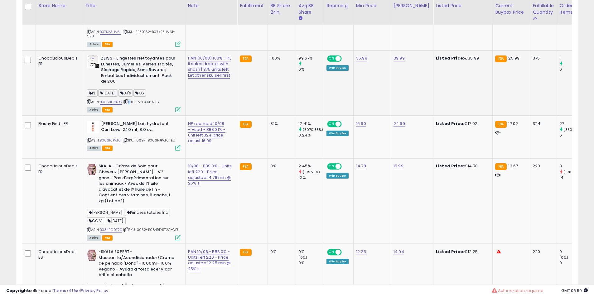
click at [124, 50] on td "ZEISS - Lingettes Nettoyantes pour Lunettes, Jumelles, Verres Traités, Séchage …" at bounding box center [134, 82] width 103 height 65
click at [133, 179] on b "SKALA - Cr?me de Soin pour Cheveux Dona Skala - V?gane - Pas d'exp?rimentation …" at bounding box center [137, 184] width 76 height 42
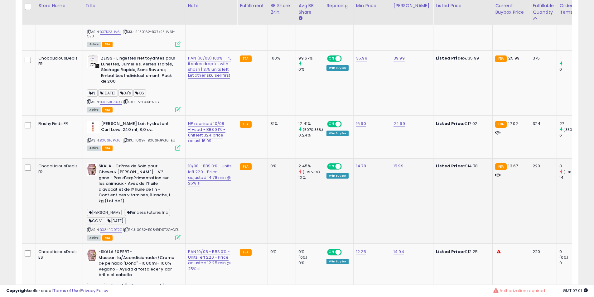
click at [133, 183] on b "SKALA - Cr?me de Soin pour Cheveux Dona Skala - V?gane - Pas d'exp?rimentation …" at bounding box center [137, 184] width 76 height 42
click at [135, 184] on b "SKALA - Cr?me de Soin pour Cheveux Dona Skala - V?gane - Pas d'exp?rimentation …" at bounding box center [137, 184] width 76 height 42
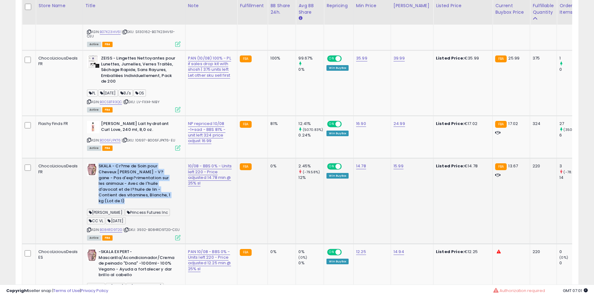
click at [135, 184] on b "SKALA - Cr?me de Soin pour Cheveux Dona Skala - V?gane - Pas d'exp?rimentation …" at bounding box center [137, 184] width 76 height 42
click at [146, 187] on b "SKALA - Cr?me de Soin pour Cheveux Dona Skala - V?gane - Pas d'exp?rimentation …" at bounding box center [137, 184] width 76 height 42
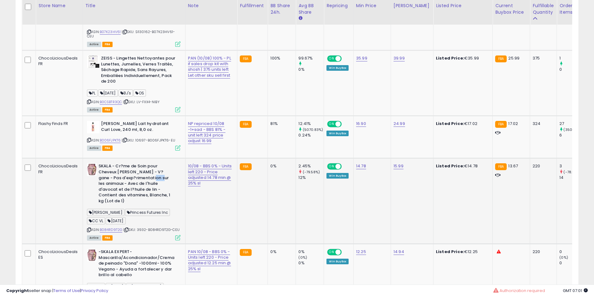
click at [146, 187] on b "SKALA - Cr?me de Soin pour Cheveux Dona Skala - V?gane - Pas d'exp?rimentation …" at bounding box center [137, 184] width 76 height 42
click at [136, 187] on b "SKALA - Cr?me de Soin pour Cheveux Dona Skala - V?gane - Pas d'exp?rimentation …" at bounding box center [137, 184] width 76 height 42
click at [139, 191] on b "SKALA - Cr?me de Soin pour Cheveux Dona Skala - V?gane - Pas d'exp?rimentation …" at bounding box center [137, 184] width 76 height 42
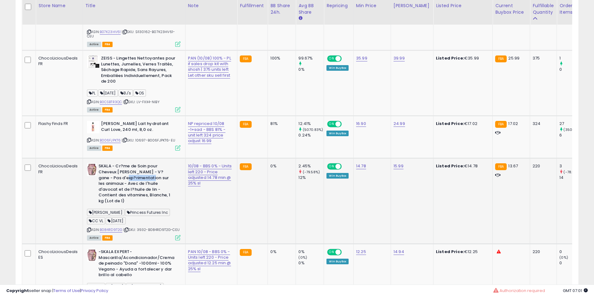
click at [139, 191] on b "SKALA - Cr?me de Soin pour Cheveux Dona Skala - V?gane - Pas d'exp?rimentation …" at bounding box center [137, 184] width 76 height 42
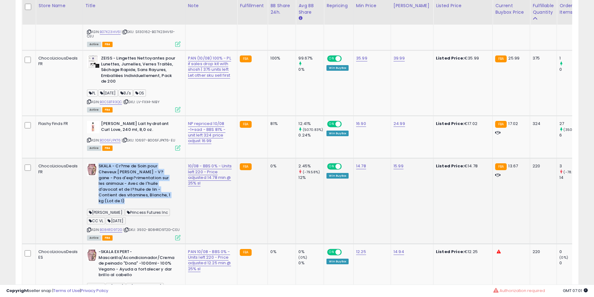
click at [139, 191] on b "SKALA - Cr?me de Soin pour Cheveux Dona Skala - V?gane - Pas d'exp?rimentation …" at bounding box center [137, 184] width 76 height 42
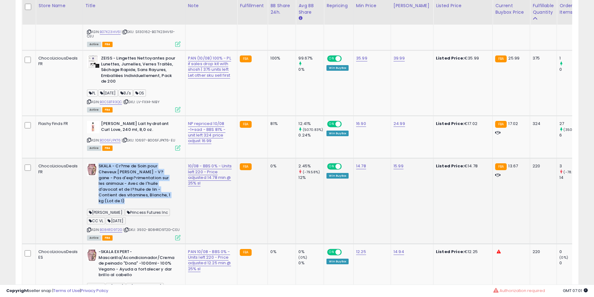
click at [141, 192] on b "SKALA - Cr?me de Soin pour Cheveux Dona Skala - V?gane - Pas d'exp?rimentation …" at bounding box center [137, 184] width 76 height 42
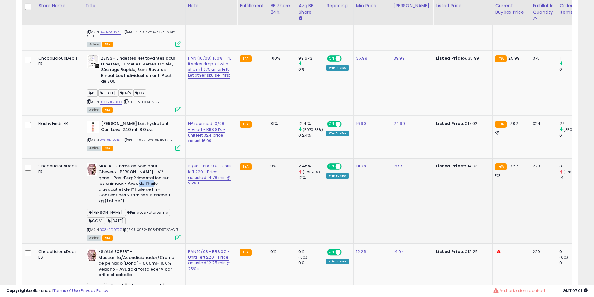
click at [141, 192] on b "SKALA - Cr?me de Soin pour Cheveux Dona Skala - V?gane - Pas d'exp?rimentation …" at bounding box center [137, 184] width 76 height 42
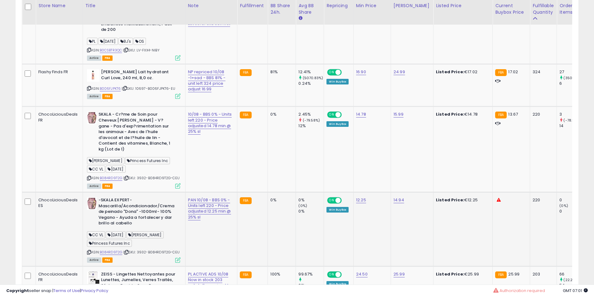
click at [122, 209] on b "-SKALA EXPERT- Mascarilla/Acondicionador/Crema de peinado "Dona" -1000ml- 100% …" at bounding box center [137, 212] width 76 height 31
click at [140, 212] on b "-SKALA EXPERT- Mascarilla/Acondicionador/Crema de peinado "Dona" -1000ml- 100% …" at bounding box center [137, 212] width 76 height 31
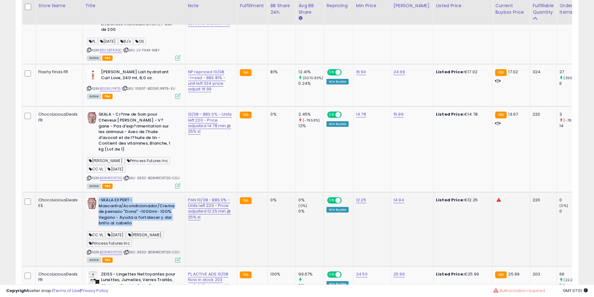
click at [140, 212] on b "-SKALA EXPERT- Mascarilla/Acondicionador/Crema de peinado "Dona" -1000ml- 100% …" at bounding box center [137, 212] width 76 height 31
click at [135, 206] on b "-SKALA EXPERT- Mascarilla/Acondicionador/Crema de peinado "Dona" -1000ml- 100% …" at bounding box center [137, 212] width 76 height 31
click at [134, 203] on b "-SKALA EXPERT- Mascarilla/Acondicionador/Crema de peinado "Dona" -1000ml- 100% …" at bounding box center [137, 212] width 76 height 31
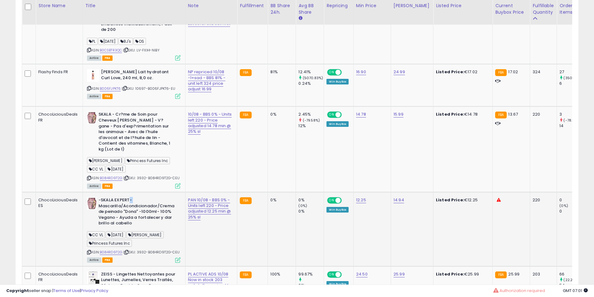
click at [131, 202] on b "-SKALA EXPERT- Mascarilla/Acondicionador/Crema de peinado "Dona" -1000ml- 100% …" at bounding box center [137, 212] width 76 height 31
click at [133, 209] on b "-SKALA EXPERT- Mascarilla/Acondicionador/Crema de peinado "Dona" -1000ml- 100% …" at bounding box center [137, 212] width 76 height 31
click at [133, 207] on b "-SKALA EXPERT- Mascarilla/Acondicionador/Crema de peinado "Dona" -1000ml- 100% …" at bounding box center [137, 212] width 76 height 31
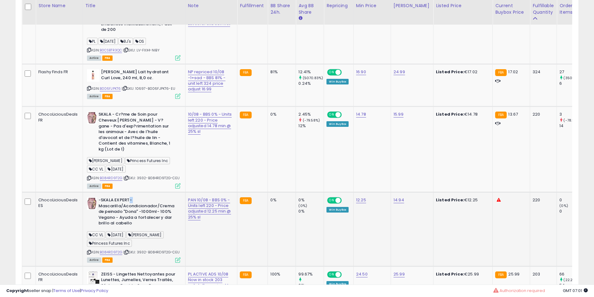
click at [139, 207] on b "-SKALA EXPERT- Mascarilla/Acondicionador/Crema de peinado "Dona" -1000ml- 100% …" at bounding box center [137, 212] width 76 height 31
click at [140, 207] on b "-SKALA EXPERT- Mascarilla/Acondicionador/Crema de peinado "Dona" -1000ml- 100% …" at bounding box center [137, 212] width 76 height 31
click at [143, 205] on b "-SKALA EXPERT- Mascarilla/Acondicionador/Crema de peinado "Dona" -1000ml- 100% …" at bounding box center [137, 212] width 76 height 31
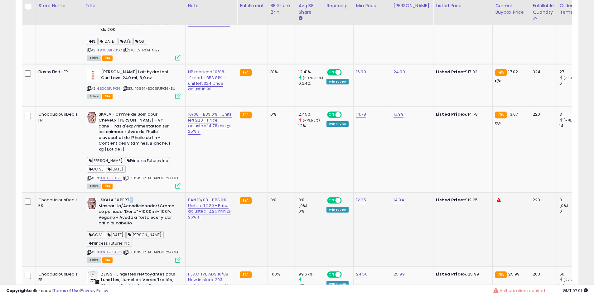
click at [146, 205] on b "-SKALA EXPERT- Mascarilla/Acondicionador/Crema de peinado "Dona" -1000ml- 100% …" at bounding box center [137, 212] width 76 height 31
click at [148, 208] on b "-SKALA EXPERT- Mascarilla/Acondicionador/Crema de peinado "Dona" -1000ml- 100% …" at bounding box center [137, 212] width 76 height 31
click at [130, 200] on td "-SKALA EXPERT- Mascarilla/Acondicionador/Crema de peinado "Dona" -1000ml- 100% …" at bounding box center [134, 229] width 103 height 74
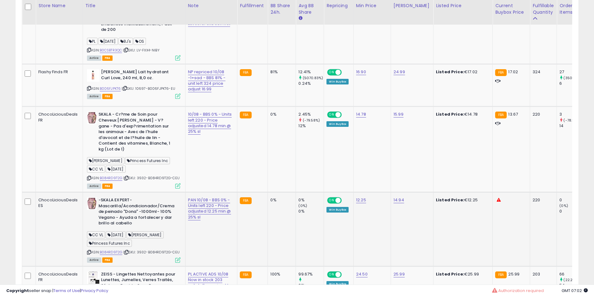
click at [110, 208] on b "-SKALA EXPERT- Mascarilla/Acondicionador/Crema de peinado "Dona" -1000ml- 100% …" at bounding box center [137, 212] width 76 height 31
click at [112, 205] on b "-SKALA EXPERT- Mascarilla/Acondicionador/Crema de peinado "Dona" -1000ml- 100% …" at bounding box center [137, 212] width 76 height 31
drag, startPoint x: 112, startPoint y: 205, endPoint x: 121, endPoint y: 211, distance: 10.1
click at [114, 205] on b "-SKALA EXPERT- Mascarilla/Acondicionador/Crema de peinado "Dona" -1000ml- 100% …" at bounding box center [137, 212] width 76 height 31
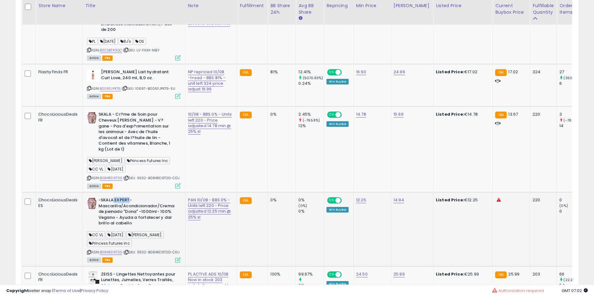
click at [121, 211] on b "-SKALA EXPERT- Mascarilla/Acondicionador/Crema de peinado "Dona" -1000ml- 100% …" at bounding box center [137, 212] width 76 height 31
click at [130, 211] on b "-SKALA EXPERT- Mascarilla/Acondicionador/Crema de peinado "Dona" -1000ml- 100% …" at bounding box center [137, 212] width 76 height 31
click at [136, 210] on b "-SKALA EXPERT- Mascarilla/Acondicionador/Crema de peinado "Dona" -1000ml- 100% …" at bounding box center [137, 212] width 76 height 31
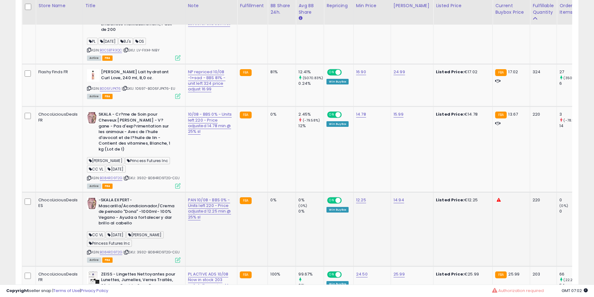
click at [136, 210] on b "-SKALA EXPERT- Mascarilla/Acondicionador/Crema de peinado "Dona" -1000ml- 100% …" at bounding box center [137, 212] width 76 height 31
click at [144, 207] on b "-SKALA EXPERT- Mascarilla/Acondicionador/Crema de peinado "Dona" -1000ml- 100% …" at bounding box center [137, 212] width 76 height 31
click at [145, 207] on b "-SKALA EXPERT- Mascarilla/Acondicionador/Crema de peinado "Dona" -1000ml- 100% …" at bounding box center [137, 212] width 76 height 31
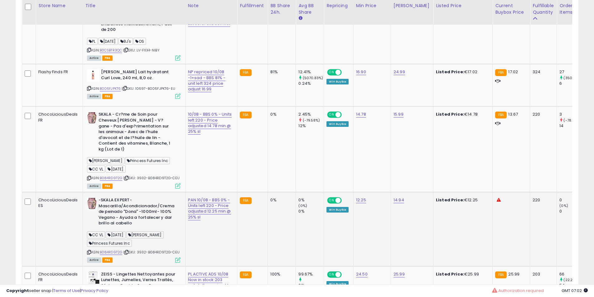
click at [137, 212] on b "-SKALA EXPERT- Mascarilla/Acondicionador/Crema de peinado "Dona" -1000ml- 100% …" at bounding box center [137, 212] width 76 height 31
click at [134, 215] on b "-SKALA EXPERT- Mascarilla/Acondicionador/Crema de peinado "Dona" -1000ml- 100% …" at bounding box center [137, 212] width 76 height 31
click at [131, 216] on b "-SKALA EXPERT- Mascarilla/Acondicionador/Crema de peinado "Dona" -1000ml- 100% …" at bounding box center [137, 212] width 76 height 31
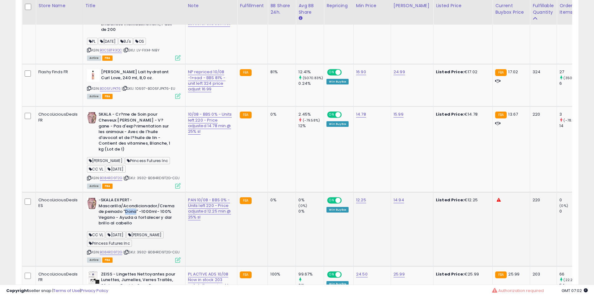
click at [131, 216] on b "-SKALA EXPERT- Mascarilla/Acondicionador/Crema de peinado "Dona" -1000ml- 100% …" at bounding box center [137, 212] width 76 height 31
click at [129, 215] on b "-SKALA EXPERT- Mascarilla/Acondicionador/Crema de peinado "Dona" -1000ml- 100% …" at bounding box center [137, 212] width 76 height 31
click at [128, 209] on b "-SKALA EXPERT- Mascarilla/Acondicionador/Crema de peinado "Dona" -1000ml- 100% …" at bounding box center [137, 212] width 76 height 31
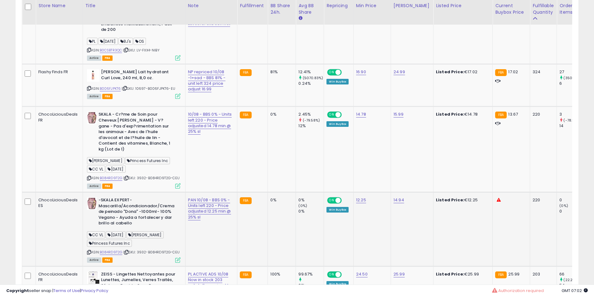
click at [135, 219] on b "-SKALA EXPERT- Mascarilla/Acondicionador/Crema de peinado "Dona" -1000ml- 100% …" at bounding box center [137, 212] width 76 height 31
click at [128, 212] on b "-SKALA EXPERT- Mascarilla/Acondicionador/Crema de peinado "Dona" -1000ml- 100% …" at bounding box center [137, 212] width 76 height 31
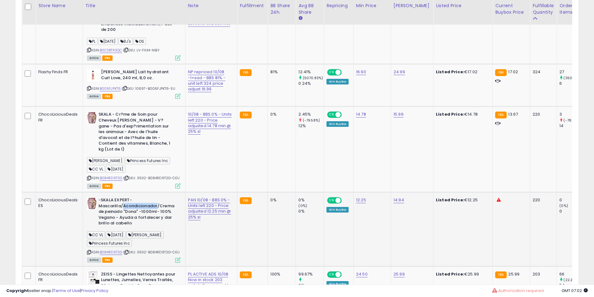
click at [128, 212] on b "-SKALA EXPERT- Mascarilla/Acondicionador/Crema de peinado "Dona" -1000ml- 100% …" at bounding box center [137, 212] width 76 height 31
click at [124, 208] on b "-SKALA EXPERT- Mascarilla/Acondicionador/Crema de peinado "Dona" -1000ml- 100% …" at bounding box center [137, 212] width 76 height 31
click at [137, 209] on b "-SKALA EXPERT- Mascarilla/Acondicionador/Crema de peinado "Dona" -1000ml- 100% …" at bounding box center [137, 212] width 76 height 31
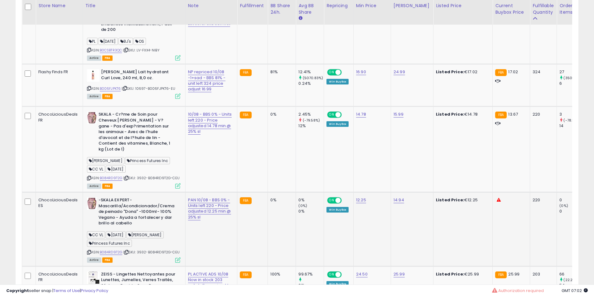
click at [155, 215] on b "-SKALA EXPERT- Mascarilla/Acondicionador/Crema de peinado "Dona" -1000ml- 100% …" at bounding box center [137, 212] width 76 height 31
click at [156, 215] on b "-SKALA EXPERT- Mascarilla/Acondicionador/Crema de peinado "Dona" -1000ml- 100% …" at bounding box center [137, 212] width 76 height 31
click at [156, 216] on b "-SKALA EXPERT- Mascarilla/Acondicionador/Crema de peinado "Dona" -1000ml- 100% …" at bounding box center [137, 212] width 76 height 31
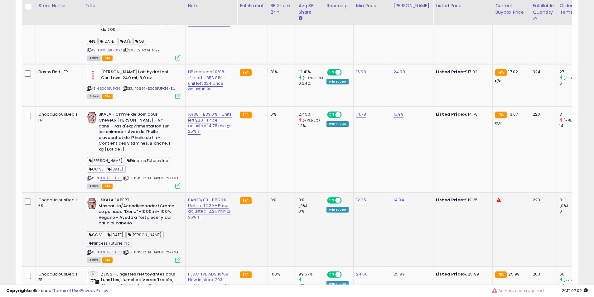
click at [139, 218] on b "-SKALA EXPERT- Mascarilla/Acondicionador/Crema de peinado "Dona" -1000ml- 100% …" at bounding box center [137, 212] width 76 height 31
click at [138, 219] on b "-SKALA EXPERT- Mascarilla/Acondicionador/Crema de peinado "Dona" -1000ml- 100% …" at bounding box center [137, 212] width 76 height 31
click at [138, 220] on b "-SKALA EXPERT- Mascarilla/Acondicionador/Crema de peinado "Dona" -1000ml- 100% …" at bounding box center [137, 212] width 76 height 31
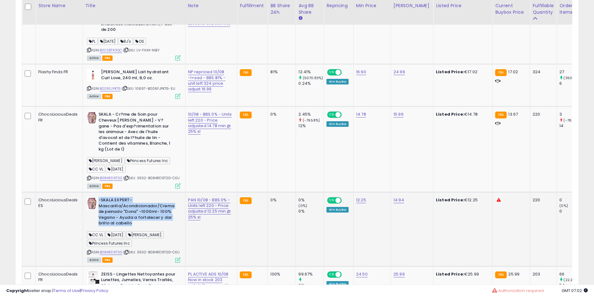
click at [138, 220] on b "-SKALA EXPERT- Mascarilla/Acondicionador/Crema de peinado "Dona" -1000ml- 100% …" at bounding box center [137, 212] width 76 height 31
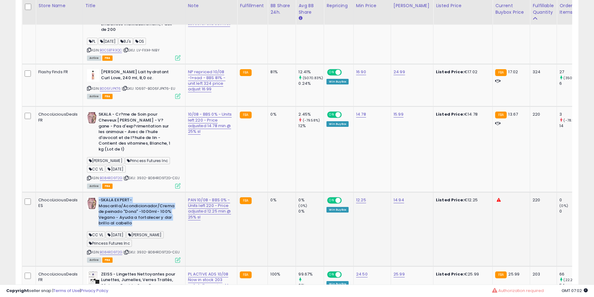
click at [123, 220] on b "-SKALA EXPERT- Mascarilla/Acondicionador/Crema de peinado "Dona" -1000ml- 100% …" at bounding box center [137, 212] width 76 height 31
click at [126, 221] on b "-SKALA EXPERT- Mascarilla/Acondicionador/Crema de peinado "Dona" -1000ml- 100% …" at bounding box center [137, 212] width 76 height 31
click at [131, 220] on b "-SKALA EXPERT- Mascarilla/Acondicionador/Crema de peinado "Dona" -1000ml- 100% …" at bounding box center [137, 212] width 76 height 31
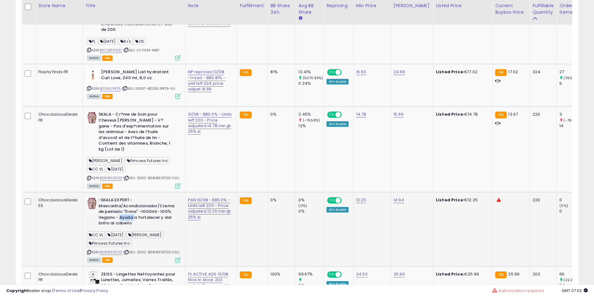
click at [131, 220] on b "-SKALA EXPERT- Mascarilla/Acondicionador/Crema de peinado "Dona" -1000ml- 100% …" at bounding box center [137, 212] width 76 height 31
click at [143, 216] on b "-SKALA EXPERT- Mascarilla/Acondicionador/Crema de peinado "Dona" -1000ml- 100% …" at bounding box center [137, 212] width 76 height 31
click at [146, 219] on b "-SKALA EXPERT- Mascarilla/Acondicionador/Crema de peinado "Dona" -1000ml- 100% …" at bounding box center [137, 212] width 76 height 31
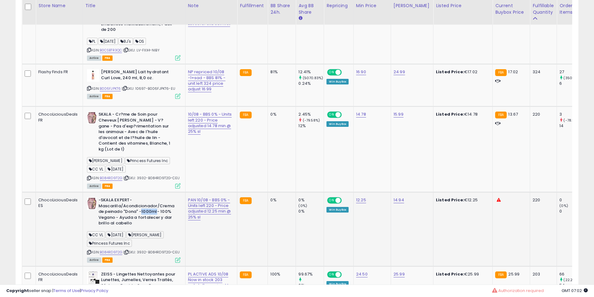
click at [146, 218] on b "-SKALA EXPERT- Mascarilla/Acondicionador/Crema de peinado "Dona" -1000ml- 100% …" at bounding box center [137, 212] width 76 height 31
click at [150, 225] on b "-SKALA EXPERT- Mascarilla/Acondicionador/Crema de peinado "Dona" -1000ml- 100% …" at bounding box center [137, 212] width 76 height 31
click at [140, 217] on b "-SKALA EXPERT- Mascarilla/Acondicionador/Crema de peinado "Dona" -1000ml- 100% …" at bounding box center [137, 212] width 76 height 31
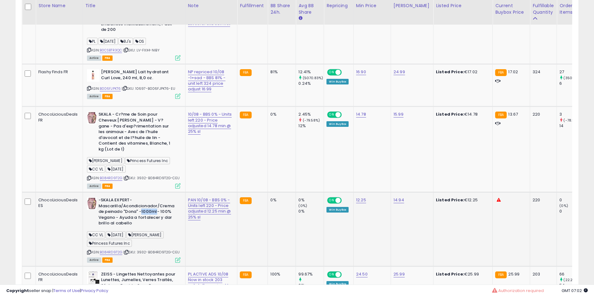
click at [140, 217] on b "-SKALA EXPERT- Mascarilla/Acondicionador/Crema de peinado "Dona" -1000ml- 100% …" at bounding box center [137, 212] width 76 height 31
click at [138, 215] on b "-SKALA EXPERT- Mascarilla/Acondicionador/Crema de peinado "Dona" -1000ml- 100% …" at bounding box center [137, 212] width 76 height 31
click at [128, 214] on b "-SKALA EXPERT- Mascarilla/Acondicionador/Crema de peinado "Dona" -1000ml- 100% …" at bounding box center [137, 212] width 76 height 31
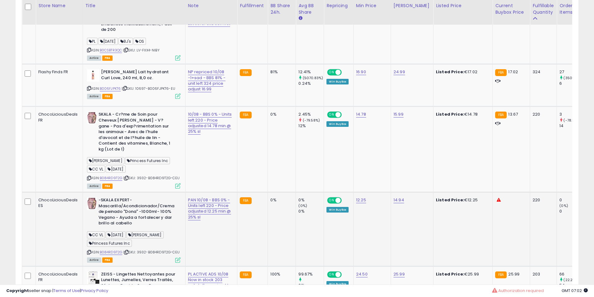
click at [123, 214] on b "-SKALA EXPERT- Mascarilla/Acondicionador/Crema de peinado "Dona" -1000ml- 100% …" at bounding box center [137, 212] width 76 height 31
click at [96, 213] on div "-SKALA EXPERT- Mascarilla/Acondicionador/Crema de peinado "Dona" -1000ml- 100% …" at bounding box center [134, 212] width 94 height 31
click at [101, 216] on b "-SKALA EXPERT- Mascarilla/Acondicionador/Crema de peinado "Dona" -1000ml- 100% …" at bounding box center [137, 212] width 76 height 31
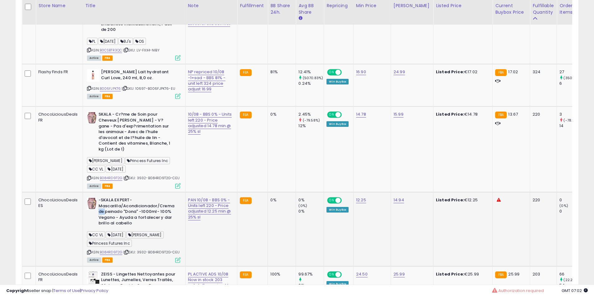
click at [101, 216] on b "-SKALA EXPERT- Mascarilla/Acondicionador/Crema de peinado "Dona" -1000ml- 100% …" at bounding box center [137, 212] width 76 height 31
click at [105, 216] on b "-SKALA EXPERT- Mascarilla/Acondicionador/Crema de peinado "Dona" -1000ml- 100% …" at bounding box center [137, 212] width 76 height 31
click at [133, 217] on b "-SKALA EXPERT- Mascarilla/Acondicionador/Crema de peinado "Dona" -1000ml- 100% …" at bounding box center [137, 212] width 76 height 31
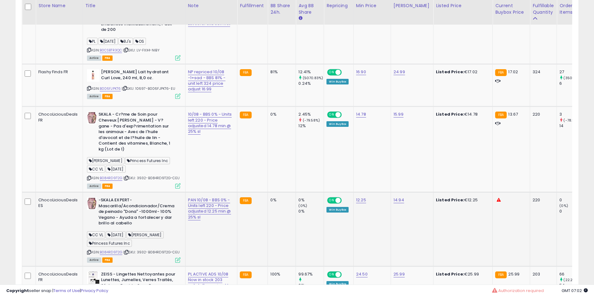
click at [140, 217] on b "-SKALA EXPERT- Mascarilla/Acondicionador/Crema de peinado "Dona" -1000ml- 100% …" at bounding box center [137, 212] width 76 height 31
click at [148, 217] on b "-SKALA EXPERT- Mascarilla/Acondicionador/Crema de peinado "Dona" -1000ml- 100% …" at bounding box center [137, 212] width 76 height 31
click at [165, 228] on b "-SKALA EXPERT- Mascarilla/Acondicionador/Crema de peinado "Dona" -1000ml- 100% …" at bounding box center [137, 212] width 76 height 31
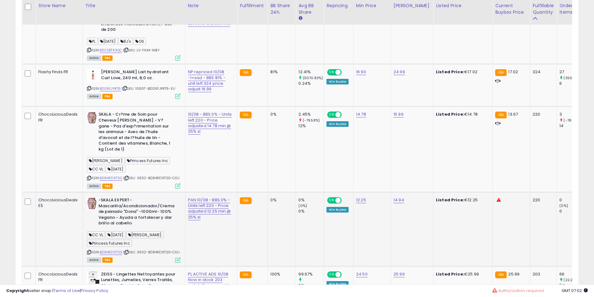
click at [165, 228] on b "-SKALA EXPERT- Mascarilla/Acondicionador/Crema de peinado "Dona" -1000ml- 100% …" at bounding box center [137, 212] width 76 height 31
click at [164, 228] on b "-SKALA EXPERT- Mascarilla/Acondicionador/Crema de peinado "Dona" -1000ml- 100% …" at bounding box center [137, 212] width 76 height 31
click at [163, 228] on b "-SKALA EXPERT- Mascarilla/Acondicionador/Crema de peinado "Dona" -1000ml- 100% …" at bounding box center [137, 212] width 76 height 31
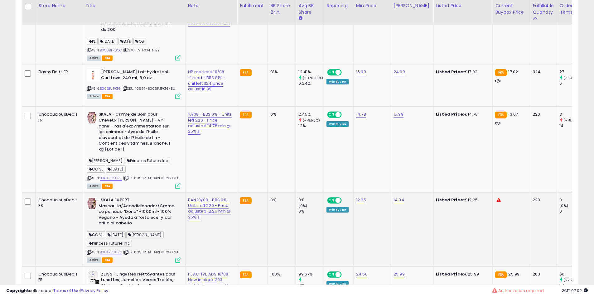
click at [152, 213] on b "-SKALA EXPERT- Mascarilla/Acondicionador/Crema de peinado "Dona" -1000ml- 100% …" at bounding box center [137, 212] width 76 height 31
click at [165, 222] on b "-SKALA EXPERT- Mascarilla/Acondicionador/Crema de peinado "Dona" -1000ml- 100% …" at bounding box center [137, 212] width 76 height 31
click at [166, 217] on b "-SKALA EXPERT- Mascarilla/Acondicionador/Crema de peinado "Dona" -1000ml- 100% …" at bounding box center [137, 212] width 76 height 31
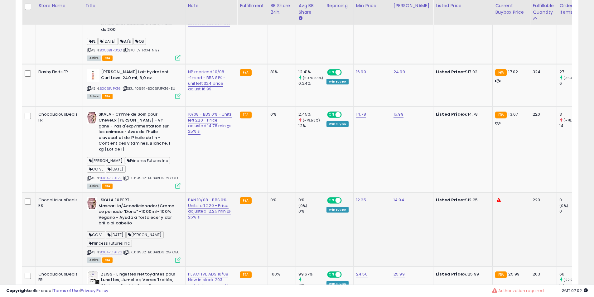
click at [166, 217] on b "-SKALA EXPERT- Mascarilla/Acondicionador/Crema de peinado "Dona" -1000ml- 100% …" at bounding box center [137, 212] width 76 height 31
click at [171, 217] on b "-SKALA EXPERT- Mascarilla/Acondicionador/Crema de peinado "Dona" -1000ml- 100% …" at bounding box center [137, 212] width 76 height 31
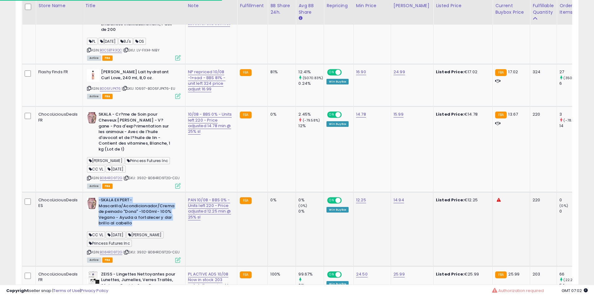
click at [171, 217] on b "-SKALA EXPERT- Mascarilla/Acondicionador/Crema de peinado "Dona" -1000ml- 100% …" at bounding box center [137, 212] width 76 height 31
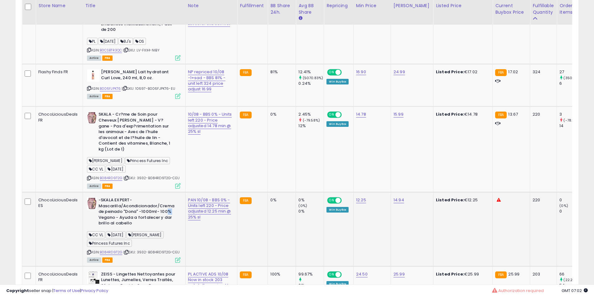
click at [171, 217] on b "-SKALA EXPERT- Mascarilla/Acondicionador/Crema de peinado "Dona" -1000ml- 100% …" at bounding box center [137, 212] width 76 height 31
click at [170, 218] on b "-SKALA EXPERT- Mascarilla/Acondicionador/Crema de peinado "Dona" -1000ml- 100% …" at bounding box center [137, 212] width 76 height 31
click at [160, 223] on b "-SKALA EXPERT- Mascarilla/Acondicionador/Crema de peinado "Dona" -1000ml- 100% …" at bounding box center [137, 212] width 76 height 31
click at [159, 223] on b "-SKALA EXPERT- Mascarilla/Acondicionador/Crema de peinado "Dona" -1000ml- 100% …" at bounding box center [137, 212] width 76 height 31
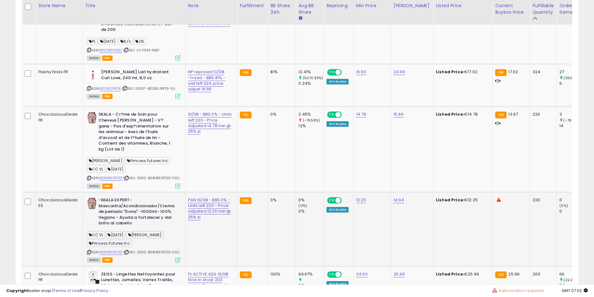
click at [159, 223] on b "-SKALA EXPERT- Mascarilla/Acondicionador/Crema de peinado "Dona" -1000ml- 100% …" at bounding box center [137, 212] width 76 height 31
click at [33, 190] on td at bounding box center [29, 150] width 14 height 86
click at [120, 221] on b "-SKALA EXPERT- Mascarilla/Acondicionador/Crema de peinado "Dona" -1000ml- 100% …" at bounding box center [137, 212] width 76 height 31
click at [120, 218] on b "-SKALA EXPERT- Mascarilla/Acondicionador/Crema de peinado "Dona" -1000ml- 100% …" at bounding box center [137, 212] width 76 height 31
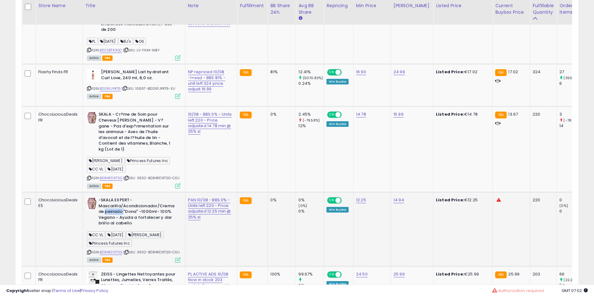
click at [120, 218] on b "-SKALA EXPERT- Mascarilla/Acondicionador/Crema de peinado "Dona" -1000ml- 100% …" at bounding box center [137, 212] width 76 height 31
click at [115, 216] on b "-SKALA EXPERT- Mascarilla/Acondicionador/Crema de peinado "Dona" -1000ml- 100% …" at bounding box center [137, 212] width 76 height 31
click at [109, 212] on b "-SKALA EXPERT- Mascarilla/Acondicionador/Crema de peinado "Dona" -1000ml- 100% …" at bounding box center [137, 212] width 76 height 31
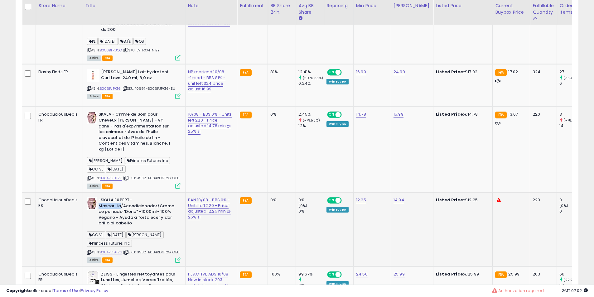
click at [110, 212] on b "-SKALA EXPERT- Mascarilla/Acondicionador/Crema de peinado "Dona" -1000ml- 100% …" at bounding box center [137, 212] width 76 height 31
click at [118, 212] on b "-SKALA EXPERT- Mascarilla/Acondicionador/Crema de peinado "Dona" -1000ml- 100% …" at bounding box center [137, 212] width 76 height 31
click at [129, 204] on b "-SKALA EXPERT- Mascarilla/Acondicionador/Crema de peinado "Dona" -1000ml- 100% …" at bounding box center [137, 212] width 76 height 31
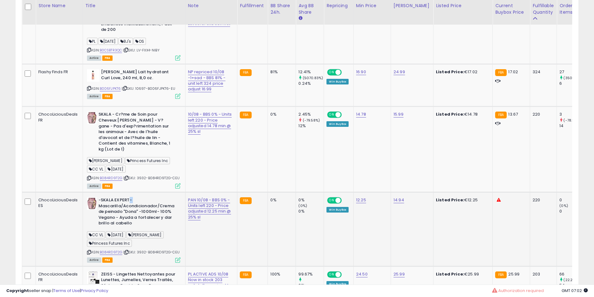
click at [129, 204] on b "-SKALA EXPERT- Mascarilla/Acondicionador/Crema de peinado "Dona" -1000ml- 100% …" at bounding box center [137, 212] width 76 height 31
click at [132, 210] on b "-SKALA EXPERT- Mascarilla/Acondicionador/Crema de peinado "Dona" -1000ml- 100% …" at bounding box center [137, 212] width 76 height 31
click at [134, 214] on b "-SKALA EXPERT- Mascarilla/Acondicionador/Crema de peinado "Dona" -1000ml- 100% …" at bounding box center [137, 212] width 76 height 31
click at [135, 214] on b "-SKALA EXPERT- Mascarilla/Acondicionador/Crema de peinado "Dona" -1000ml- 100% …" at bounding box center [137, 212] width 76 height 31
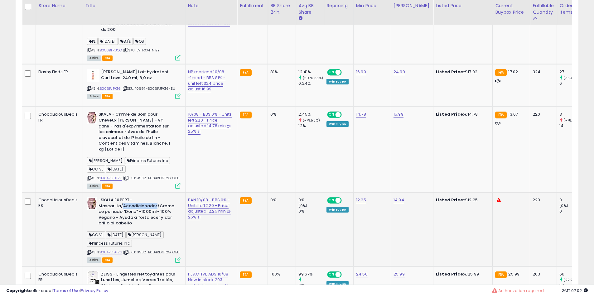
click at [135, 214] on b "-SKALA EXPERT- Mascarilla/Acondicionador/Crema de peinado "Dona" -1000ml- 100% …" at bounding box center [137, 212] width 76 height 31
click at [137, 214] on b "-SKALA EXPERT- Mascarilla/Acondicionador/Crema de peinado "Dona" -1000ml- 100% …" at bounding box center [137, 212] width 76 height 31
click at [139, 214] on b "-SKALA EXPERT- Mascarilla/Acondicionador/Crema de peinado "Dona" -1000ml- 100% …" at bounding box center [137, 212] width 76 height 31
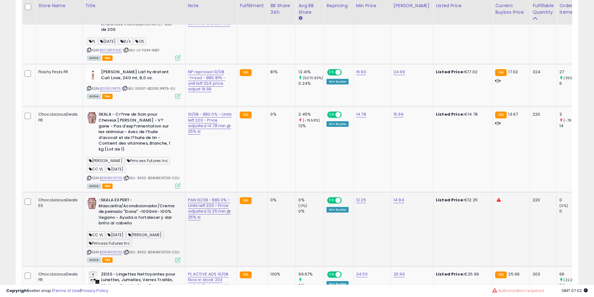
click at [140, 217] on b "-SKALA EXPERT- Mascarilla/Acondicionador/Crema de peinado "Dona" -1000ml- 100% …" at bounding box center [137, 212] width 76 height 31
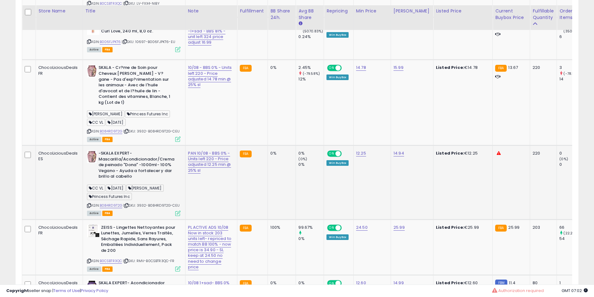
scroll to position [768, 0]
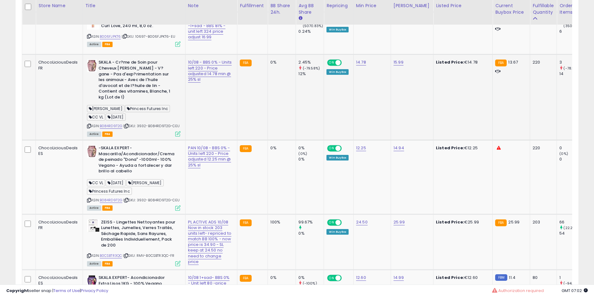
click at [115, 136] on div "Active FBA" at bounding box center [134, 134] width 94 height 4
click at [120, 173] on b "-SKALA EXPERT- Mascarilla/Acondicionador/Crema de peinado "Dona" -1000ml- 100% …" at bounding box center [137, 160] width 76 height 31
click at [161, 94] on b "SKALA - Cr?me de Soin pour Cheveux Dona Skala - V?gane - Pas d'exp?rimentation …" at bounding box center [137, 81] width 76 height 42
click at [161, 91] on b "SKALA - Cr?me de Soin pour Cheveux Dona Skala - V?gane - Pas d'exp?rimentation …" at bounding box center [137, 81] width 76 height 42
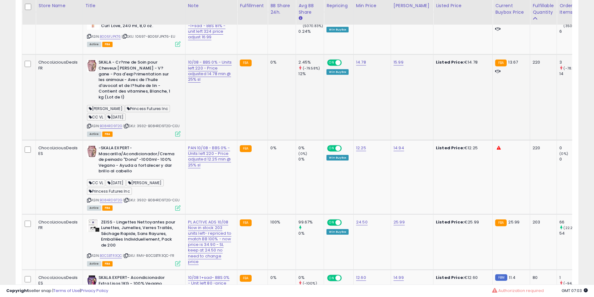
click at [161, 92] on b "SKALA - Cr?me de Soin pour Cheveux Dona Skala - V?gane - Pas d'exp?rimentation …" at bounding box center [137, 81] width 76 height 42
click at [123, 80] on b "SKALA - Cr?me de Soin pour Cheveux Dona Skala - V?gane - Pas d'exp?rimentation …" at bounding box center [137, 81] width 76 height 42
click at [135, 86] on b "SKALA - Cr?me de Soin pour Cheveux Dona Skala - V?gane - Pas d'exp?rimentation …" at bounding box center [137, 81] width 76 height 42
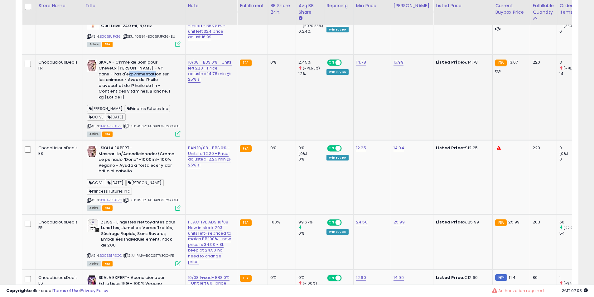
click at [135, 86] on b "SKALA - Cr?me de Soin pour Cheveux Dona Skala - V?gane - Pas d'exp?rimentation …" at bounding box center [137, 81] width 76 height 42
click at [145, 86] on b "SKALA - Cr?me de Soin pour Cheveux Dona Skala - V?gane - Pas d'exp?rimentation …" at bounding box center [137, 81] width 76 height 42
click at [150, 93] on b "SKALA - Cr?me de Soin pour Cheveux Dona Skala - V?gane - Pas d'exp?rimentation …" at bounding box center [137, 81] width 76 height 42
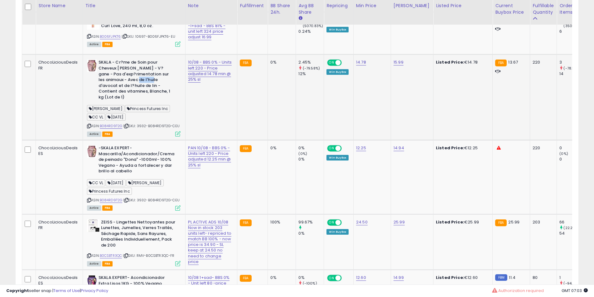
click at [150, 93] on b "SKALA - Cr?me de Soin pour Cheveux Dona Skala - V?gane - Pas d'exp?rimentation …" at bounding box center [137, 81] width 76 height 42
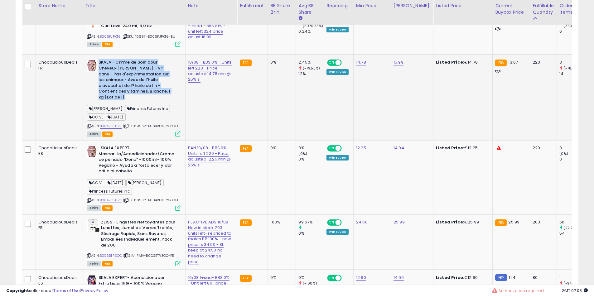
click at [150, 93] on b "SKALA - Cr?me de Soin pour Cheveux Dona Skala - V?gane - Pas d'exp?rimentation …" at bounding box center [137, 81] width 76 height 42
click at [149, 101] on b "SKALA - Cr?me de Soin pour Cheveux Dona Skala - V?gane - Pas d'exp?rimentation …" at bounding box center [137, 81] width 76 height 42
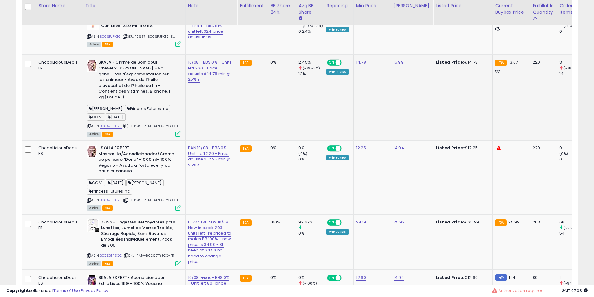
click at [149, 101] on b "SKALA - Cr?me de Soin pour Cheveux Dona Skala - V?gane - Pas d'exp?rimentation …" at bounding box center [137, 81] width 76 height 42
click at [145, 92] on b "SKALA - Cr?me de Soin pour Cheveux Dona Skala - V?gane - Pas d'exp?rimentation …" at bounding box center [137, 81] width 76 height 42
click at [145, 78] on b "SKALA - Cr?me de Soin pour Cheveux Dona Skala - V?gane - Pas d'exp?rimentation …" at bounding box center [137, 81] width 76 height 42
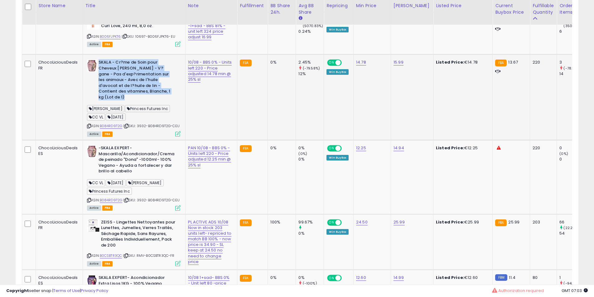
click at [144, 78] on b "SKALA - Cr?me de Soin pour Cheveux Dona Skala - V?gane - Pas d'exp?rimentation …" at bounding box center [137, 81] width 76 height 42
click at [139, 83] on b "SKALA - Cr?me de Soin pour Cheveux Dona Skala - V?gane - Pas d'exp?rimentation …" at bounding box center [137, 81] width 76 height 42
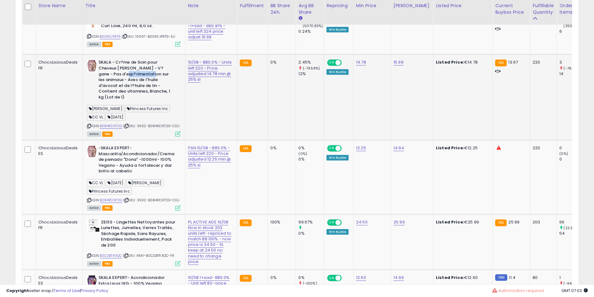
click at [139, 83] on b "SKALA - Cr?me de Soin pour Cheveux Dona Skala - V?gane - Pas d'exp?rimentation …" at bounding box center [137, 81] width 76 height 42
click at [139, 80] on b "SKALA - Cr?me de Soin pour Cheveux Dona Skala - V?gane - Pas d'exp?rimentation …" at bounding box center [137, 81] width 76 height 42
click at [140, 82] on b "SKALA - Cr?me de Soin pour Cheveux Dona Skala - V?gane - Pas d'exp?rimentation …" at bounding box center [137, 81] width 76 height 42
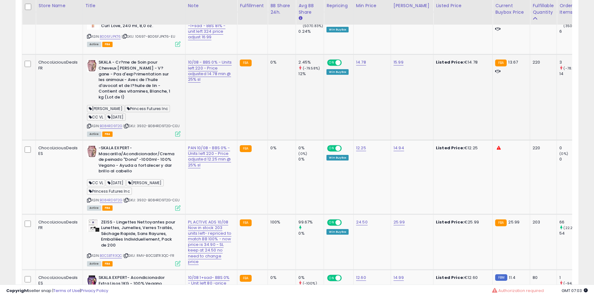
click at [141, 83] on b "SKALA - Cr?me de Soin pour Cheveux Dona Skala - V?gane - Pas d'exp?rimentation …" at bounding box center [137, 81] width 76 height 42
click at [141, 87] on b "SKALA - Cr?me de Soin pour Cheveux Dona Skala - V?gane - Pas d'exp?rimentation …" at bounding box center [137, 81] width 76 height 42
click at [142, 91] on b "SKALA - Cr?me de Soin pour Cheveux Dona Skala - V?gane - Pas d'exp?rimentation …" at bounding box center [137, 81] width 76 height 42
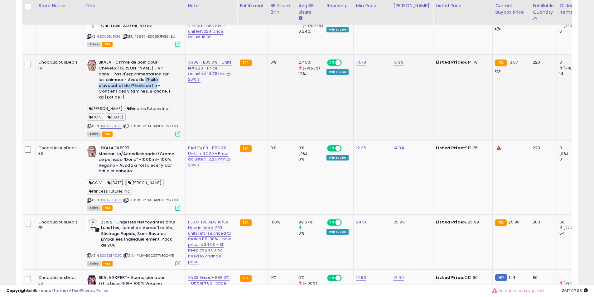
click at [142, 102] on b "SKALA - Cr?me de Soin pour Cheveux Dona Skala - V?gane - Pas d'exp?rimentation …" at bounding box center [137, 81] width 76 height 42
click at [141, 102] on b "SKALA - Cr?me de Soin pour Cheveux Dona Skala - V?gane - Pas d'exp?rimentation …" at bounding box center [137, 81] width 76 height 42
click at [131, 99] on b "SKALA - Cr?me de Soin pour Cheveux Dona Skala - V?gane - Pas d'exp?rimentation …" at bounding box center [137, 81] width 76 height 42
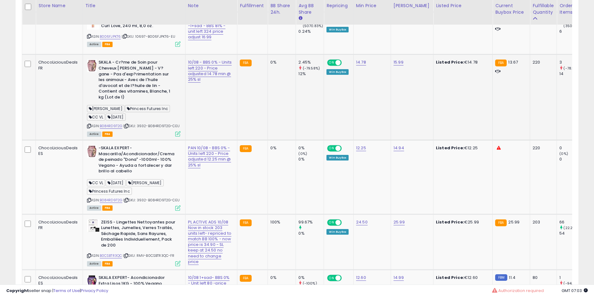
click at [129, 94] on b "SKALA - Cr?me de Soin pour Cheveux Dona Skala - V?gane - Pas d'exp?rimentation …" at bounding box center [137, 81] width 76 height 42
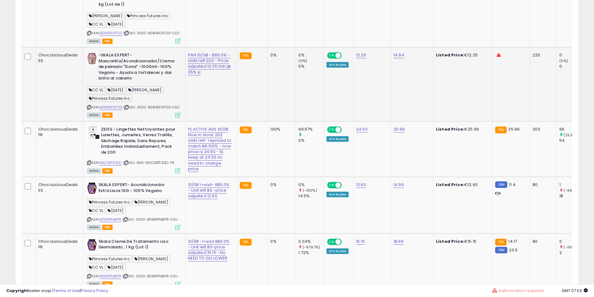
scroll to position [872, 0]
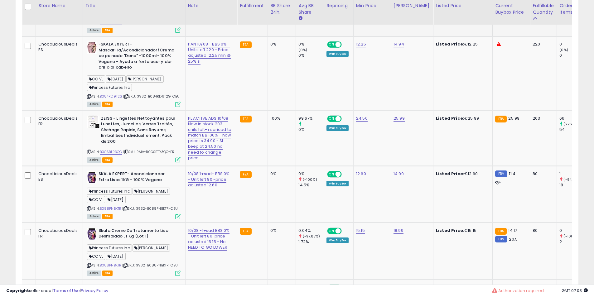
click at [108, 60] on b "-SKALA EXPERT- Mascarilla/Acondicionador/Crema de peinado "Dona" -1000ml- 100% …" at bounding box center [137, 56] width 76 height 31
drag, startPoint x: 108, startPoint y: 60, endPoint x: 126, endPoint y: 65, distance: 19.3
click at [110, 62] on b "-SKALA EXPERT- Mascarilla/Acondicionador/Crema de peinado "Dona" -1000ml- 100% …" at bounding box center [137, 56] width 76 height 31
click at [128, 65] on b "-SKALA EXPERT- Mascarilla/Acondicionador/Crema de peinado "Dona" -1000ml- 100% …" at bounding box center [137, 56] width 76 height 31
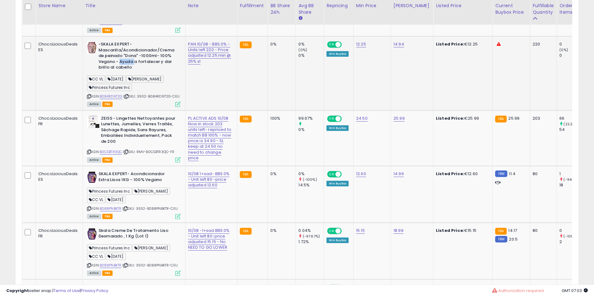
click at [128, 65] on b "-SKALA EXPERT- Mascarilla/Acondicionador/Crema de peinado "Dona" -1000ml- 100% …" at bounding box center [137, 56] width 76 height 31
click at [137, 65] on b "-SKALA EXPERT- Mascarilla/Acondicionador/Crema de peinado "Dona" -1000ml- 100% …" at bounding box center [137, 56] width 76 height 31
click at [158, 72] on b "-SKALA EXPERT- Mascarilla/Acondicionador/Crema de peinado "Dona" -1000ml- 100% …" at bounding box center [137, 56] width 76 height 31
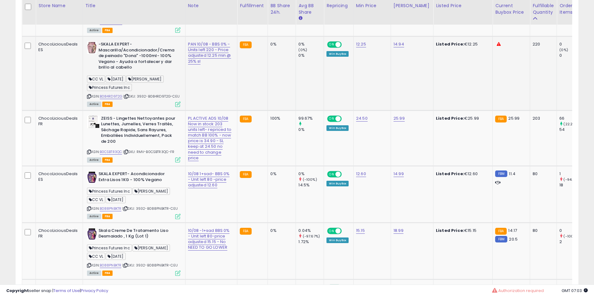
click at [139, 71] on b "-SKALA EXPERT- Mascarilla/Acondicionador/Crema de peinado "Dona" -1000ml- 100% …" at bounding box center [137, 56] width 76 height 31
click at [137, 70] on b "-SKALA EXPERT- Mascarilla/Acondicionador/Crema de peinado "Dona" -1000ml- 100% …" at bounding box center [137, 56] width 76 height 31
click at [131, 62] on b "-SKALA EXPERT- Mascarilla/Acondicionador/Crema de peinado "Dona" -1000ml- 100% …" at bounding box center [137, 56] width 76 height 31
click at [130, 60] on b "-SKALA EXPERT- Mascarilla/Acondicionador/Crema de peinado "Dona" -1000ml- 100% …" at bounding box center [137, 56] width 76 height 31
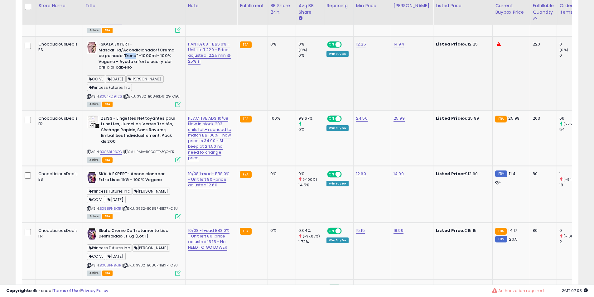
click
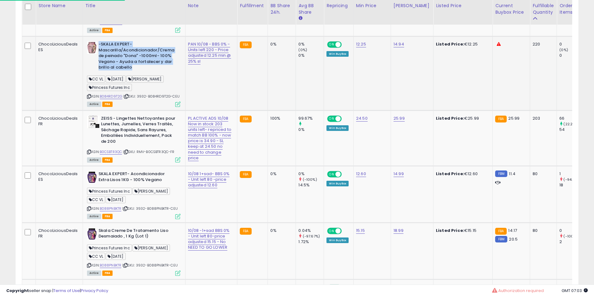
drag, startPoint x: 130, startPoint y: 60, endPoint x: 130, endPoint y: 66, distance: 6.2
drag, startPoint x: 136, startPoint y: 64, endPoint x: 130, endPoint y: 74, distance: 11.3
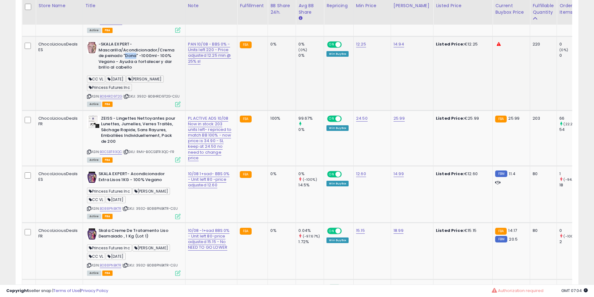
drag, startPoint x: 129, startPoint y: 60, endPoint x: 141, endPoint y: 70, distance: 15.3
drag, startPoint x: 157, startPoint y: 128, endPoint x: 150, endPoint y: 128, distance: 6.9
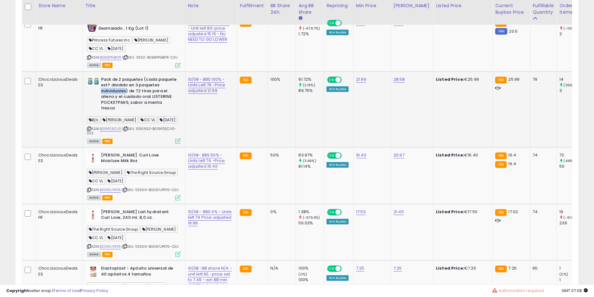
drag, startPoint x: 123, startPoint y: 136, endPoint x: 132, endPoint y: 134, distance: 9.5
drag, startPoint x: 151, startPoint y: 131, endPoint x: 150, endPoint y: 143, distance: 12.2
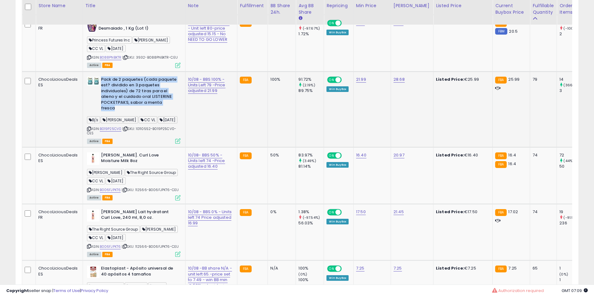
drag, startPoint x: 137, startPoint y: 123, endPoint x: 137, endPoint y: 129, distance: 6.3
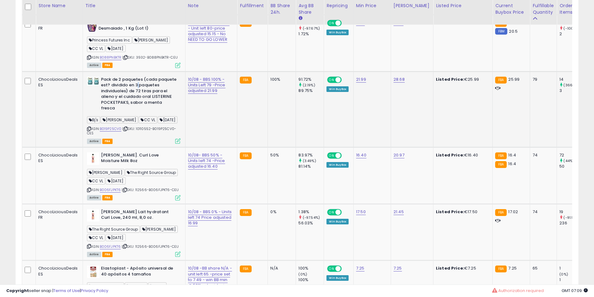
drag, startPoint x: 137, startPoint y: 131, endPoint x: 137, endPoint y: 139, distance: 8.7
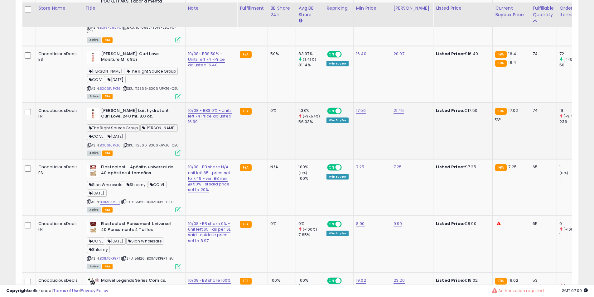
scroll to position [1184, 0]
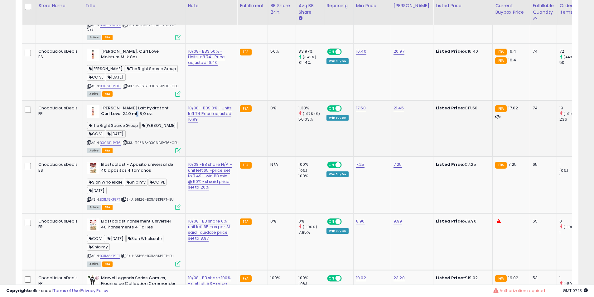
drag, startPoint x: 126, startPoint y: 151, endPoint x: 142, endPoint y: 153, distance: 16.1
drag, startPoint x: 137, startPoint y: 198, endPoint x: 128, endPoint y: 198, distance: 8.1
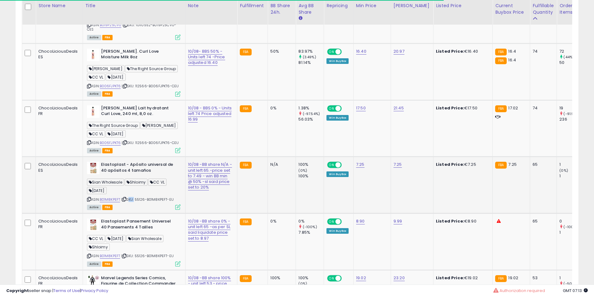
drag, startPoint x: 129, startPoint y: 197, endPoint x: 125, endPoint y: 198, distance: 3.6
drag, startPoint x: 125, startPoint y: 203, endPoint x: 123, endPoint y: 208, distance: 5.8
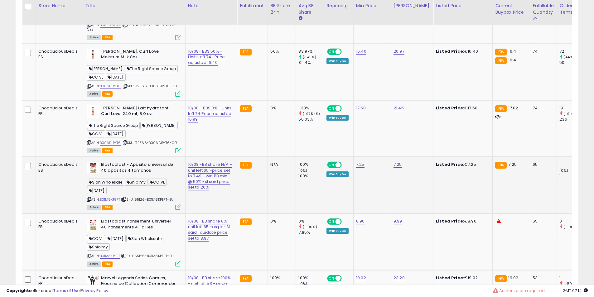
drag, startPoint x: 132, startPoint y: 204, endPoint x: 133, endPoint y: 208, distance: 4.2
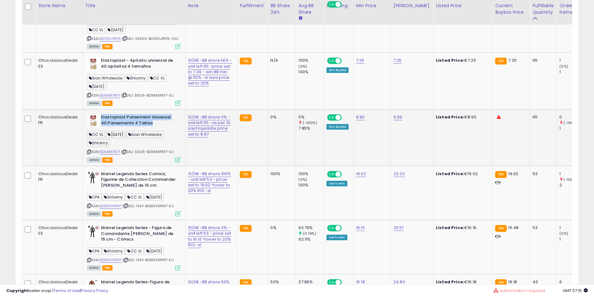
scroll to position [1339, 0]
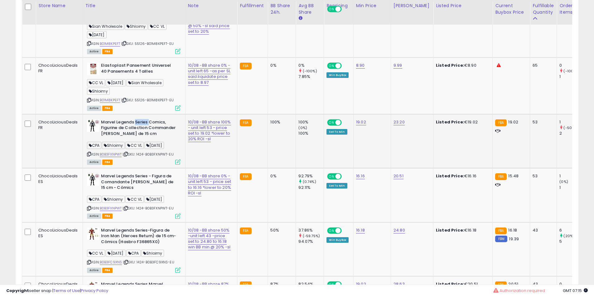
drag, startPoint x: 136, startPoint y: 168, endPoint x: 141, endPoint y: 168, distance: 5.0
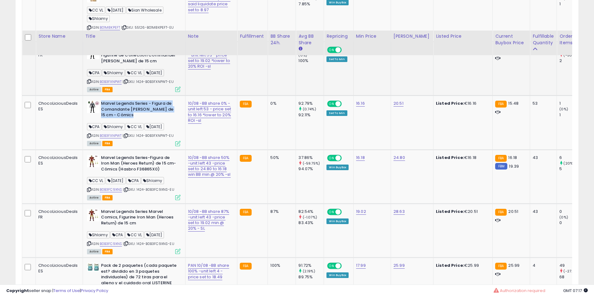
scroll to position [1444, 0]
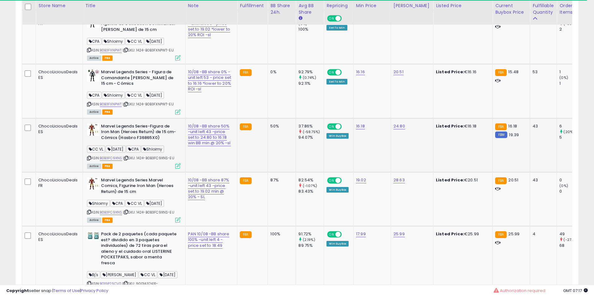
drag, startPoint x: 142, startPoint y: 176, endPoint x: 128, endPoint y: 186, distance: 17.1
drag, startPoint x: 121, startPoint y: 176, endPoint x: 128, endPoint y: 177, distance: 7.3
drag, startPoint x: 137, startPoint y: 177, endPoint x: 144, endPoint y: 176, distance: 7.8
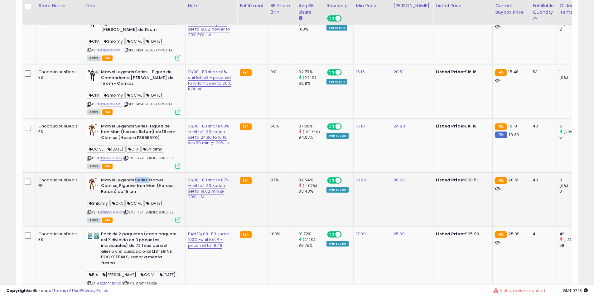
drag, startPoint x: 145, startPoint y: 235, endPoint x: 134, endPoint y: 234, distance: 11.6
drag, startPoint x: 174, startPoint y: 196, endPoint x: 181, endPoint y: 199, distance: 6.9
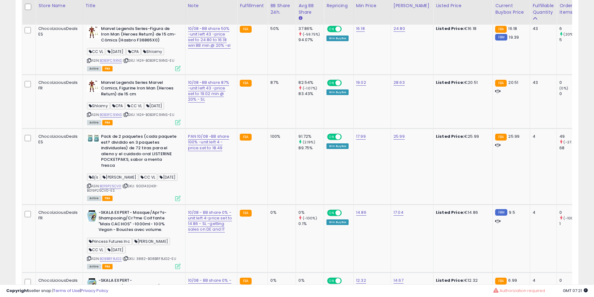
scroll to position [1547, 0]
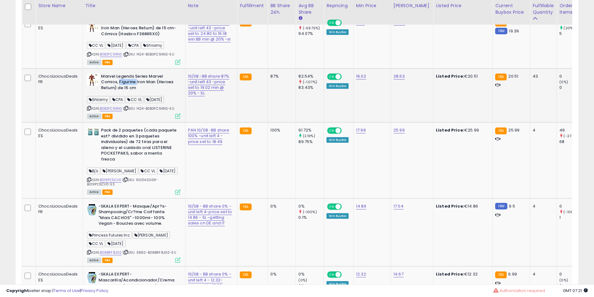
drag, startPoint x: 121, startPoint y: 133, endPoint x: 108, endPoint y: 139, distance: 14.8
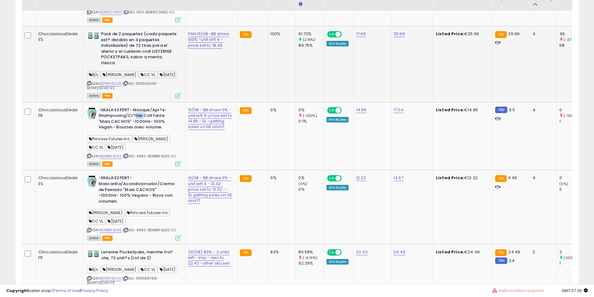
scroll to position [1651, 0]
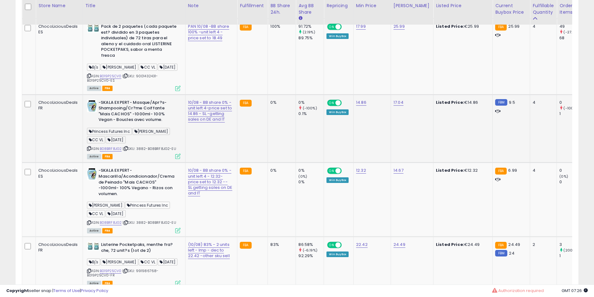
drag, startPoint x: 119, startPoint y: 153, endPoint x: 127, endPoint y: 162, distance: 11.2
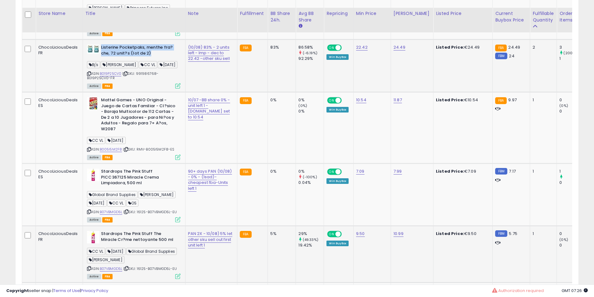
scroll to position [1859, 0]
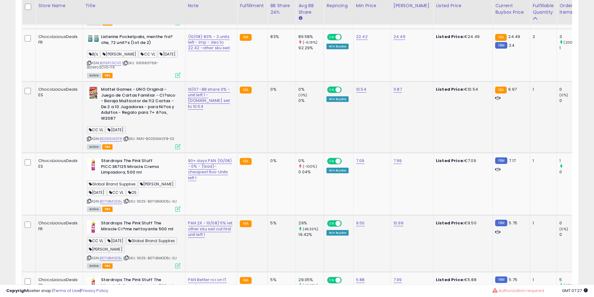
drag, startPoint x: 179, startPoint y: 146, endPoint x: 174, endPoint y: 145, distance: 5.2
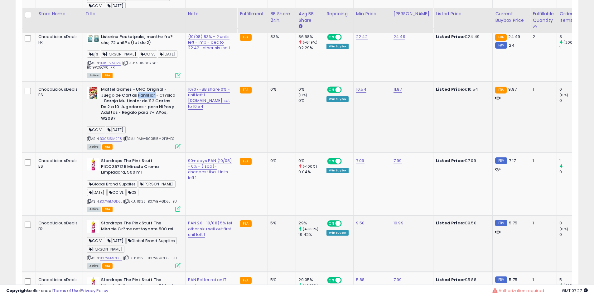
scroll to position [1911, 0]
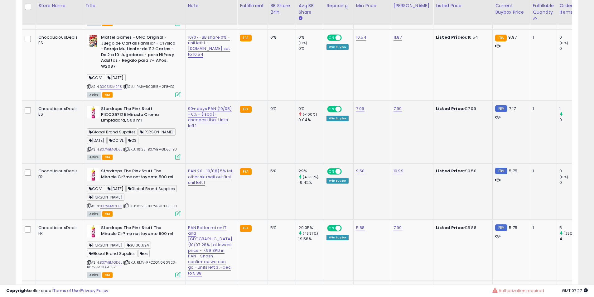
drag, startPoint x: 156, startPoint y: 158, endPoint x: 166, endPoint y: 158, distance: 9.7
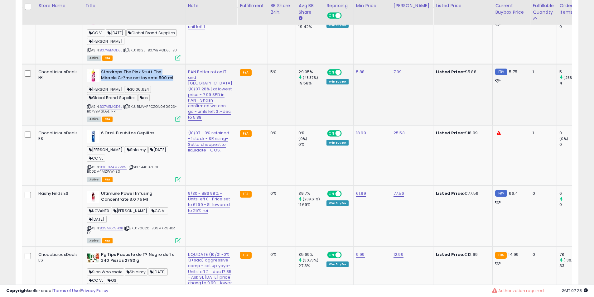
drag, startPoint x: 141, startPoint y: 113, endPoint x: 136, endPoint y: 113, distance: 5.0
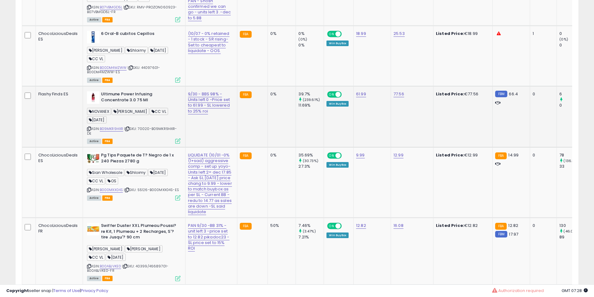
scroll to position [2171, 0]
